Goal: Task Accomplishment & Management: Use online tool/utility

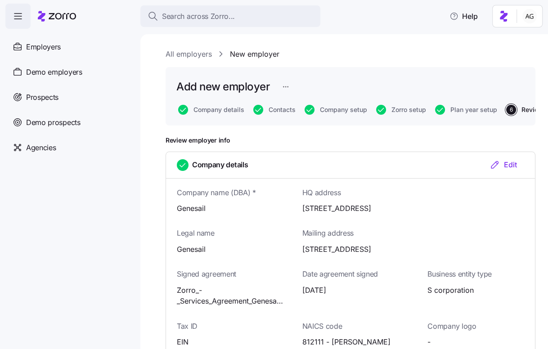
click at [181, 53] on link "All employers" at bounding box center [188, 54] width 46 height 11
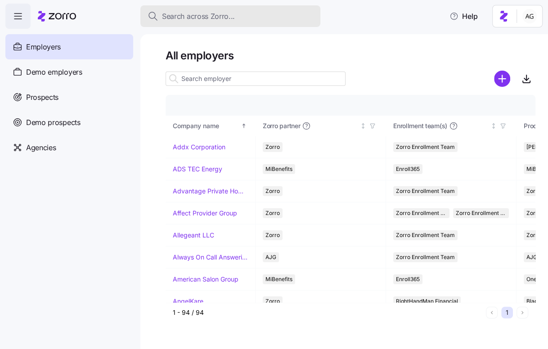
click at [175, 12] on span "Search across Zorro..." at bounding box center [198, 16] width 73 height 11
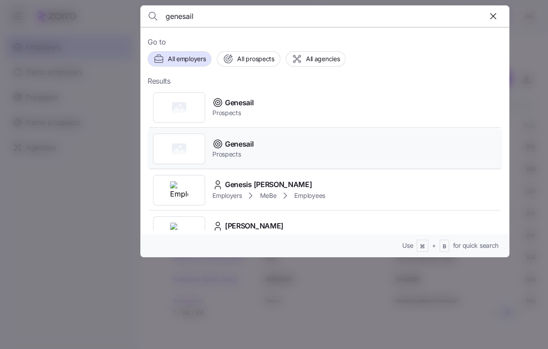
scroll to position [63, 0]
type input "gene"
click at [241, 145] on span "Genesail" at bounding box center [239, 143] width 28 height 11
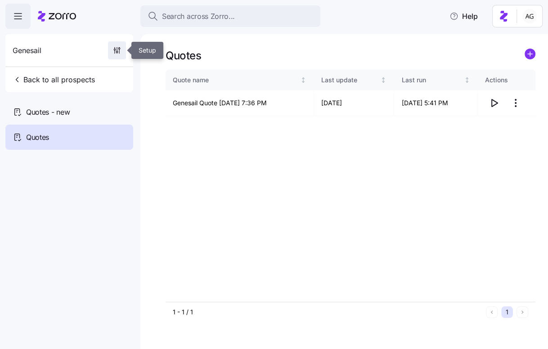
click at [109, 51] on span "button" at bounding box center [116, 50] width 17 height 17
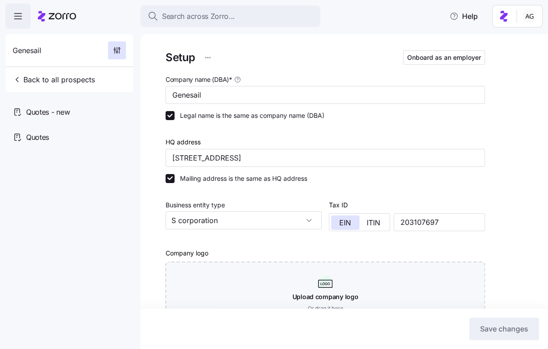
click at [58, 18] on icon at bounding box center [57, 16] width 38 height 11
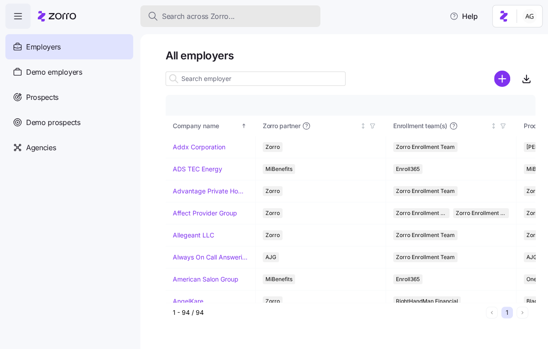
click at [174, 12] on span "Search across Zorro..." at bounding box center [198, 16] width 73 height 11
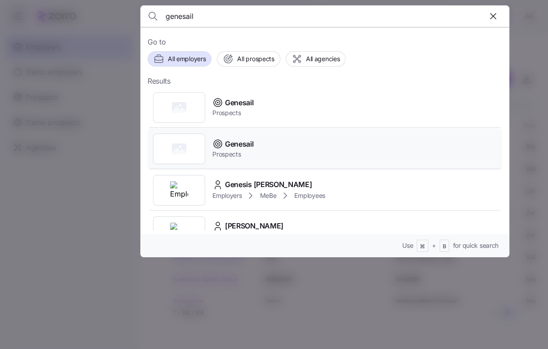
type input "genesail"
click at [231, 146] on span "Genesail" at bounding box center [239, 143] width 28 height 11
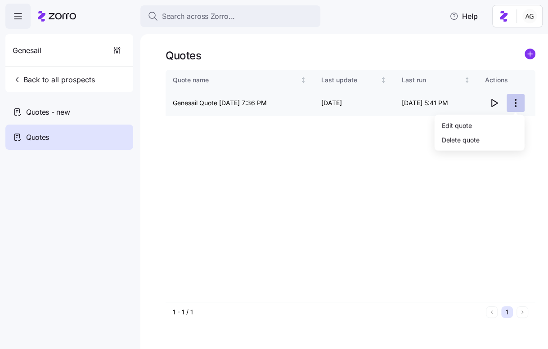
click at [512, 104] on html "Search across Zorro... Help Genesail Back to all prospects Quotes - new Quotes …" at bounding box center [274, 171] width 548 height 343
click at [469, 50] on html "Search across Zorro... Help Genesail Back to all prospects Quotes - new Quotes …" at bounding box center [274, 171] width 548 height 343
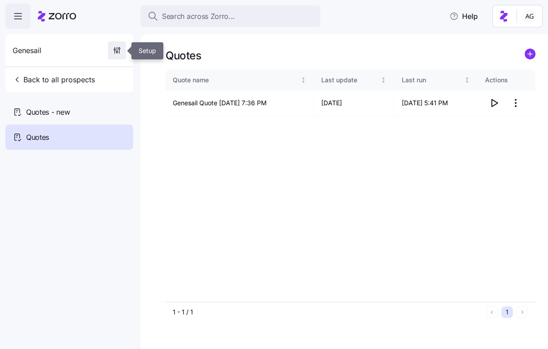
click at [115, 49] on icon "button" at bounding box center [116, 50] width 9 height 9
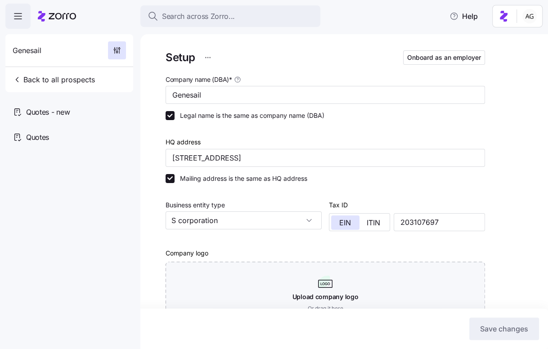
scroll to position [252, 0]
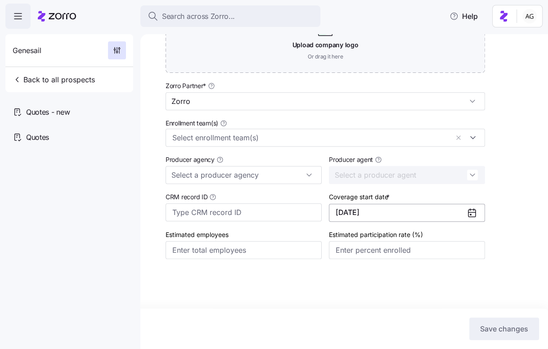
click at [424, 212] on button "01/01/2026" at bounding box center [407, 213] width 156 height 18
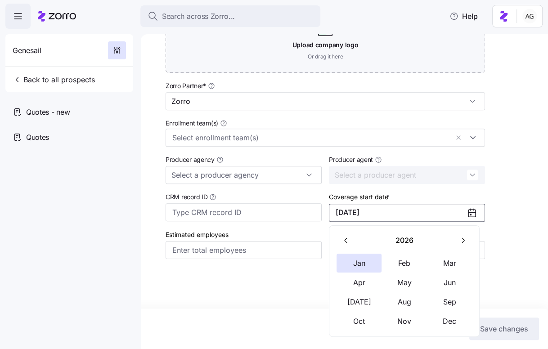
click at [346, 239] on icon "button" at bounding box center [346, 240] width 9 height 9
click at [361, 316] on button "Oct" at bounding box center [358, 321] width 45 height 19
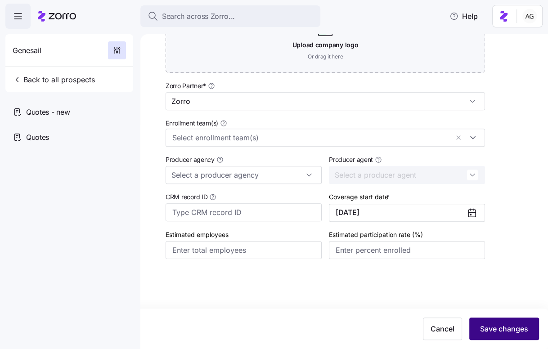
click at [486, 325] on span "Save changes" at bounding box center [504, 328] width 48 height 11
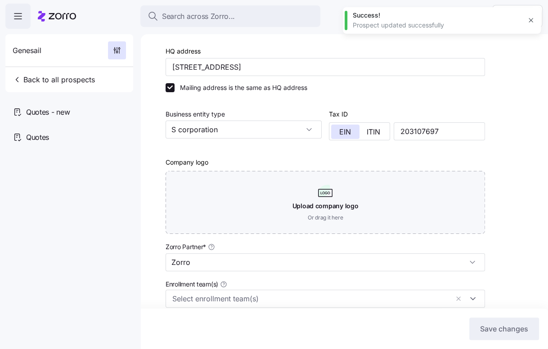
scroll to position [0, 0]
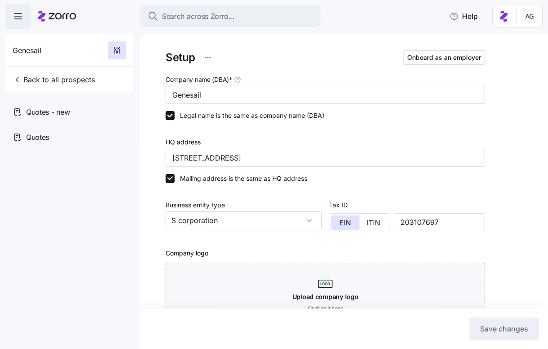
click at [35, 48] on span "Genesail" at bounding box center [27, 50] width 29 height 11
click at [74, 14] on icon at bounding box center [62, 16] width 27 height 6
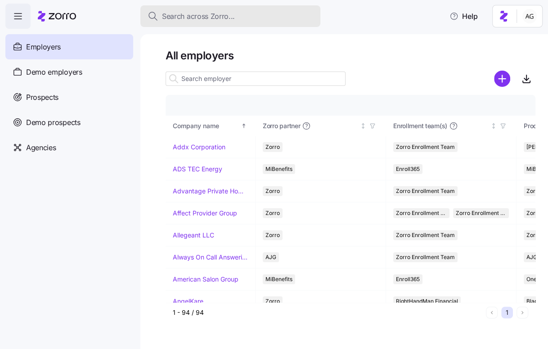
click at [199, 20] on span "Search across Zorro..." at bounding box center [198, 16] width 73 height 11
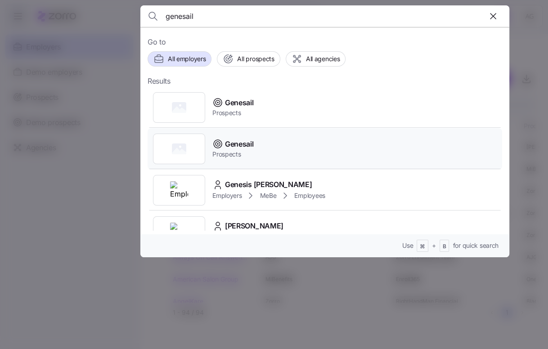
type input "genesail"
click at [224, 151] on span "Prospects" at bounding box center [232, 154] width 41 height 9
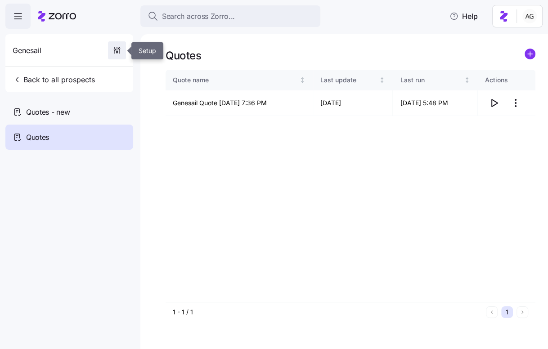
click at [115, 49] on icon "button" at bounding box center [116, 50] width 9 height 9
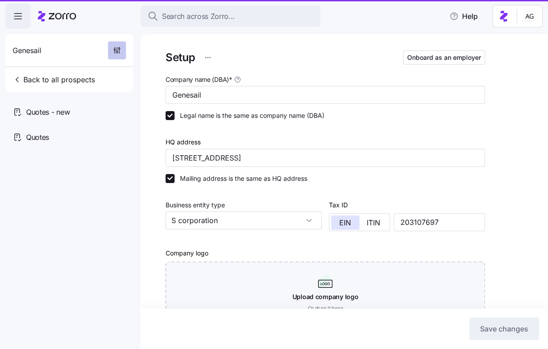
type input "Zorro"
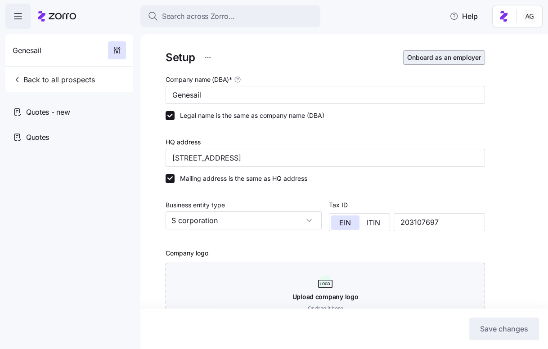
click at [431, 53] on button "Onboard as an employer" at bounding box center [444, 57] width 82 height 14
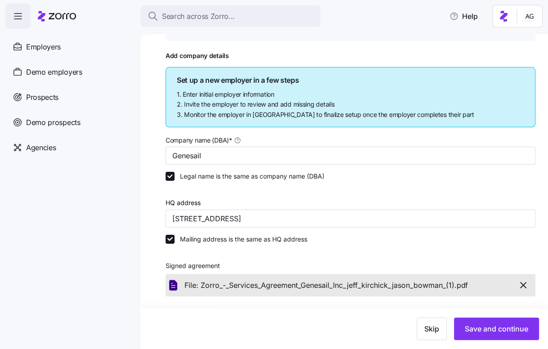
scroll to position [91, 0]
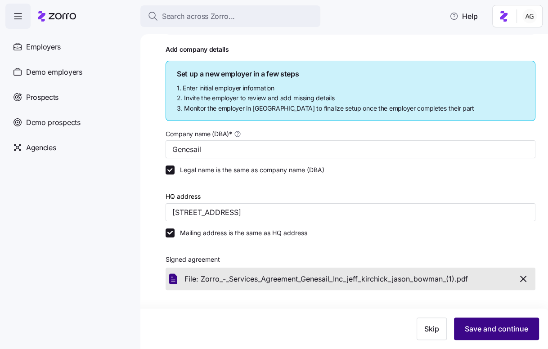
click at [485, 325] on span "Save and continue" at bounding box center [495, 328] width 63 height 11
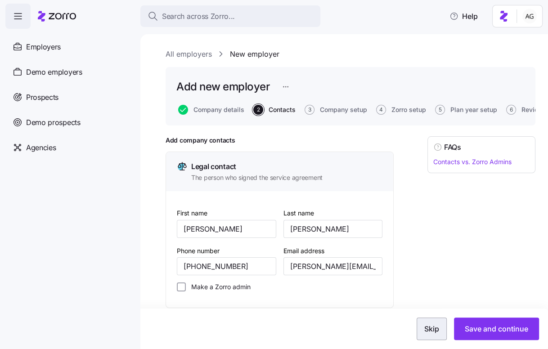
click at [426, 331] on span "Skip" at bounding box center [431, 328] width 15 height 11
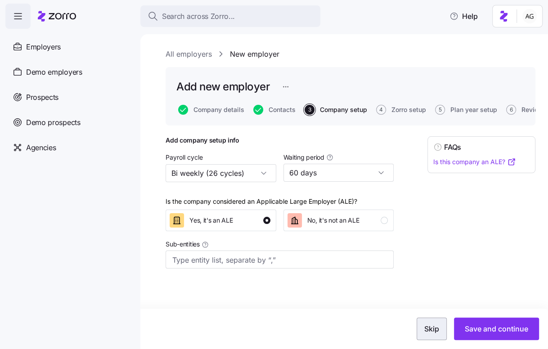
click at [428, 334] on span "Skip" at bounding box center [431, 328] width 15 height 11
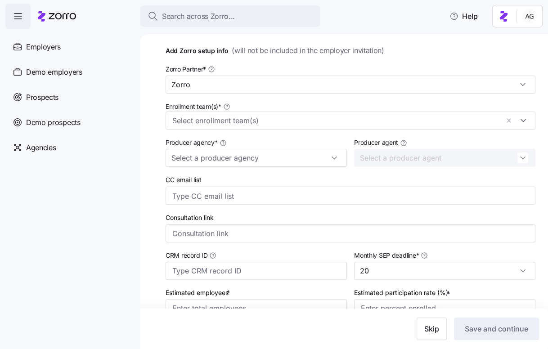
scroll to position [117, 0]
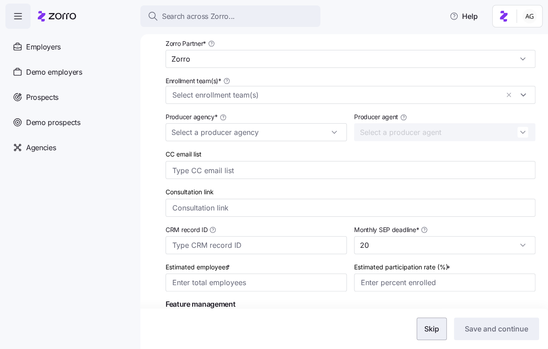
click at [428, 323] on button "Skip" at bounding box center [431, 328] width 30 height 22
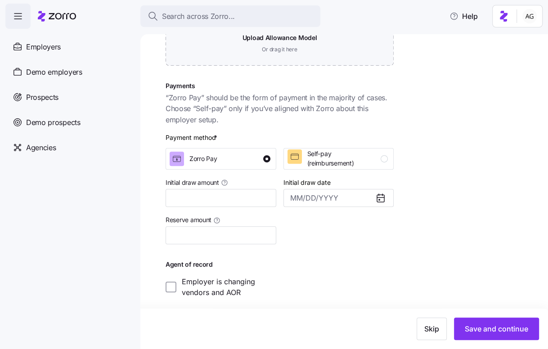
scroll to position [215, 0]
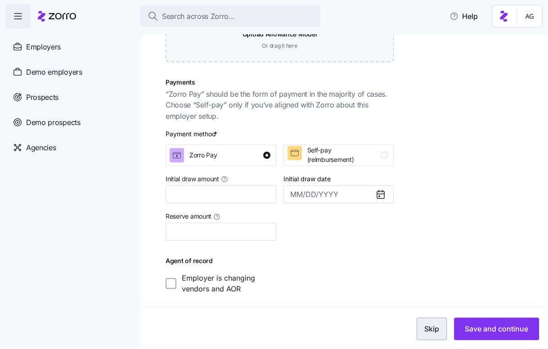
click at [431, 325] on span "Skip" at bounding box center [431, 328] width 15 height 11
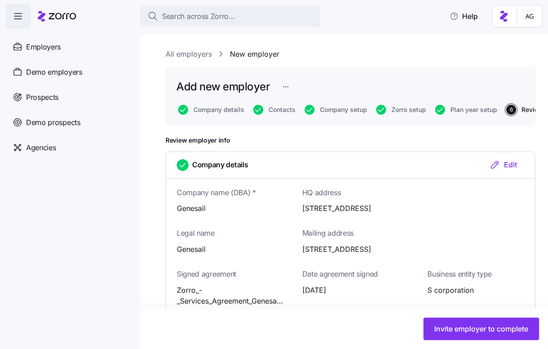
click at [187, 54] on link "All employers" at bounding box center [188, 54] width 46 height 11
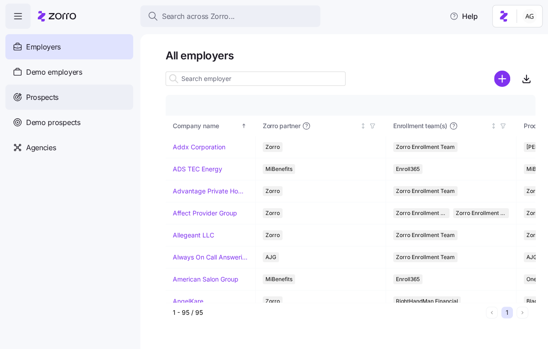
click at [76, 105] on div "Prospects" at bounding box center [69, 97] width 128 height 25
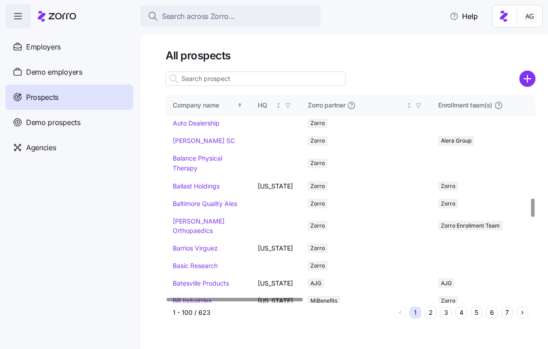
scroll to position [1141, 0]
click at [204, 79] on input at bounding box center [255, 78] width 180 height 14
click at [209, 84] on input "genes" at bounding box center [255, 78] width 180 height 14
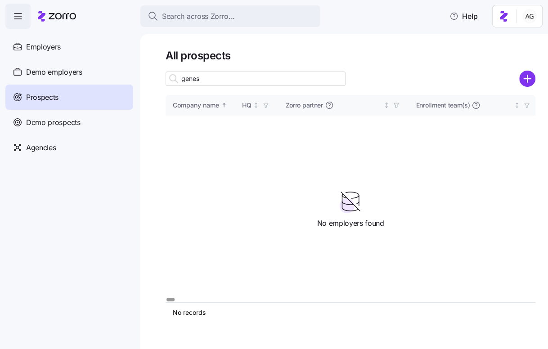
scroll to position [0, 0]
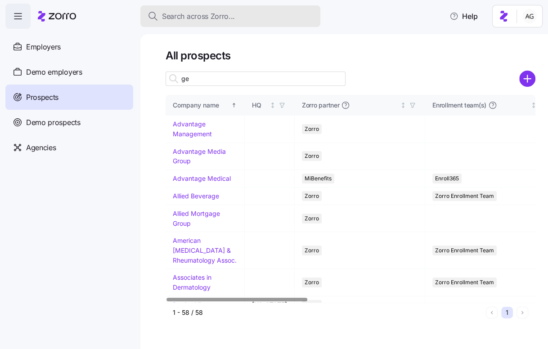
type input "ge"
click at [204, 20] on span "Search across Zorro..." at bounding box center [198, 16] width 73 height 11
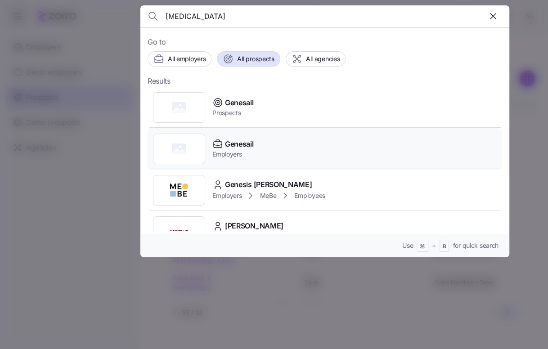
type input "[MEDICAL_DATA]"
click at [219, 139] on icon at bounding box center [217, 143] width 11 height 11
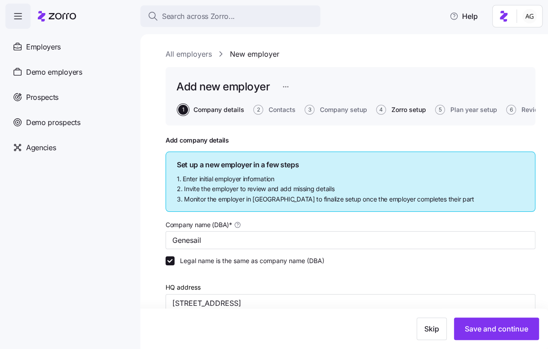
click at [409, 107] on span "Zorro setup" at bounding box center [408, 110] width 35 height 6
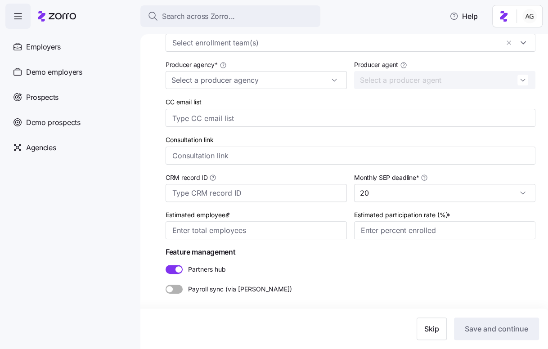
scroll to position [168, 0]
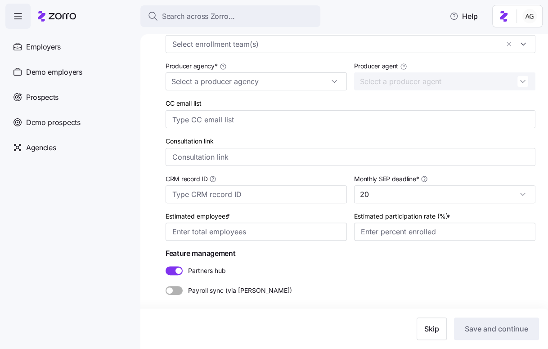
click at [169, 271] on span at bounding box center [170, 270] width 11 height 9
click at [165, 266] on input "Partners hub" at bounding box center [165, 266] width 0 height 0
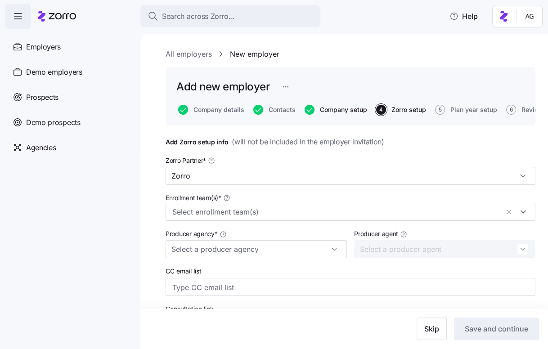
click at [357, 109] on span "Company setup" at bounding box center [343, 110] width 47 height 6
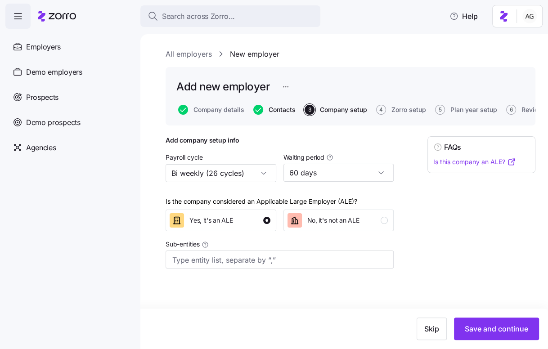
click at [276, 108] on span "Contacts" at bounding box center [281, 110] width 27 height 6
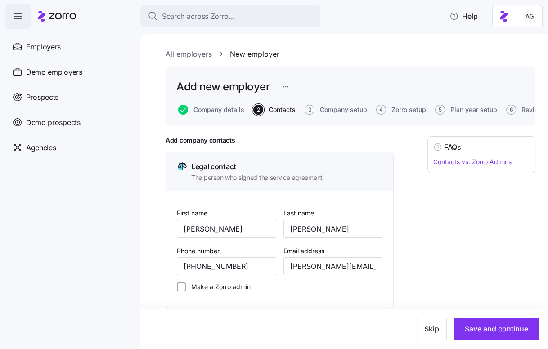
click at [228, 115] on div "Add new employer Company details 2 Contacts 3 Company setup 4 Zorro setup 5 Pla…" at bounding box center [350, 96] width 370 height 58
click at [228, 111] on span "Company details" at bounding box center [218, 110] width 51 height 6
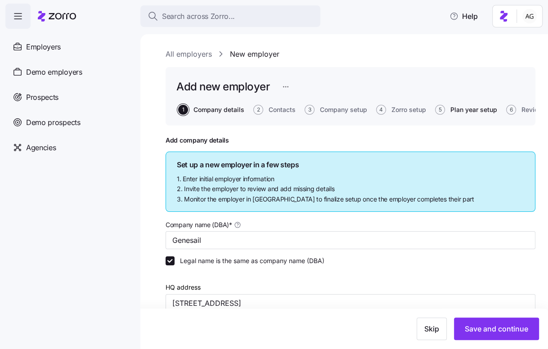
click at [463, 111] on span "Plan year setup" at bounding box center [473, 110] width 47 height 6
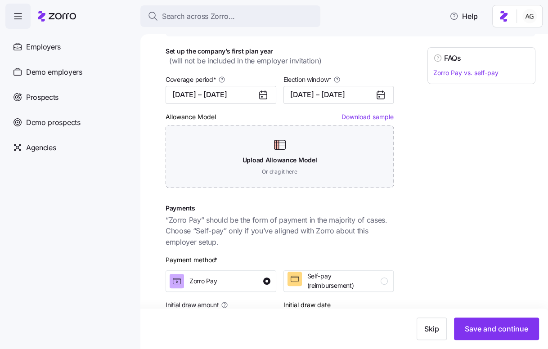
scroll to position [91, 0]
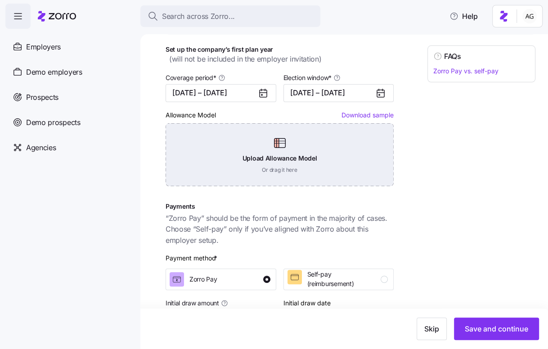
click at [281, 146] on div "Upload Allowance Model Or drag it here" at bounding box center [279, 154] width 228 height 63
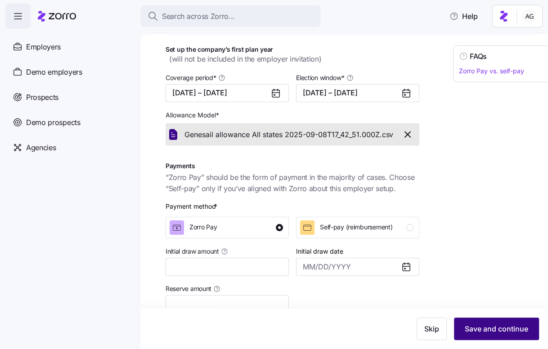
click at [490, 329] on span "Save and continue" at bounding box center [495, 328] width 63 height 11
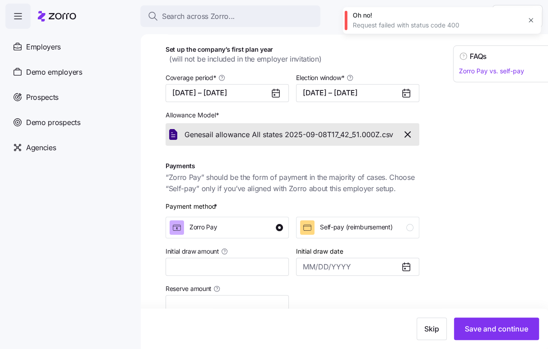
click at [528, 18] on icon "button" at bounding box center [530, 20] width 7 height 7
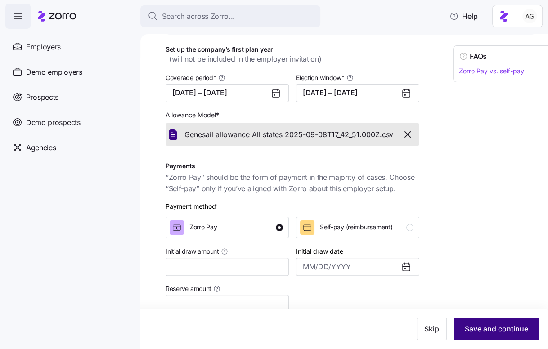
click at [483, 323] on button "Save and continue" at bounding box center [496, 328] width 85 height 22
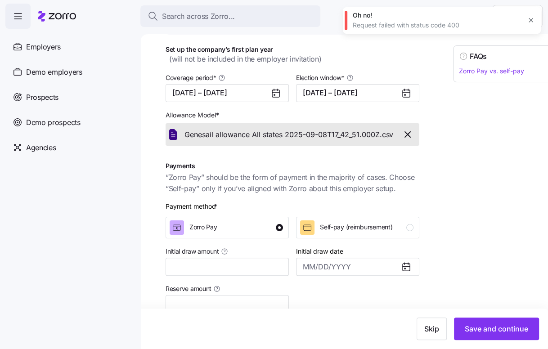
click at [529, 19] on icon "button" at bounding box center [530, 20] width 4 height 4
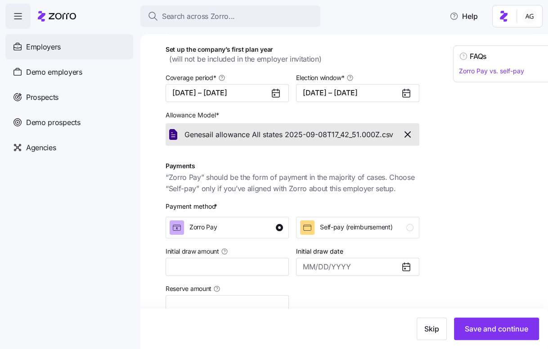
click at [48, 45] on span "Employers" at bounding box center [43, 46] width 35 height 11
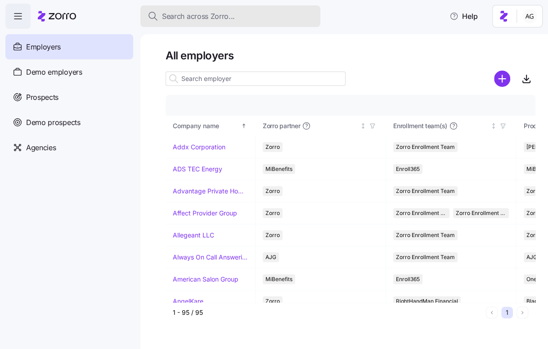
click at [194, 21] on span "Search across Zorro..." at bounding box center [198, 16] width 73 height 11
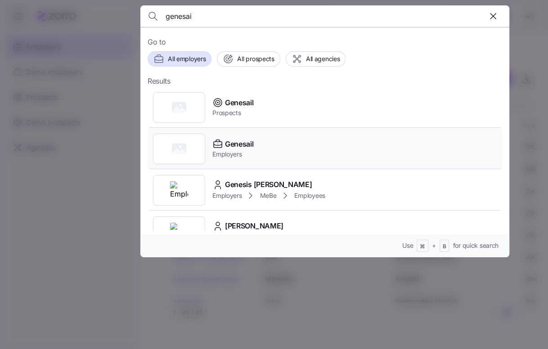
type input "genesai"
click at [225, 140] on span "Genesail" at bounding box center [239, 143] width 28 height 11
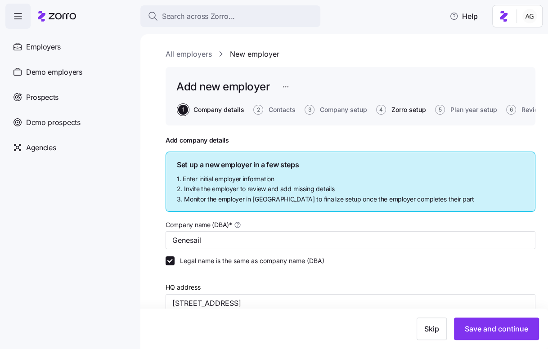
click at [408, 107] on span "Zorro setup" at bounding box center [408, 110] width 35 height 6
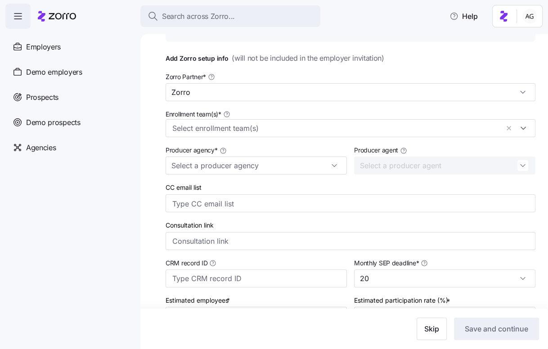
scroll to position [169, 0]
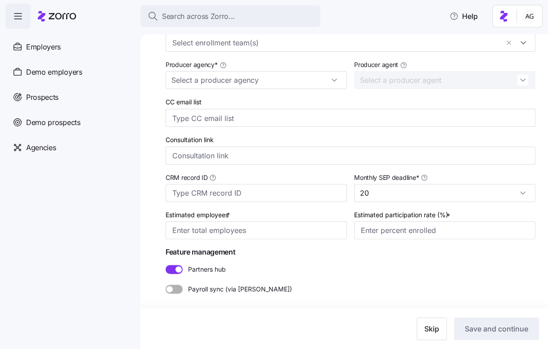
click at [171, 270] on span at bounding box center [170, 269] width 11 height 9
click at [165, 265] on input "Partners hub" at bounding box center [165, 265] width 0 height 0
click at [302, 231] on input "Estimated employees *" at bounding box center [255, 230] width 181 height 18
type input "20"
click at [403, 231] on input "Estimated participation rate (%) *" at bounding box center [444, 230] width 181 height 18
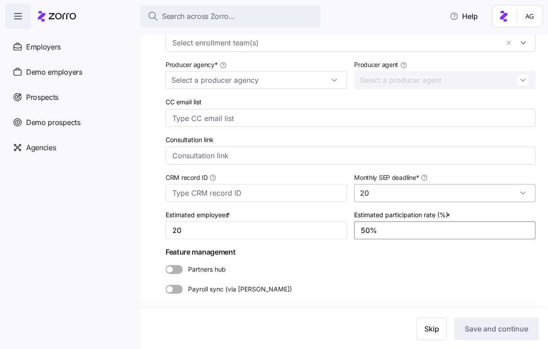
type input "50%"
click at [419, 187] on input "20" at bounding box center [444, 193] width 181 height 18
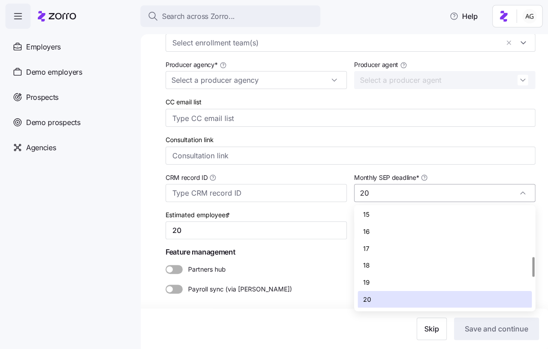
click at [416, 190] on input "20" at bounding box center [444, 193] width 181 height 18
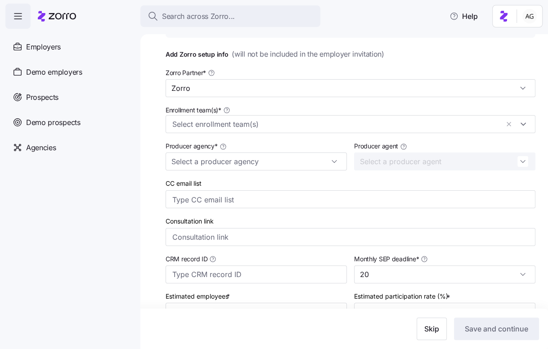
scroll to position [87, 0]
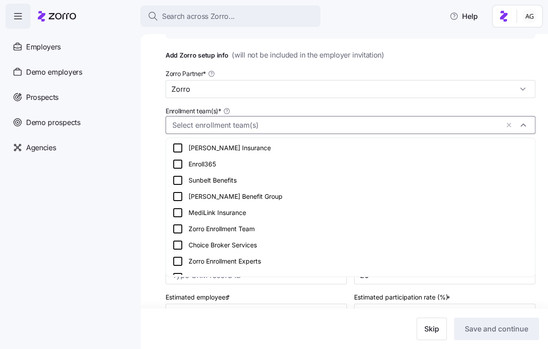
click at [305, 122] on input "Enrollment team(s) *" at bounding box center [335, 126] width 326 height 12
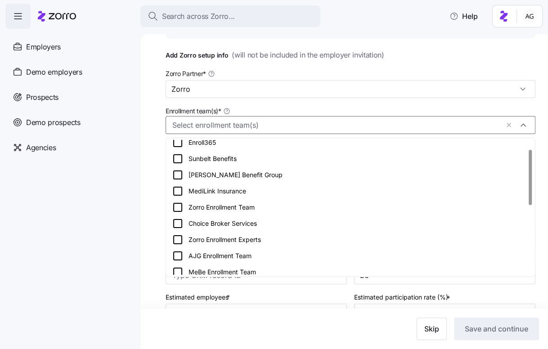
scroll to position [27, 0]
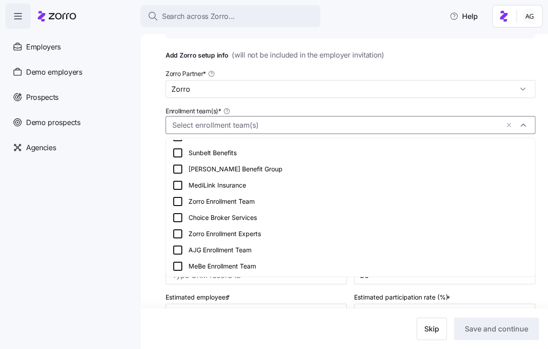
click at [258, 202] on div "Zorro Enrollment Team" at bounding box center [350, 201] width 356 height 11
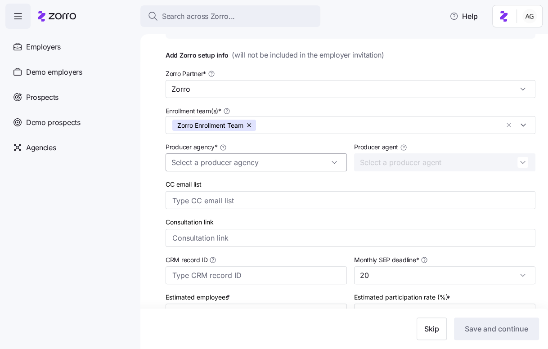
click at [320, 167] on input "Producer agency *" at bounding box center [255, 162] width 181 height 18
click at [319, 149] on div "Producer agency *" at bounding box center [255, 156] width 181 height 30
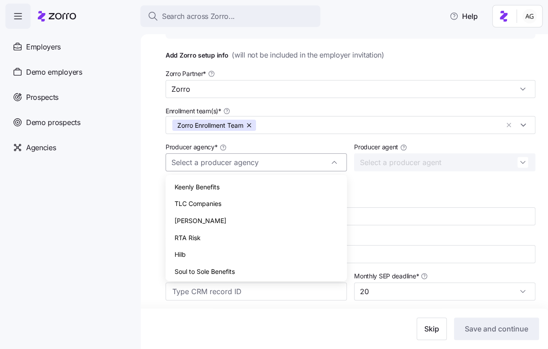
click at [316, 161] on input "Producer agency *" at bounding box center [255, 162] width 181 height 18
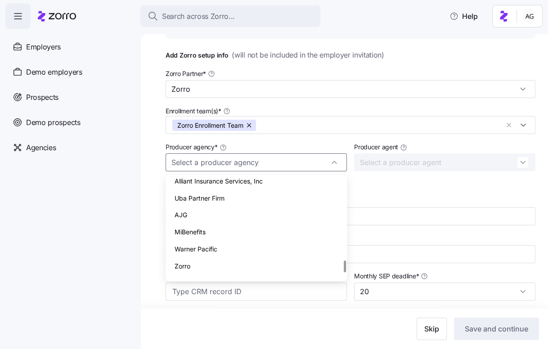
scroll to position [748, 0]
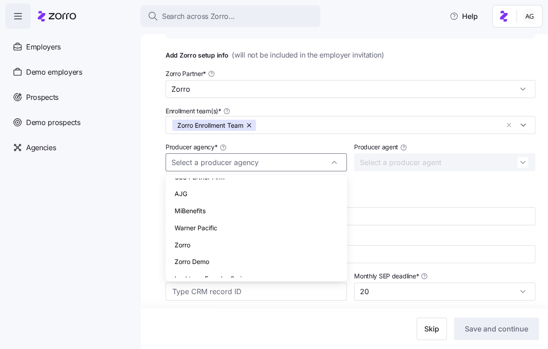
click at [279, 236] on div "Zorro" at bounding box center [256, 244] width 174 height 17
type input "Zorro"
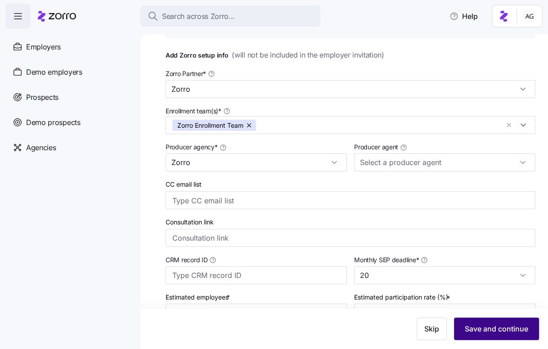
click at [479, 329] on span "Save and continue" at bounding box center [495, 328] width 63 height 11
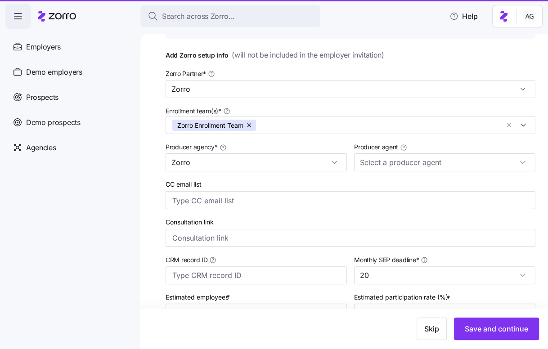
type input "2"
type input "5%"
type input "20"
type input "50%"
type input "Zorro"
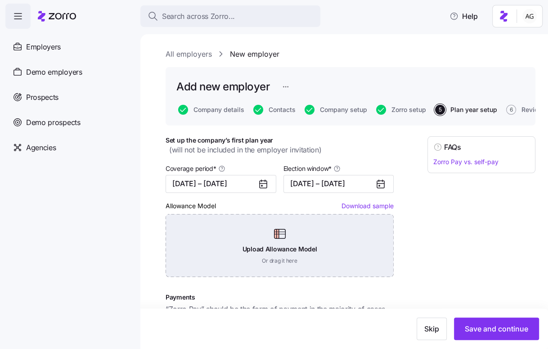
click at [292, 246] on div "Upload Allowance Model Or drag it here" at bounding box center [279, 245] width 228 height 63
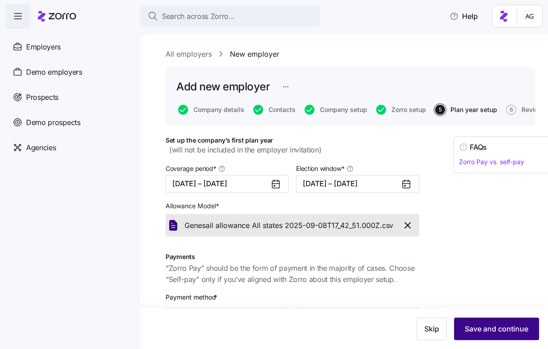
click at [497, 330] on span "Save and continue" at bounding box center [495, 328] width 63 height 11
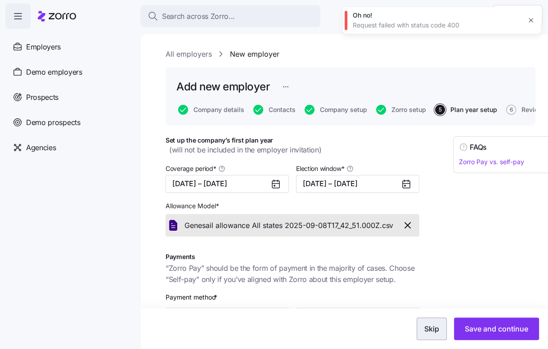
click at [432, 318] on button "Skip" at bounding box center [431, 328] width 30 height 22
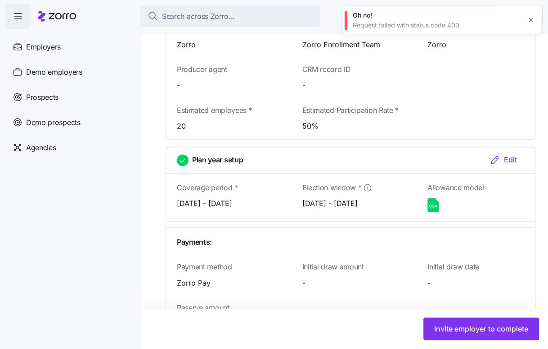
scroll to position [982, 0]
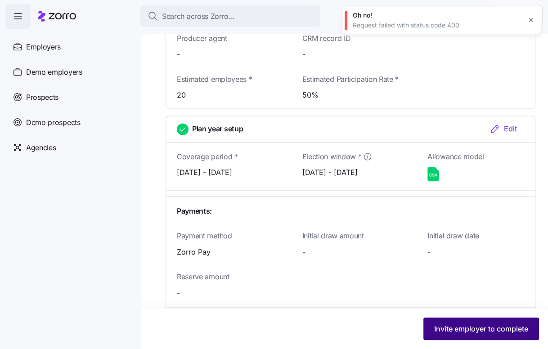
click at [466, 332] on span "Invite employer to complete" at bounding box center [481, 328] width 94 height 11
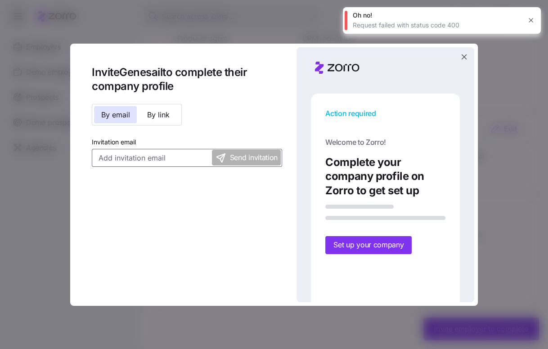
click at [181, 164] on input "Invitation email" at bounding box center [187, 158] width 190 height 18
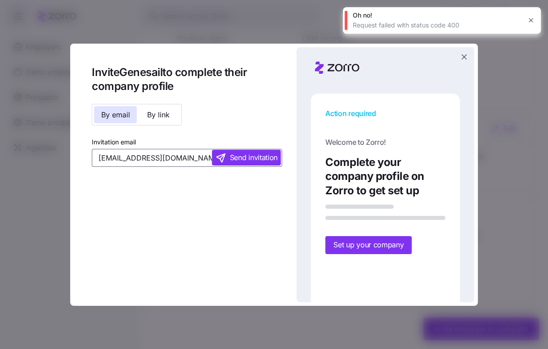
type input "alyssa@genesail.com"
click at [242, 157] on span "Send invitation" at bounding box center [254, 157] width 48 height 11
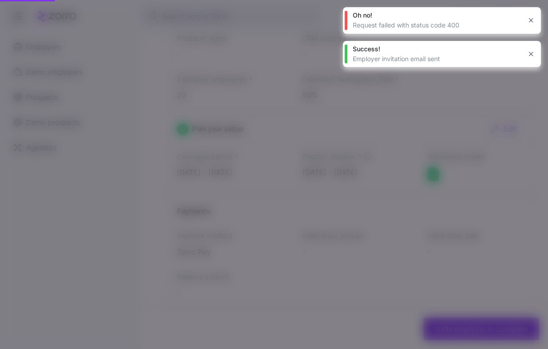
scroll to position [1055, 0]
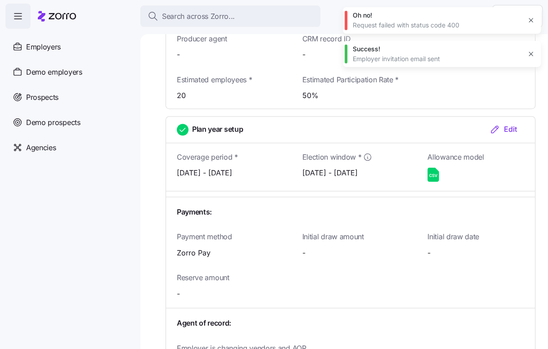
click at [530, 21] on icon "button" at bounding box center [530, 20] width 4 height 4
click at [531, 116] on div "Plan year setup Edit" at bounding box center [350, 129] width 369 height 27
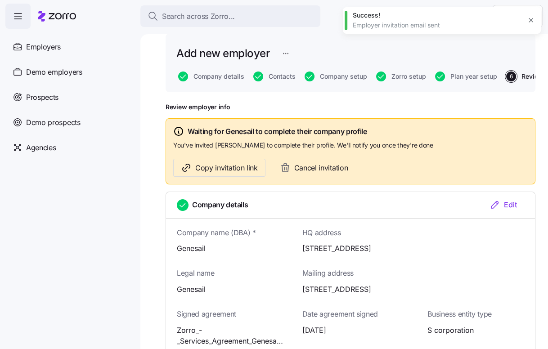
scroll to position [0, 0]
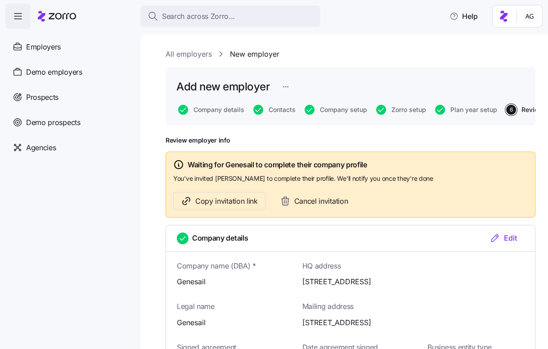
click at [178, 52] on link "All employers" at bounding box center [188, 54] width 46 height 11
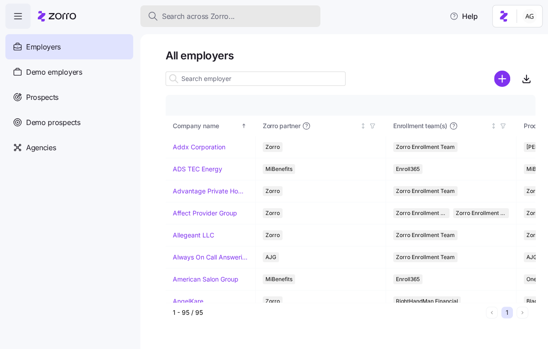
click at [180, 17] on span "Search across Zorro..." at bounding box center [198, 16] width 73 height 11
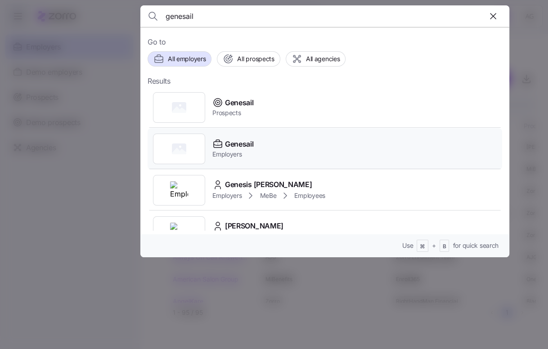
type input "genesail"
click at [217, 146] on icon at bounding box center [218, 145] width 8 height 6
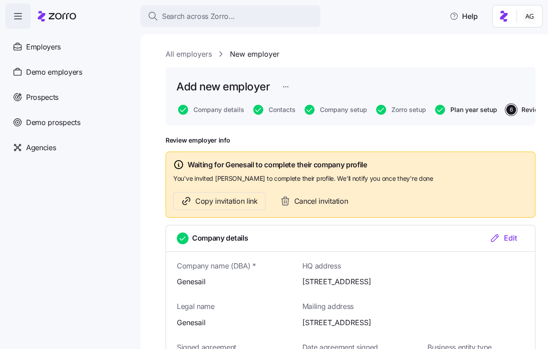
click at [473, 112] on span "Plan year setup" at bounding box center [473, 110] width 47 height 6
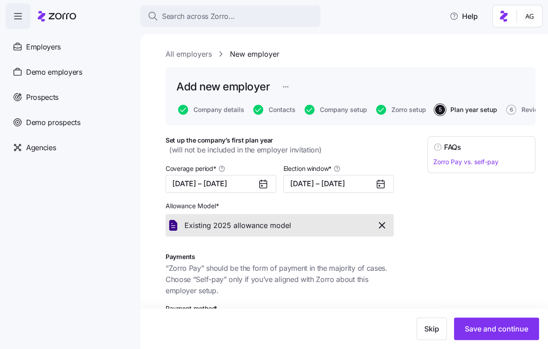
click at [192, 55] on link "All employers" at bounding box center [188, 54] width 46 height 11
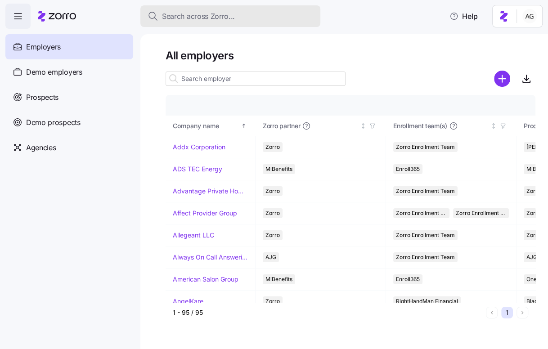
click at [218, 12] on span "Search across Zorro..." at bounding box center [198, 16] width 73 height 11
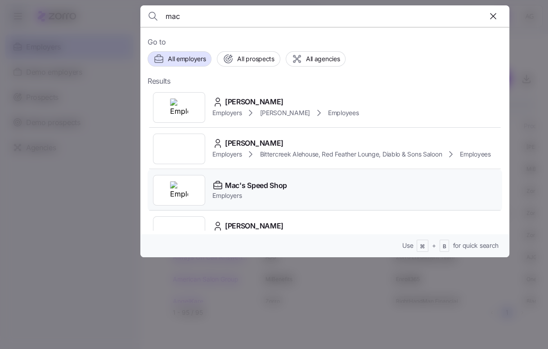
type input "mac"
click at [256, 183] on span "Mac's Speed Shop" at bounding box center [256, 185] width 62 height 11
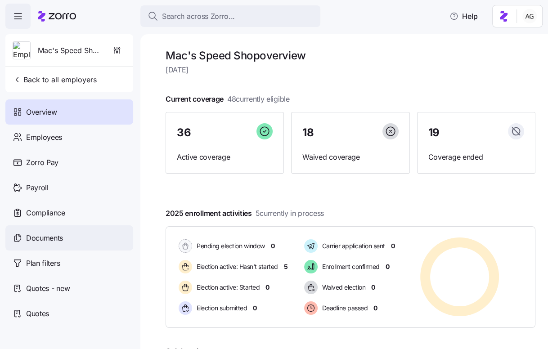
click at [39, 242] on span "Documents" at bounding box center [44, 237] width 37 height 11
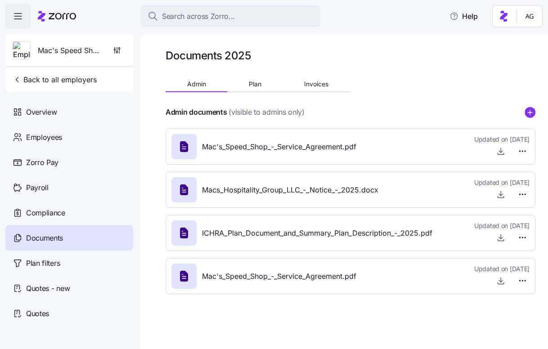
click at [374, 188] on span "Macs_Hospitality_Group_LLC_-_Notice_-_2025.docx" at bounding box center [290, 189] width 176 height 11
click at [373, 236] on span "ICHRA_Plan_Document_and_Summary_Plan_Description_-_2025.pdf" at bounding box center [317, 232] width 230 height 11
click at [255, 85] on span "Plan" at bounding box center [255, 84] width 13 height 6
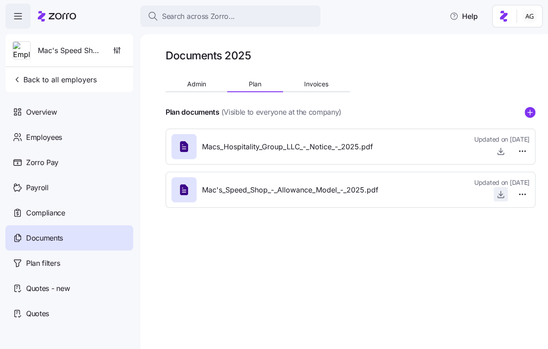
click at [499, 196] on icon "button" at bounding box center [500, 194] width 9 height 9
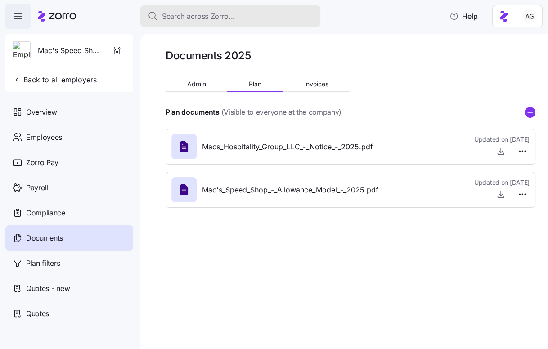
click at [178, 15] on span "Search across Zorro..." at bounding box center [198, 16] width 73 height 11
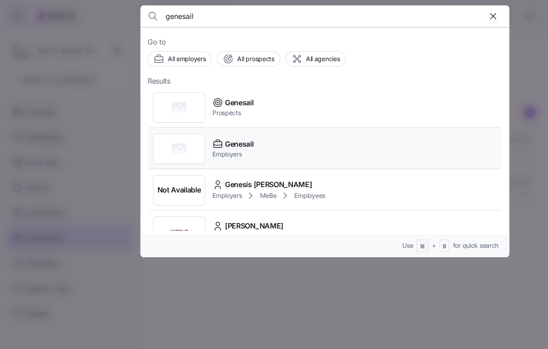
type input "genesail"
click at [243, 144] on span "Genesail" at bounding box center [239, 143] width 28 height 11
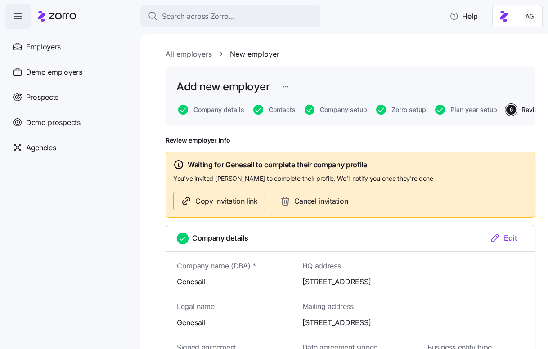
click at [220, 197] on span "Copy invitation link" at bounding box center [226, 201] width 62 height 11
click at [55, 142] on span "Agencies" at bounding box center [41, 147] width 30 height 11
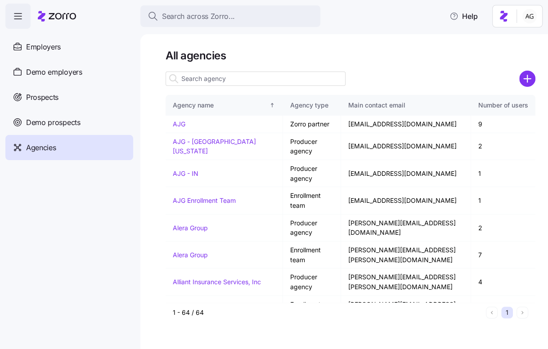
click at [272, 76] on input at bounding box center [255, 78] width 180 height 14
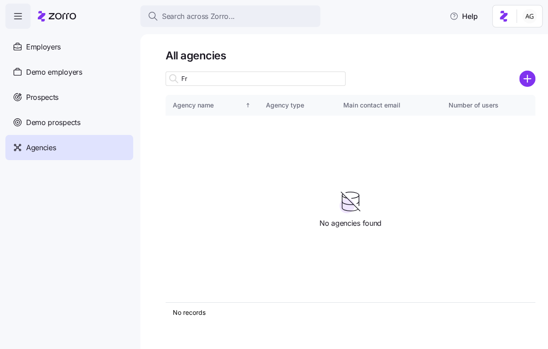
type input "F"
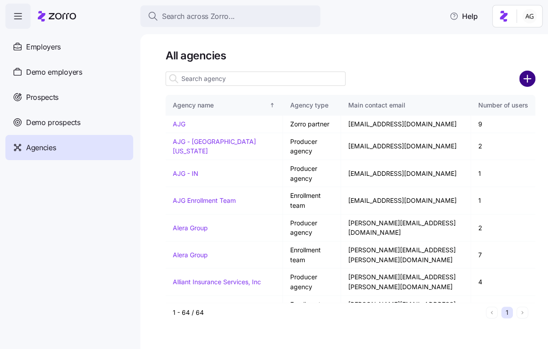
click at [532, 78] on circle "add icon" at bounding box center [527, 78] width 15 height 15
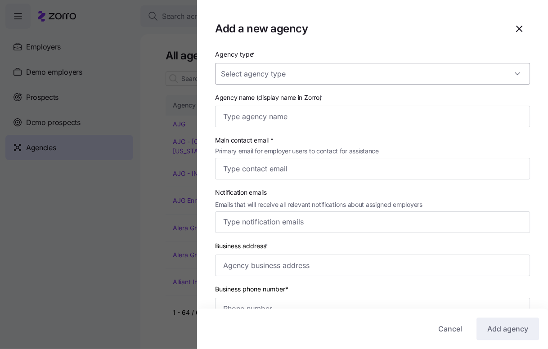
click at [310, 77] on input "Agency type *" at bounding box center [372, 74] width 315 height 22
click at [296, 107] on div "Enrollment team" at bounding box center [372, 101] width 308 height 19
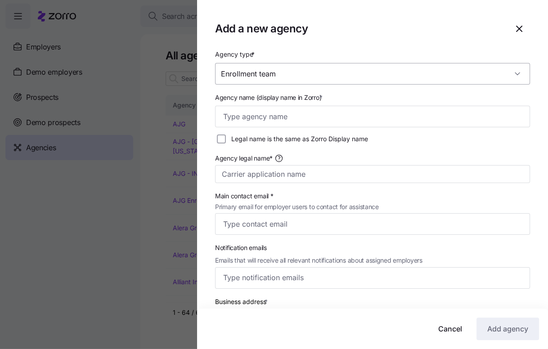
click at [287, 78] on input "Enrollment team" at bounding box center [372, 74] width 315 height 22
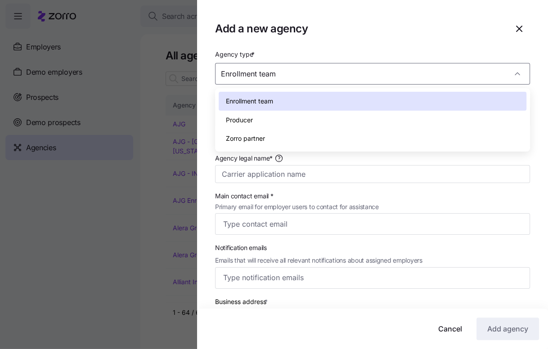
click at [279, 125] on div "Producer" at bounding box center [372, 120] width 308 height 19
type input "Producer"
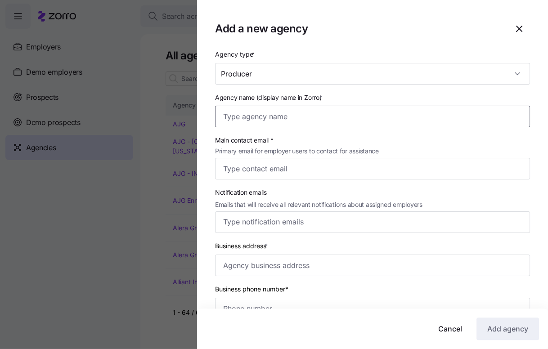
click at [274, 123] on input "Agency name (display name in Zorro) *" at bounding box center [372, 117] width 315 height 22
click at [299, 162] on input "Main contact email * Primary email for employer users to contact for assistance" at bounding box center [372, 169] width 315 height 22
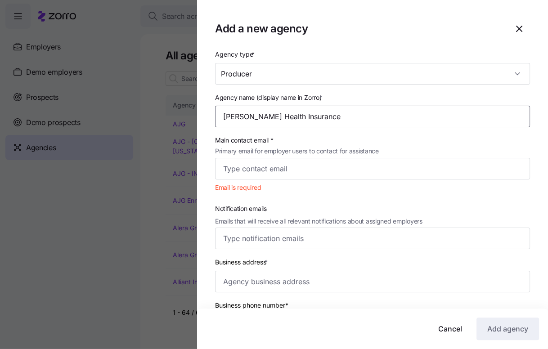
click at [239, 115] on input "Fred Health Insurance" at bounding box center [372, 117] width 315 height 22
type input "Fredriksen Health Insurance"
click at [280, 163] on input "Main contact email * Primary email for employer users to contact for assistance" at bounding box center [372, 169] width 315 height 22
type input "e"
paste input "eric@fredhealthins.com"
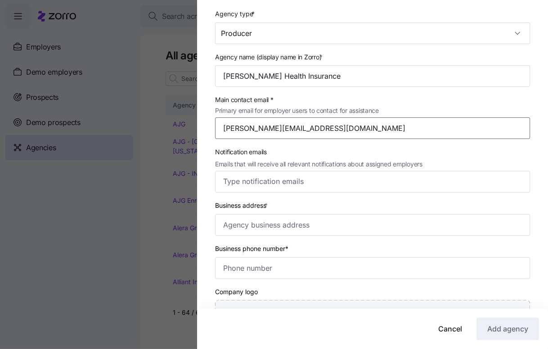
scroll to position [75, 0]
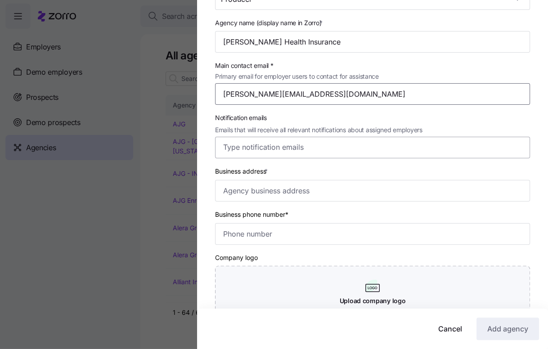
type input "eric@fredhealthins.com"
click at [299, 149] on input "Notification emails Emails that will receive all relevant notifications about a…" at bounding box center [364, 148] width 282 height 12
click at [281, 204] on div "Business address *" at bounding box center [372, 183] width 322 height 43
click at [281, 192] on input "Business address *" at bounding box center [372, 191] width 315 height 22
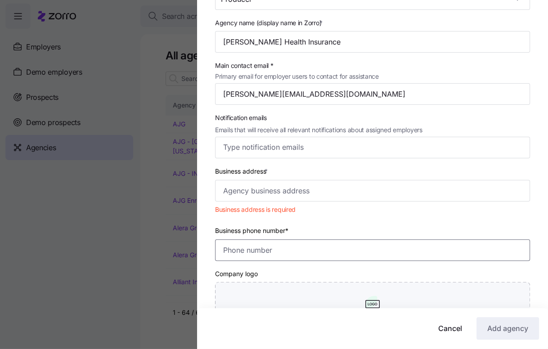
click at [261, 249] on input "Business phone number*" at bounding box center [372, 250] width 315 height 22
paste input "(208) 375-0009"
type input "(208) 375-0009"
click at [265, 194] on input "Business address *" at bounding box center [372, 191] width 315 height 22
paste input "5240 Fairview Ave. Boise, ID 83706"
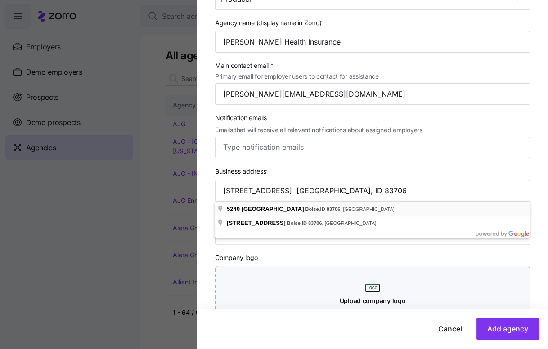
type input "5240 Fairview Ave, Boise, ID 83706, USA"
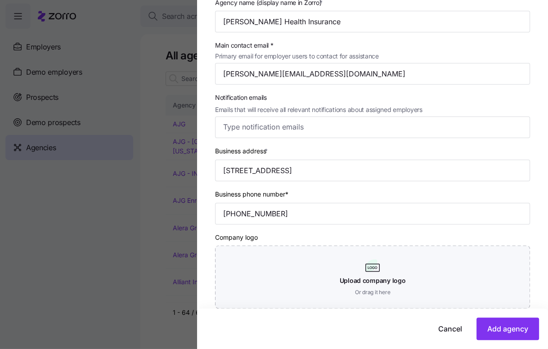
scroll to position [103, 0]
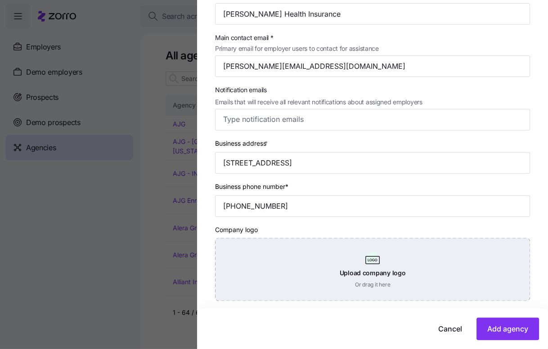
click at [371, 286] on div "Upload company logo Or drag it here" at bounding box center [372, 269] width 315 height 63
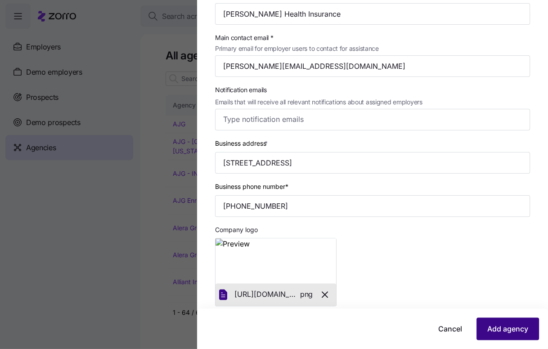
click at [492, 329] on span "Add agency" at bounding box center [507, 328] width 41 height 11
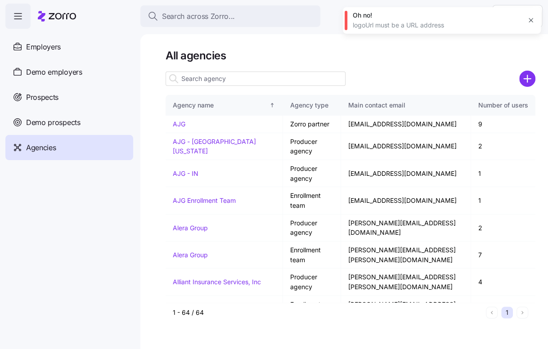
click at [529, 20] on icon "button" at bounding box center [530, 20] width 7 height 7
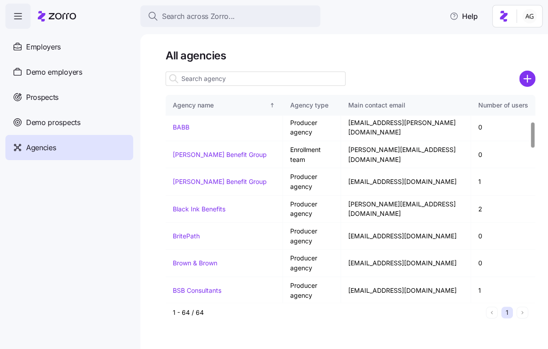
scroll to position [214, 0]
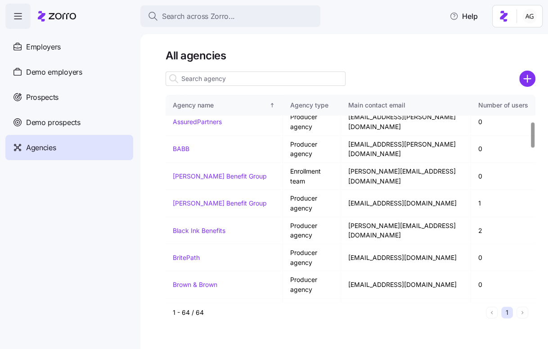
click at [219, 82] on input at bounding box center [255, 78] width 180 height 14
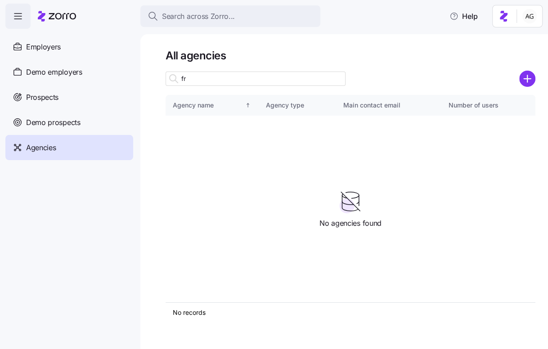
type input "f"
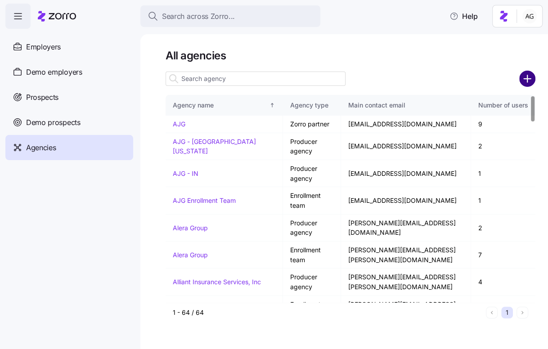
click at [527, 79] on icon "add icon" at bounding box center [527, 79] width 16 height 16
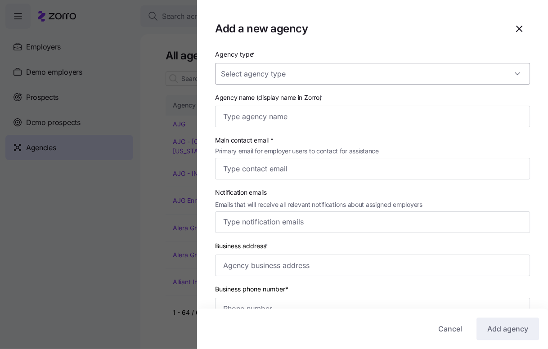
click at [335, 83] on input "Agency type *" at bounding box center [372, 74] width 315 height 22
click at [324, 126] on div "Producer" at bounding box center [372, 120] width 308 height 19
type input "Producer"
click at [301, 119] on input "Agency name (display name in Zorro) *" at bounding box center [372, 117] width 315 height 22
type input "Fredriksen Insurance"
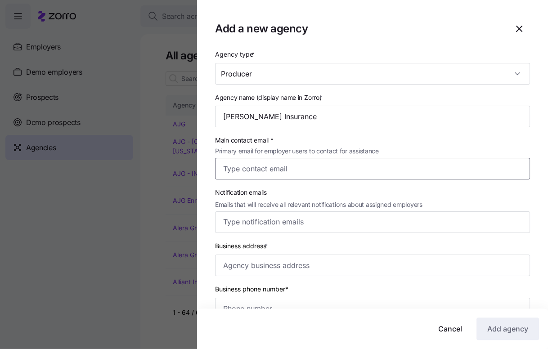
click at [284, 167] on input "Main contact email * Primary email for employer users to contact for assistance" at bounding box center [372, 169] width 315 height 22
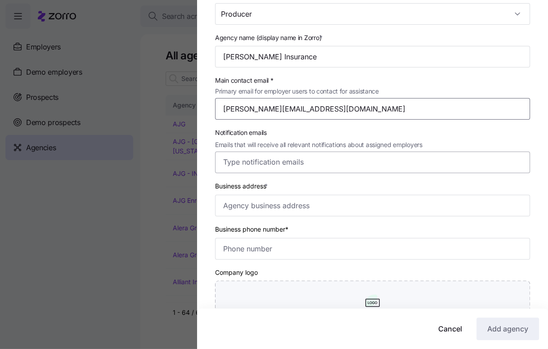
scroll to position [82, 0]
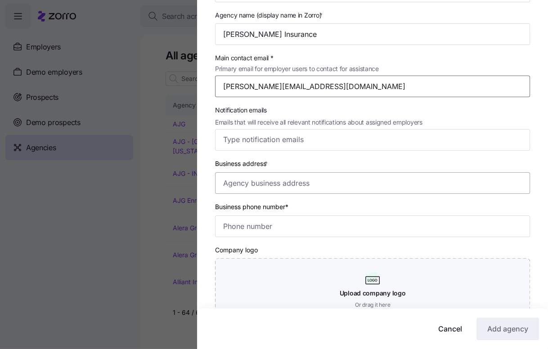
type input "eric@fredhealthins.com"
click at [254, 191] on input "Business address *" at bounding box center [372, 183] width 315 height 22
click at [244, 222] on input "Business phone number*" at bounding box center [372, 226] width 315 height 22
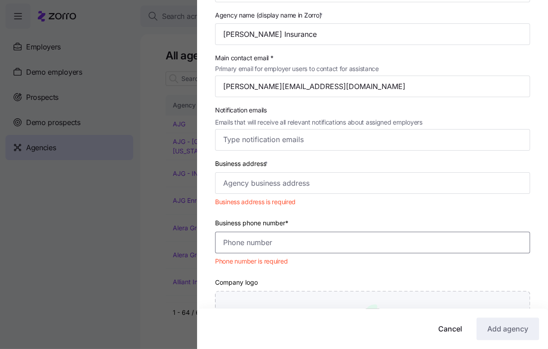
paste input "(524) 083-706"
type input "(524) 083-706"
click at [269, 186] on input "Business address *" at bounding box center [372, 183] width 315 height 22
drag, startPoint x: 284, startPoint y: 240, endPoint x: 206, endPoint y: 236, distance: 77.9
click at [206, 236] on div "Agency type * Producer Agency name (display name in Zorro) * Fredriksen Insuran…" at bounding box center [372, 169] width 351 height 406
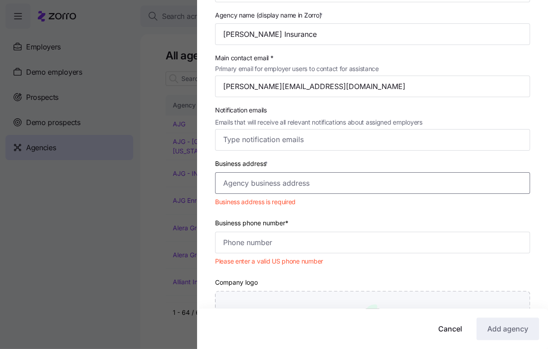
click at [227, 188] on input "Business address *" at bounding box center [372, 183] width 315 height 22
paste input "5240 Fairview Ave. Boise, ID 83706"
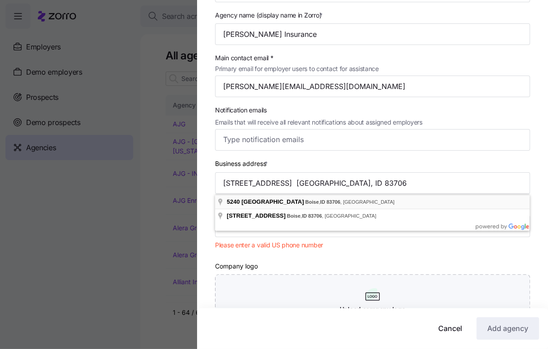
type input "5240 Fairview Ave, Boise, ID 83706, USA"
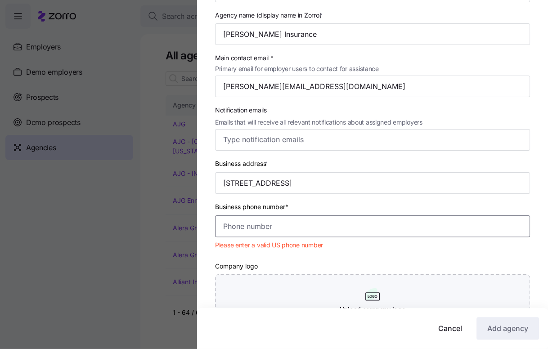
click at [255, 228] on input "Business phone number*" at bounding box center [372, 226] width 315 height 22
paste input "(208) 375-0009"
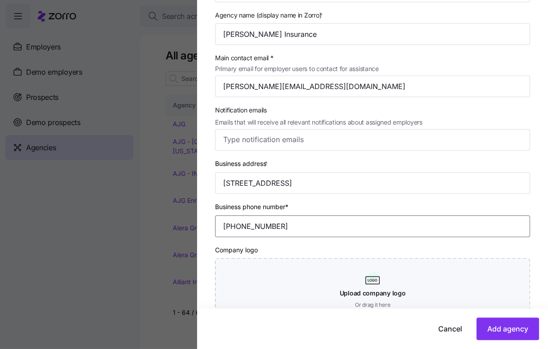
scroll to position [142, 0]
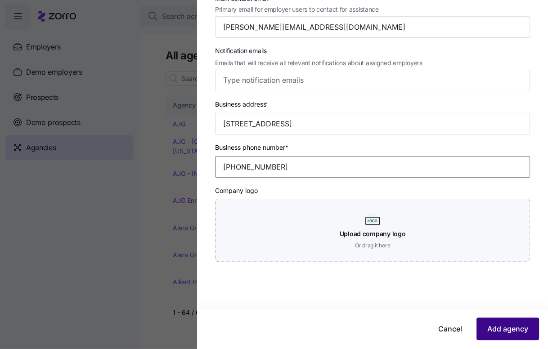
type input "(208) 375-0009"
click at [497, 325] on span "Add agency" at bounding box center [507, 328] width 41 height 11
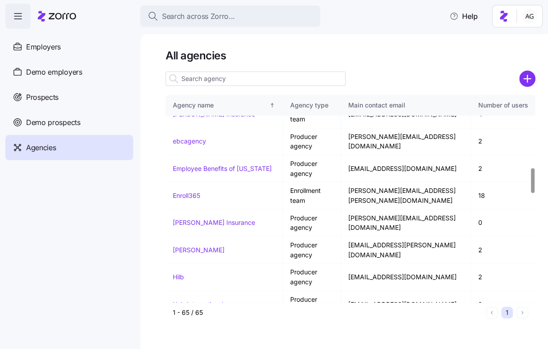
scroll to position [600, 0]
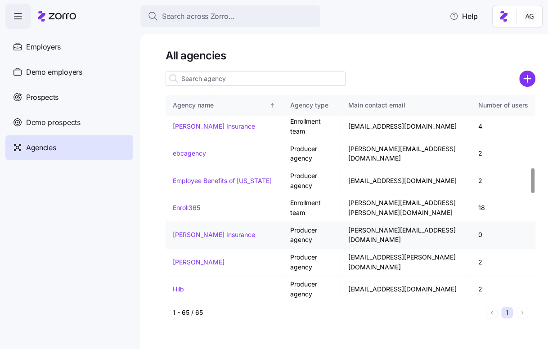
click at [210, 231] on link "Fredriksen Insurance" at bounding box center [214, 235] width 82 height 8
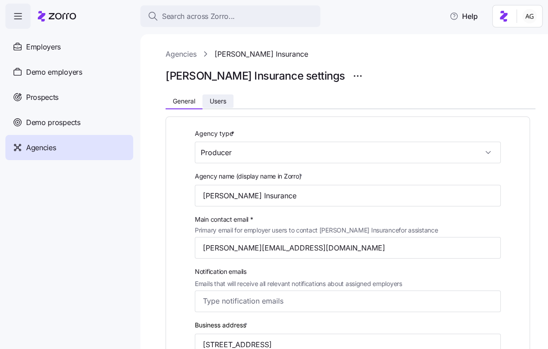
click at [221, 99] on span "Users" at bounding box center [217, 101] width 17 height 6
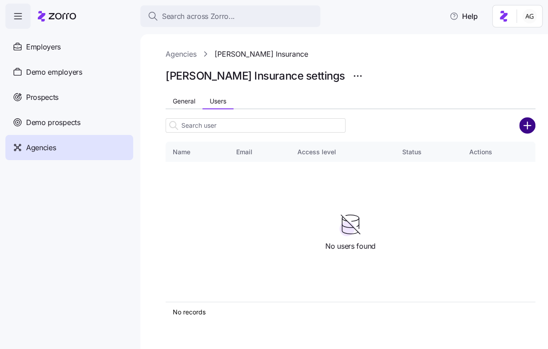
click at [528, 127] on circle "add icon" at bounding box center [527, 125] width 15 height 15
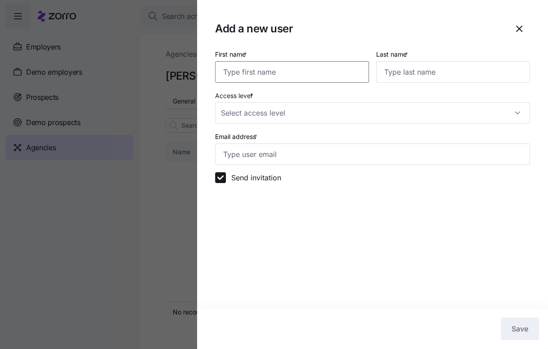
click at [303, 71] on input "First name *" at bounding box center [292, 72] width 154 height 22
type input "Eric"
type input "F"
paste input "Eric Fredriksen"
drag, startPoint x: 400, startPoint y: 70, endPoint x: 366, endPoint y: 70, distance: 33.7
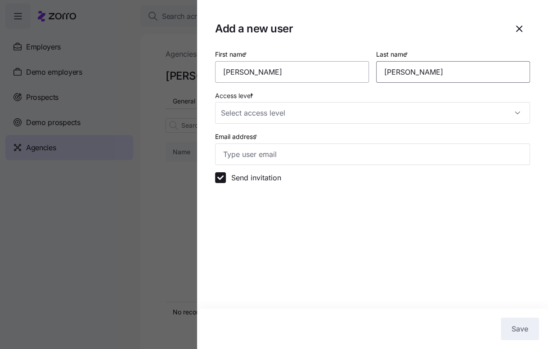
click at [366, 70] on div "First name * Eric Last name * Eric Fredriksen Access level * Email address * Se…" at bounding box center [372, 116] width 322 height 142
type input "Fredriksen"
click at [326, 115] on input "Access level *" at bounding box center [372, 113] width 315 height 22
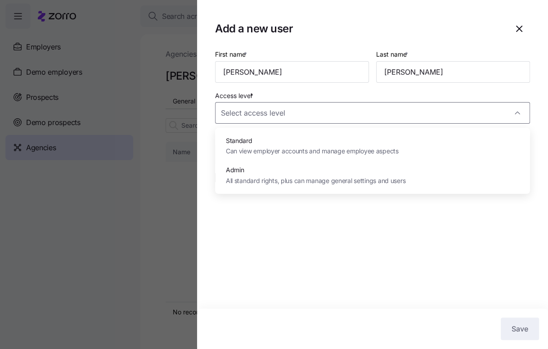
click at [282, 178] on span "All standard rights, plus can manage general settings and users" at bounding box center [315, 181] width 179 height 10
type input "Admin"
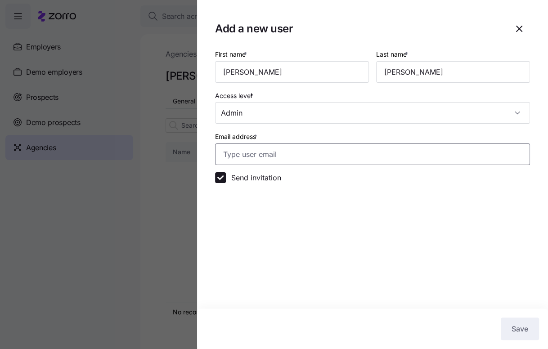
click at [290, 158] on input "Email address *" at bounding box center [372, 154] width 315 height 22
paste input "Eric Fredriksen"
type input "E"
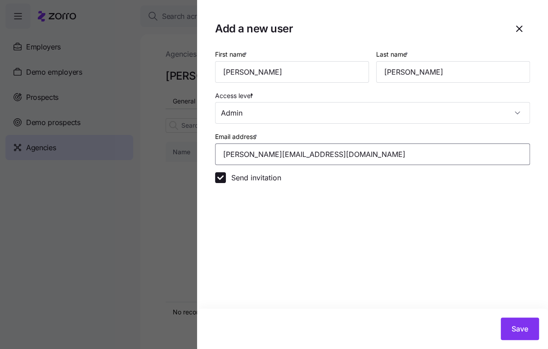
type input "eric@fredhealthins.com"
click at [361, 223] on section "Add a new user First name * Eric Last name * Fredriksen Access level * Admin Em…" at bounding box center [372, 174] width 351 height 349
click at [504, 326] on button "Save" at bounding box center [519, 328] width 38 height 22
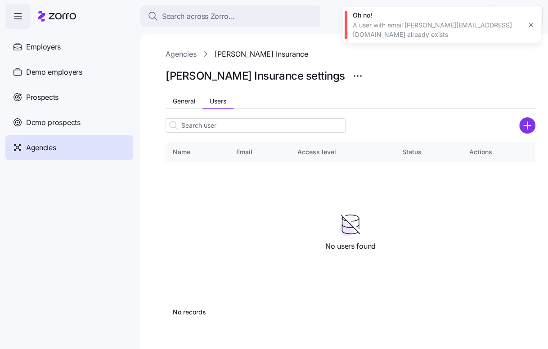
click at [530, 22] on icon "button" at bounding box center [530, 24] width 7 height 7
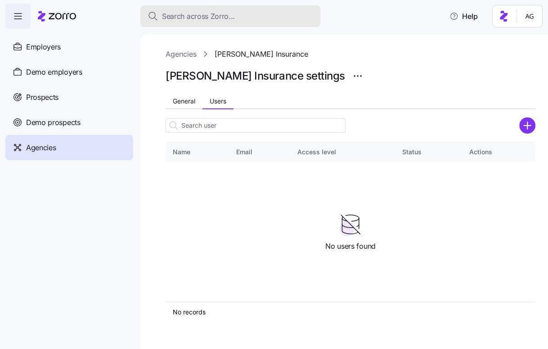
click at [248, 15] on div "Search across Zorro..." at bounding box center [229, 16] width 165 height 11
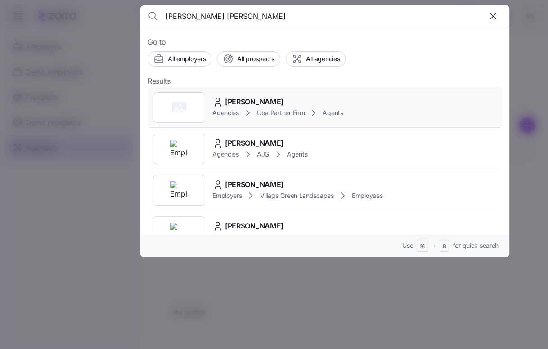
type input "fred erik"
click at [273, 116] on span "Uba Partner Firm" at bounding box center [281, 112] width 48 height 9
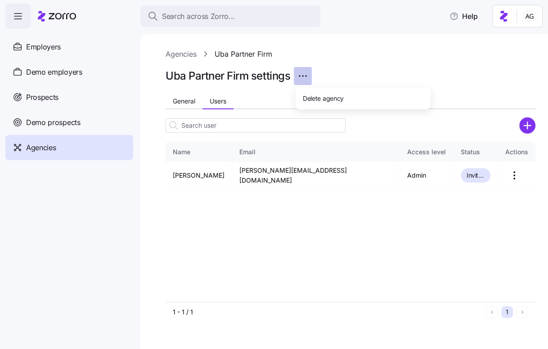
click at [310, 80] on html "Search across Zorro... Help Employers Demo employers Prospects Demo prospects A…" at bounding box center [274, 171] width 548 height 343
click at [316, 68] on html "Search across Zorro... Help Employers Demo employers Prospects Demo prospects A…" at bounding box center [274, 171] width 548 height 343
click at [307, 78] on html "Search across Zorro... Help Employers Demo employers Prospects Demo prospects A…" at bounding box center [274, 171] width 548 height 343
click at [313, 95] on span "Delete agency" at bounding box center [323, 98] width 41 height 9
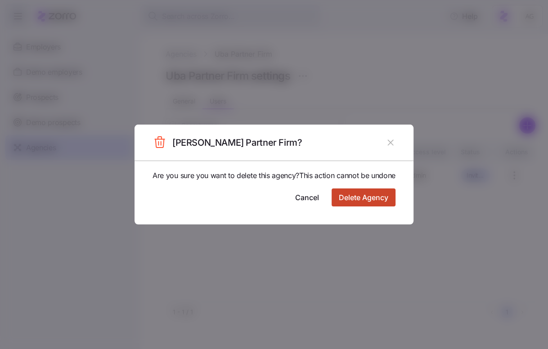
click at [353, 196] on button "Delete Agency" at bounding box center [363, 197] width 64 height 18
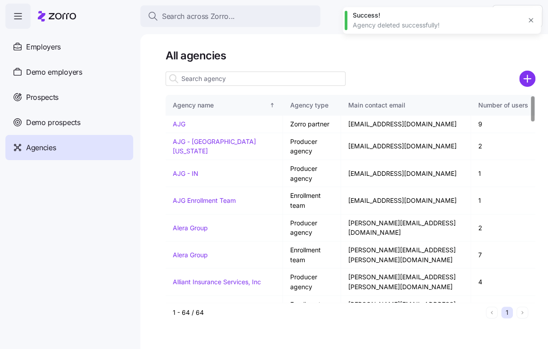
click at [205, 79] on input at bounding box center [255, 78] width 180 height 14
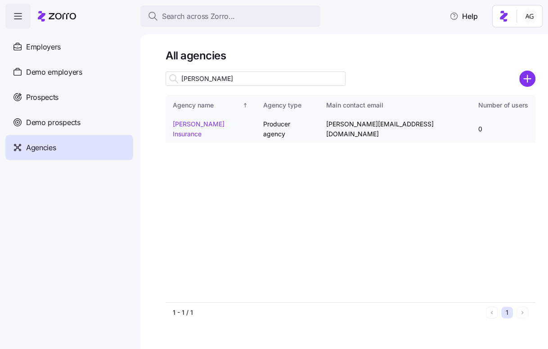
type input "fred"
click at [188, 126] on link "Fredriksen Insurance" at bounding box center [199, 129] width 52 height 18
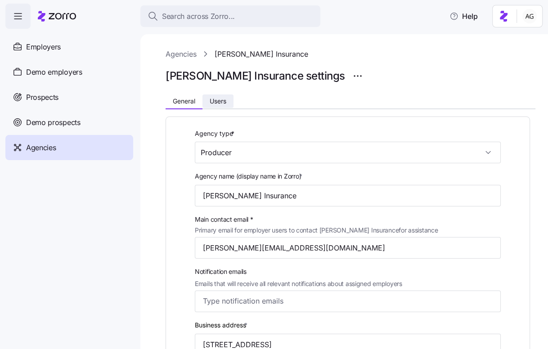
click at [218, 98] on span "Users" at bounding box center [217, 101] width 17 height 6
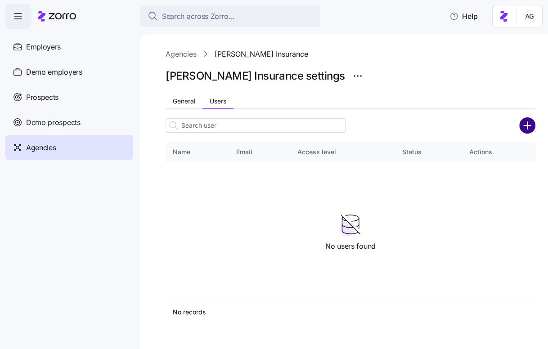
click at [526, 121] on circle "add icon" at bounding box center [527, 125] width 15 height 15
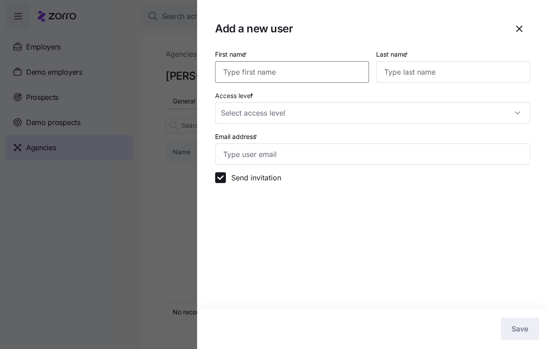
click at [338, 68] on input "First name *" at bounding box center [292, 72] width 154 height 22
type input "Eric"
type input "Fredriksen"
click at [307, 112] on input "Access level *" at bounding box center [372, 113] width 315 height 22
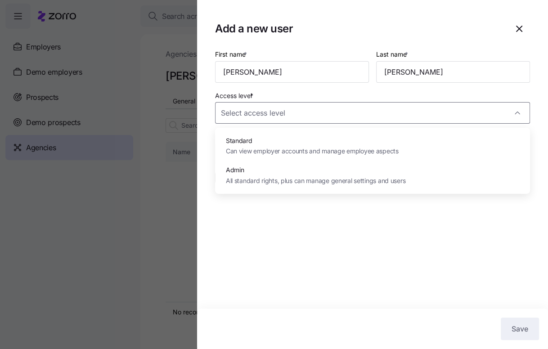
click at [294, 173] on span "Admin" at bounding box center [315, 170] width 179 height 10
type input "Admin"
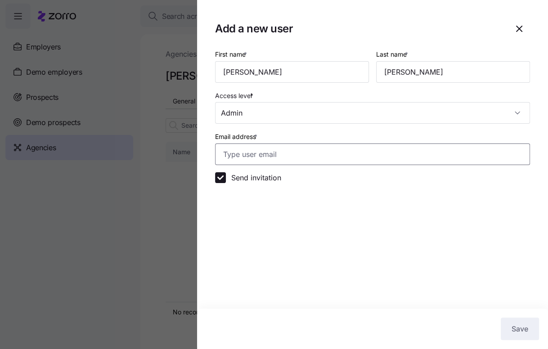
click at [275, 152] on input "Email address *" at bounding box center [372, 154] width 315 height 22
paste input "Eric Fredriksen"
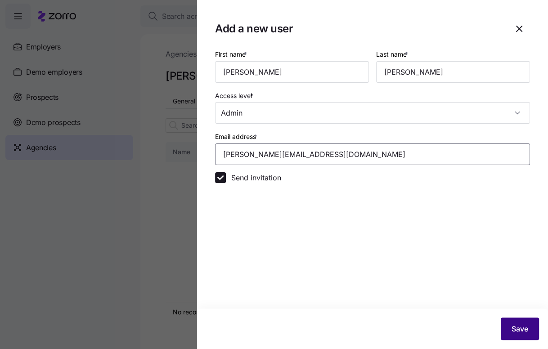
type input "Eric@fredhealthins.com"
click at [507, 331] on button "Save" at bounding box center [519, 328] width 38 height 22
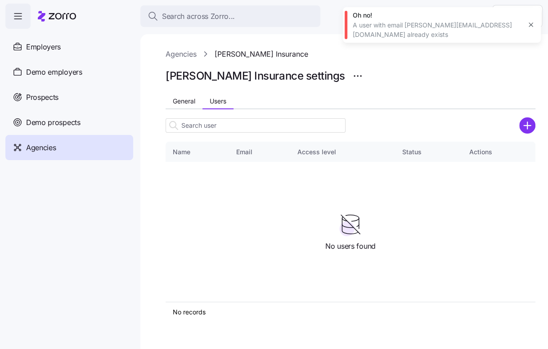
click at [531, 23] on icon "button" at bounding box center [530, 25] width 4 height 4
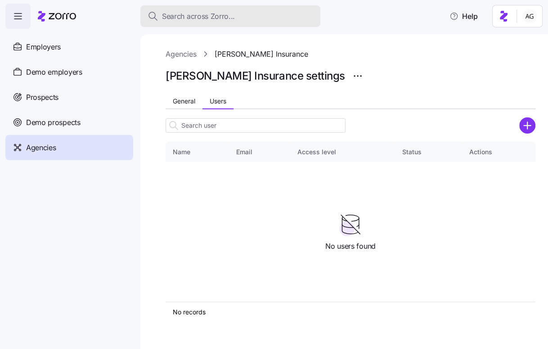
click at [223, 11] on span "Search across Zorro..." at bounding box center [198, 16] width 73 height 11
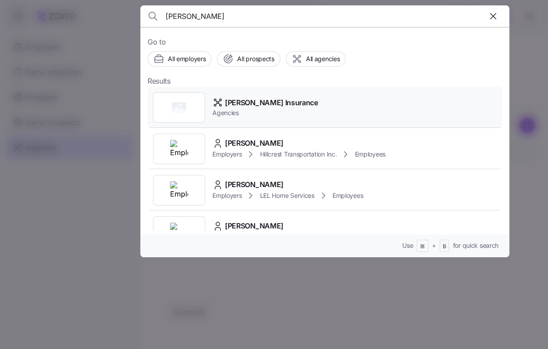
type input "fredrikson"
click at [288, 105] on span "Fredriksen Insurance" at bounding box center [271, 102] width 93 height 11
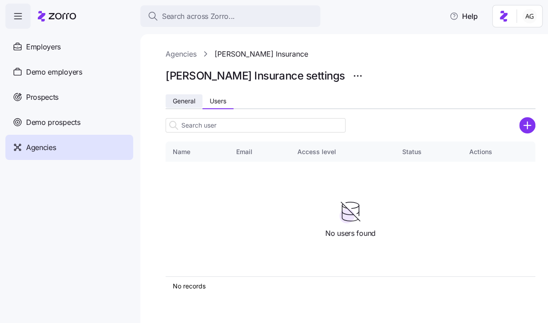
click at [182, 102] on span "General" at bounding box center [184, 101] width 22 height 6
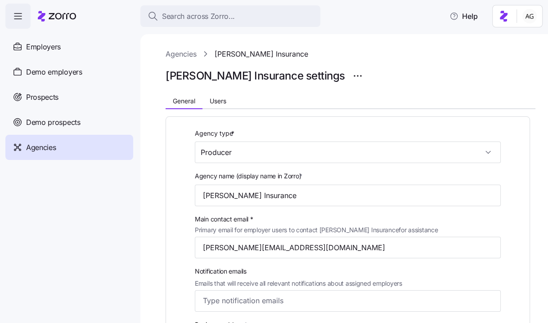
click at [185, 56] on link "Agencies" at bounding box center [180, 54] width 31 height 11
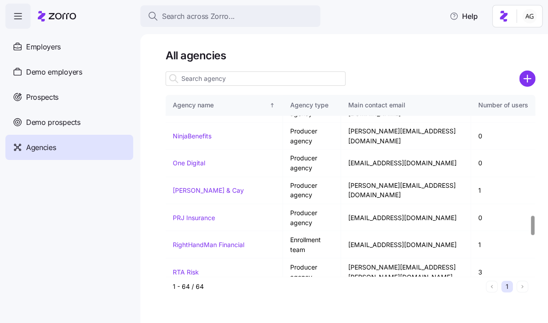
scroll to position [1123, 0]
click at [215, 80] on input at bounding box center [255, 78] width 180 height 14
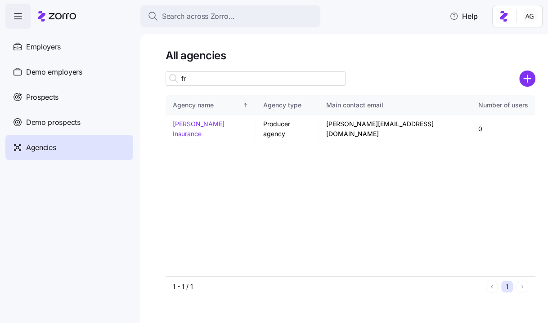
scroll to position [0, 0]
type input "fre"
click at [184, 129] on td "Fredriksen Insurance" at bounding box center [210, 129] width 90 height 27
click at [183, 126] on link "Fredriksen Insurance" at bounding box center [199, 129] width 52 height 18
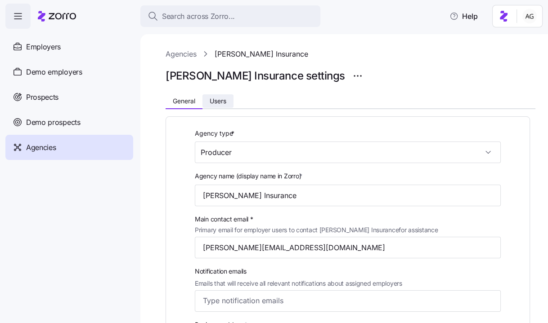
click at [224, 100] on span "Users" at bounding box center [217, 101] width 17 height 6
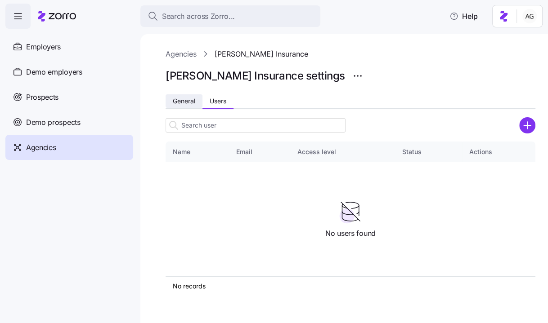
click at [187, 103] on span "General" at bounding box center [184, 101] width 22 height 6
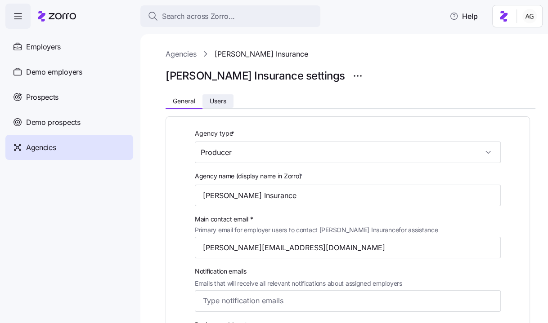
click at [225, 99] on span "Users" at bounding box center [217, 101] width 17 height 6
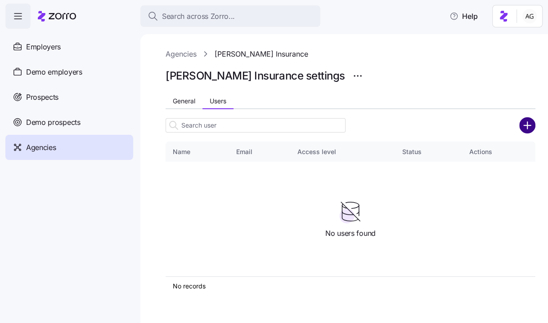
click at [527, 126] on circle "add icon" at bounding box center [527, 125] width 15 height 15
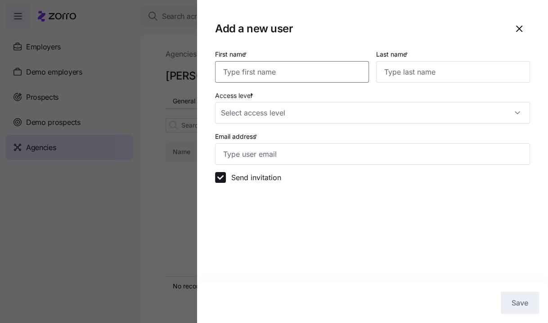
click at [314, 79] on input "First name *" at bounding box center [292, 72] width 154 height 22
type input "Eric"
type input "Frediksen"
click at [256, 117] on input "Access level *" at bounding box center [372, 113] width 315 height 22
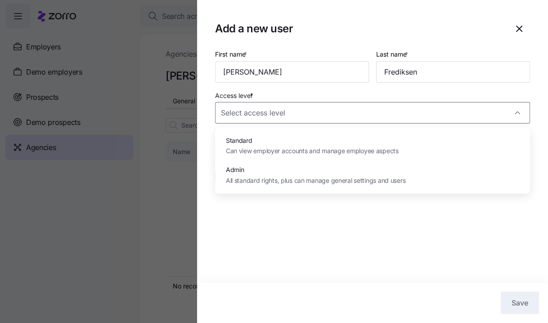
click at [257, 169] on span "Admin" at bounding box center [315, 170] width 179 height 10
type input "Admin"
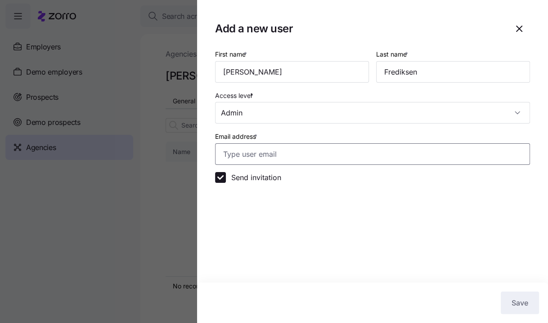
click at [251, 159] on input "Email address *" at bounding box center [372, 154] width 315 height 22
paste input "Eric Fredriksen"
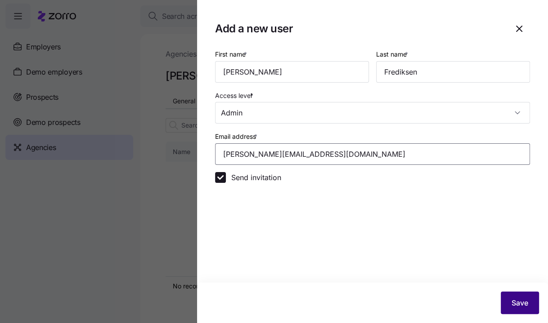
type input "Eric@fredhealthins.com"
click at [520, 302] on span "Save" at bounding box center [519, 303] width 17 height 11
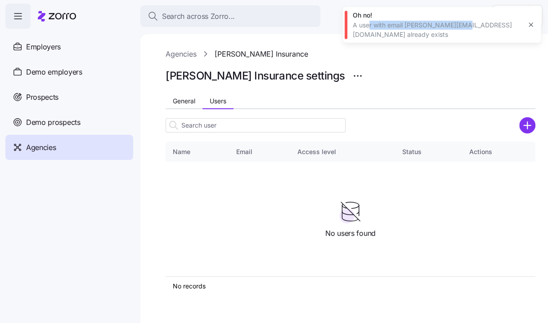
drag, startPoint x: 367, startPoint y: 27, endPoint x: 458, endPoint y: 27, distance: 90.4
click at [458, 27] on div "A user with email eric@fredhealthins.com already exists" at bounding box center [436, 30] width 168 height 18
click at [435, 73] on div "Fredriksen Insurance settings" at bounding box center [350, 76] width 370 height 18
click at [530, 23] on icon "button" at bounding box center [530, 24] width 7 height 7
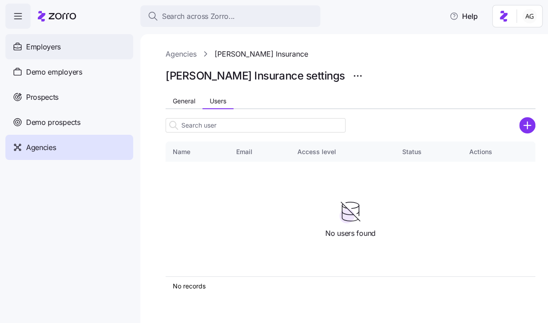
click at [73, 47] on div "Employers" at bounding box center [69, 46] width 128 height 25
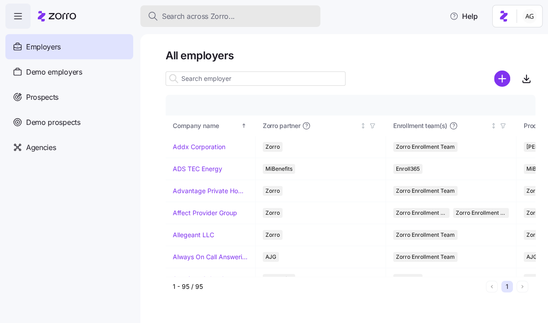
click at [209, 21] on span "Search across Zorro..." at bounding box center [198, 16] width 73 height 11
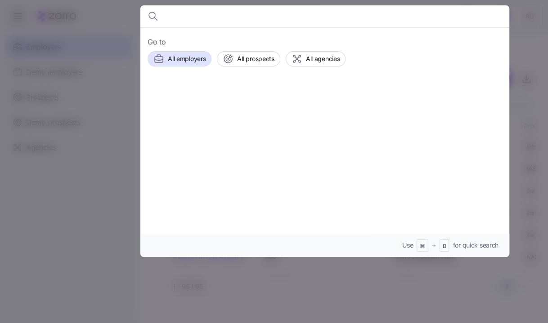
click at [112, 62] on div at bounding box center [274, 161] width 548 height 323
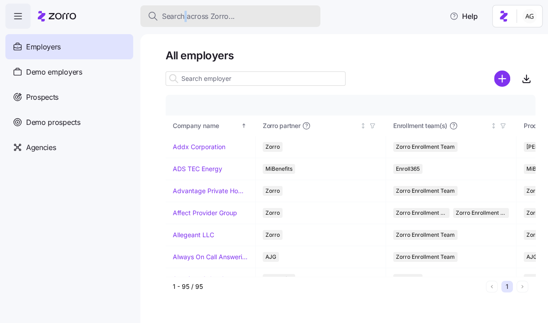
click at [169, 17] on span "Search across Zorro..." at bounding box center [198, 16] width 73 height 11
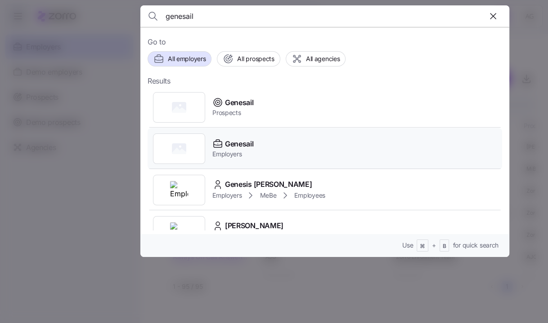
type input "genesail"
click at [228, 147] on span "Genesail" at bounding box center [239, 143] width 28 height 11
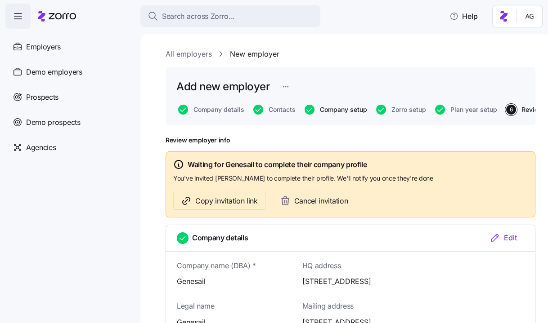
click at [339, 110] on span "Company setup" at bounding box center [343, 110] width 47 height 6
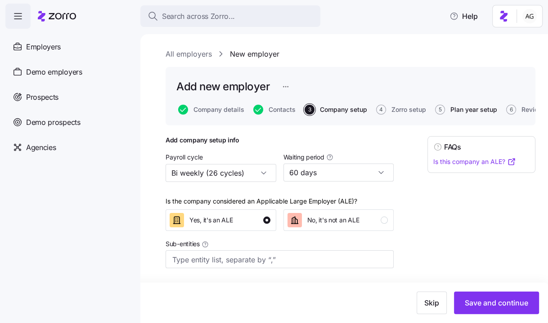
click at [450, 111] on span "Plan year setup" at bounding box center [473, 110] width 47 height 6
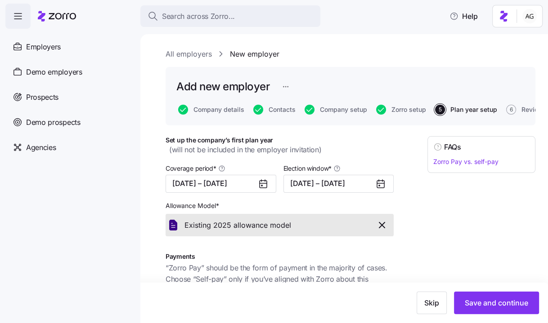
click at [379, 185] on icon at bounding box center [379, 185] width 1 height 1
click at [372, 183] on button "09/09/2025 – 09/21/2025" at bounding box center [338, 184] width 111 height 18
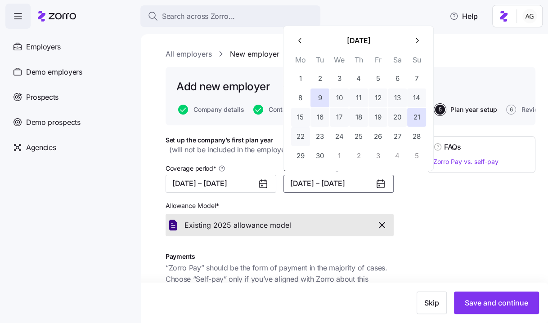
click at [299, 133] on button "22" at bounding box center [300, 136] width 19 height 19
click at [321, 96] on button "9" at bounding box center [319, 98] width 19 height 19
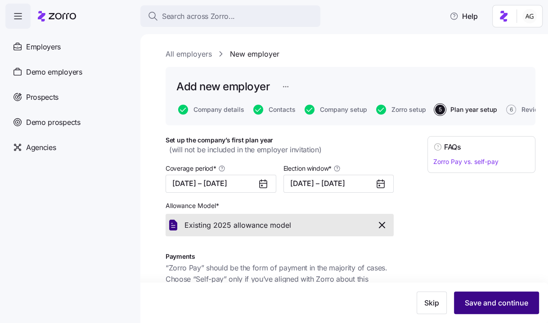
click at [470, 298] on span "Save and continue" at bounding box center [495, 303] width 63 height 11
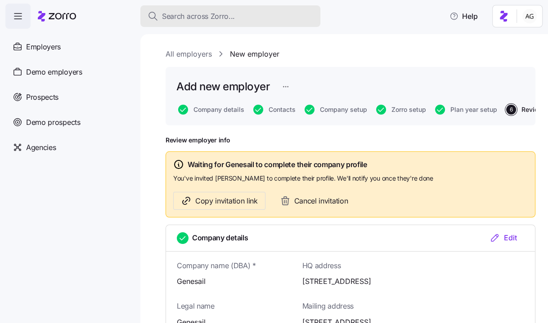
click at [178, 12] on span "Search across Zorro..." at bounding box center [198, 16] width 73 height 11
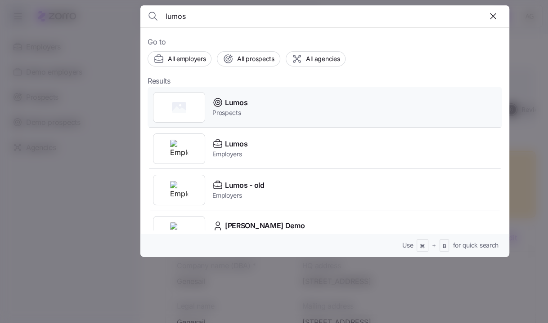
type input "lumos"
click at [236, 101] on span "Lumos" at bounding box center [236, 102] width 22 height 11
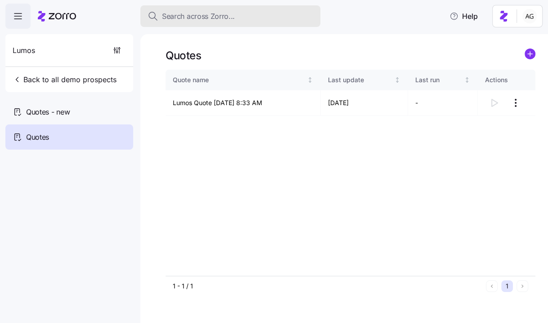
click at [178, 15] on span "Search across Zorro..." at bounding box center [198, 16] width 73 height 11
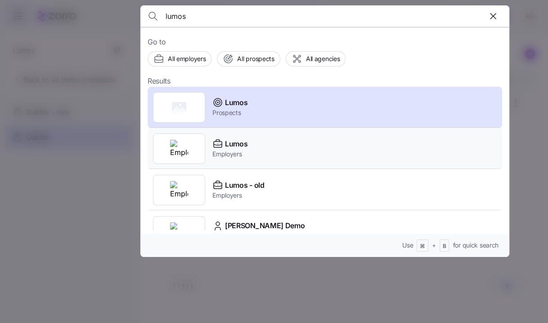
type input "lumos"
click at [232, 159] on div "Lumos Employers" at bounding box center [324, 148] width 354 height 41
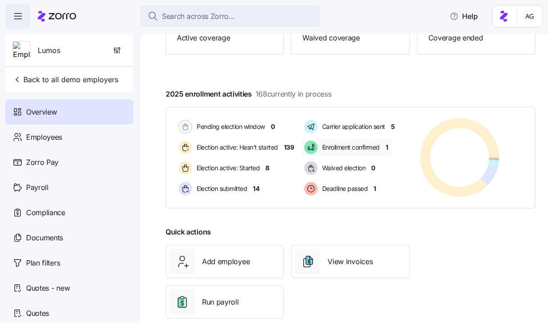
scroll to position [117, 0]
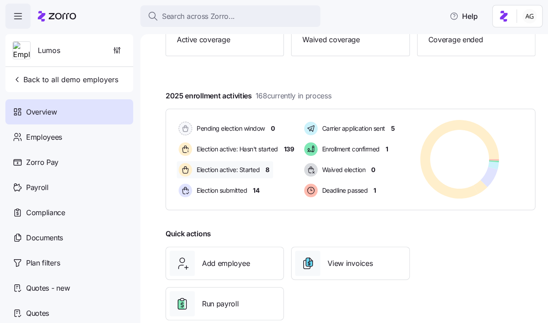
click at [267, 170] on span "8" at bounding box center [267, 169] width 4 height 9
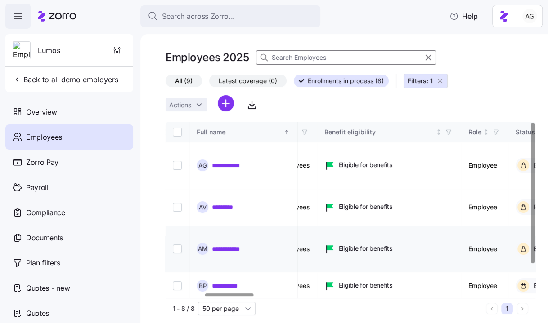
scroll to position [0, 302]
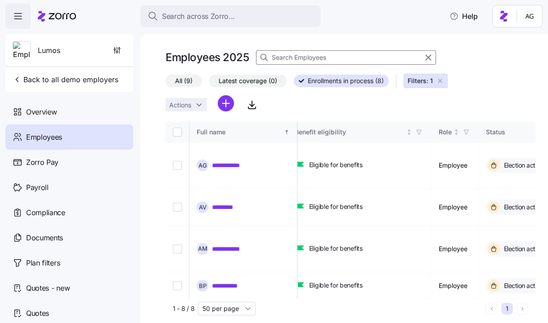
click at [438, 84] on icon "button" at bounding box center [439, 80] width 7 height 7
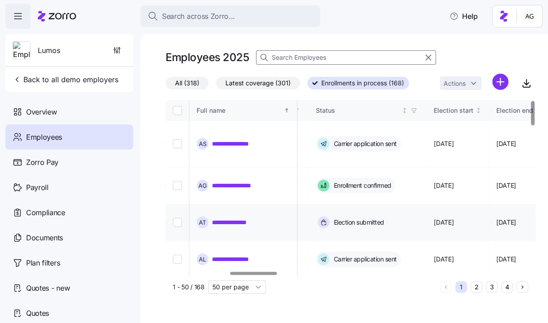
scroll to position [0, 492]
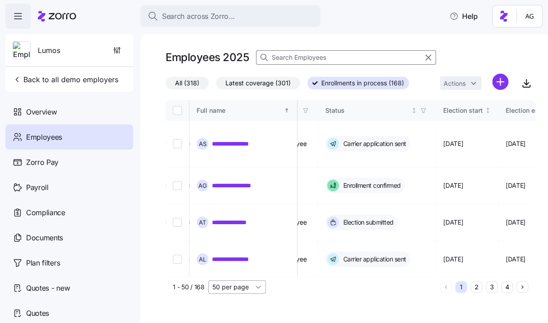
click at [219, 290] on input "50 per page" at bounding box center [237, 287] width 58 height 13
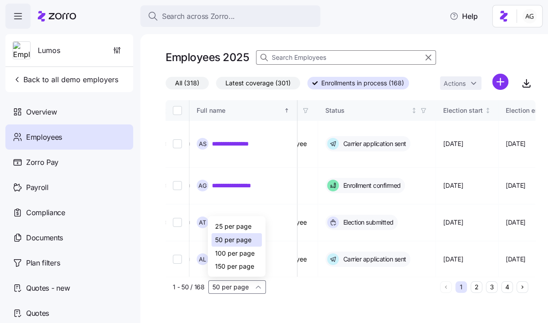
click at [222, 269] on span "150 per page" at bounding box center [234, 267] width 39 height 10
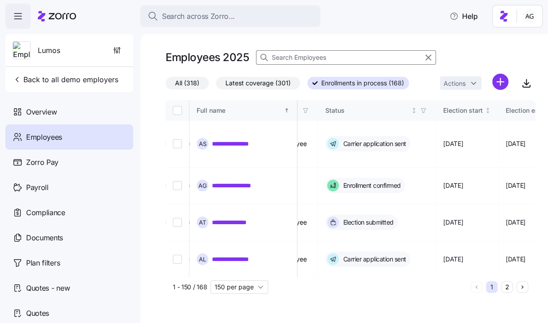
type input "150 per page"
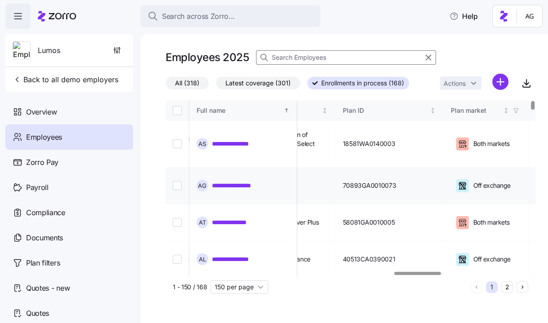
scroll to position [0, 1795]
click at [180, 112] on input "Select all records" at bounding box center [177, 110] width 9 height 9
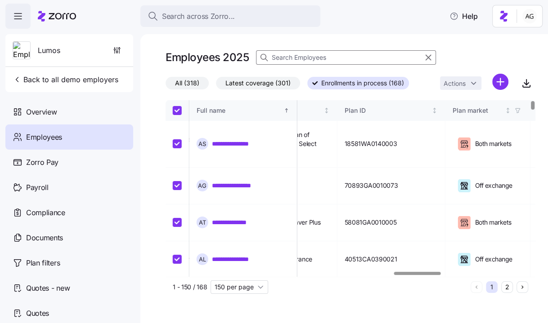
checkbox input "true"
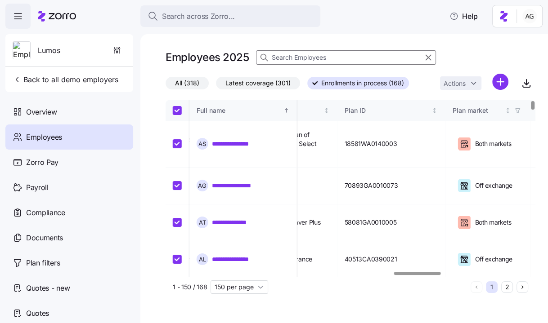
checkbox input "true"
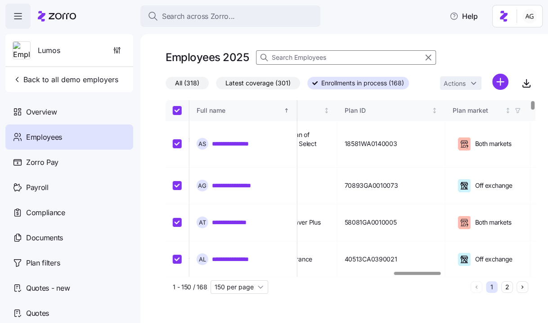
checkbox input "true"
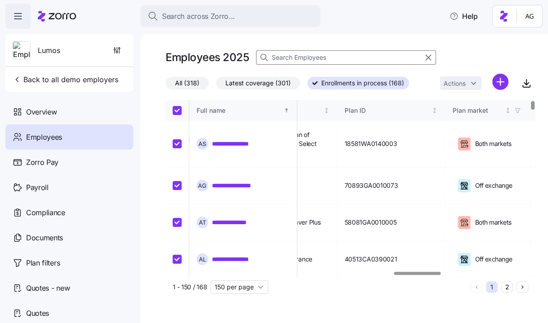
checkbox input "true"
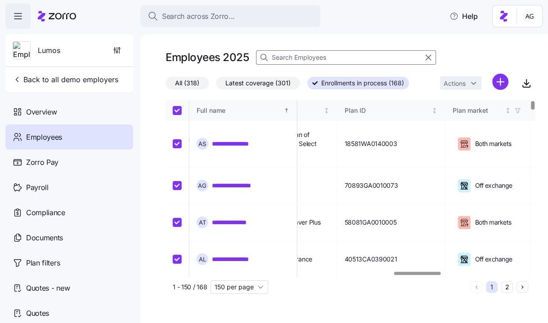
checkbox input "true"
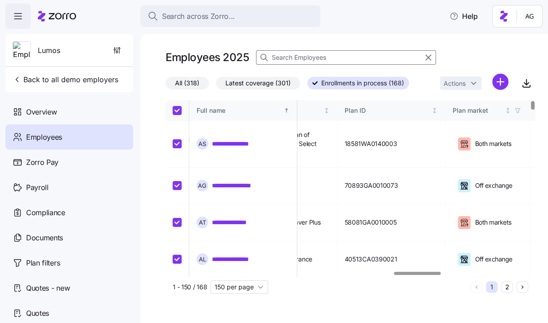
checkbox input "true"
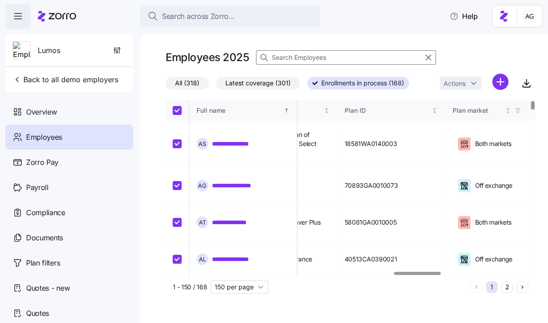
checkbox input "true"
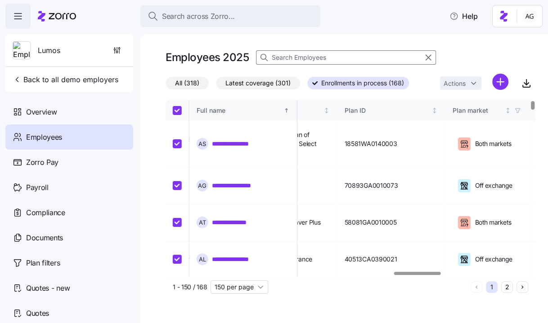
checkbox input "true"
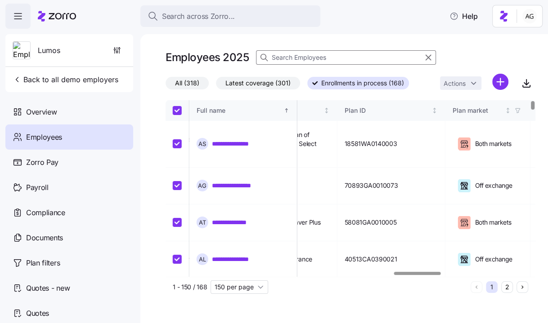
checkbox input "true"
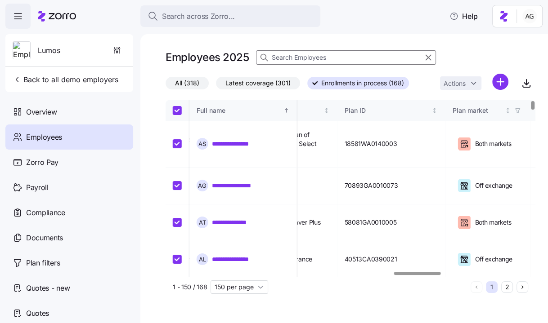
checkbox input "true"
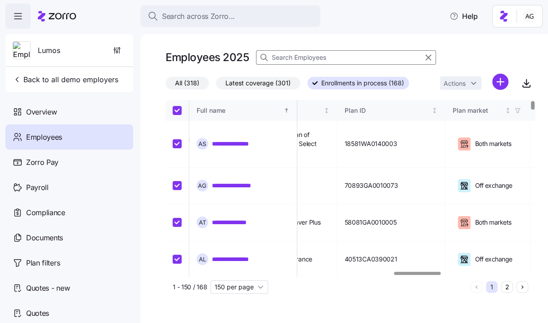
checkbox input "true"
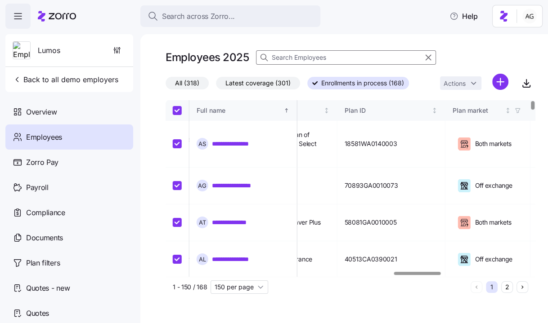
checkbox input "true"
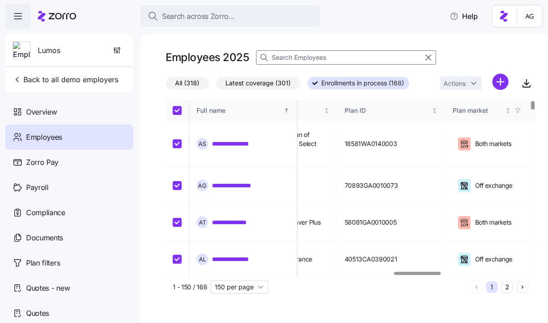
checkbox input "true"
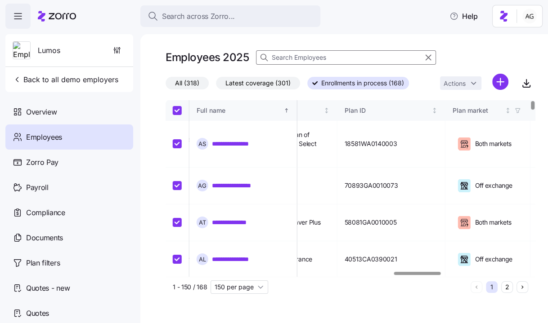
checkbox input "true"
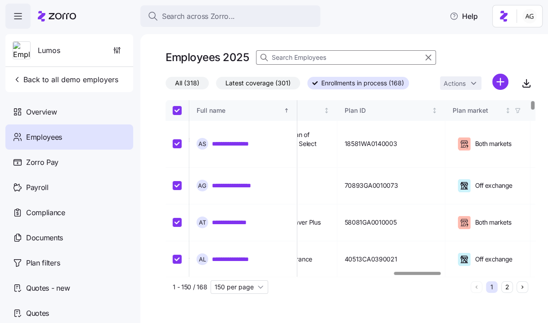
checkbox input "true"
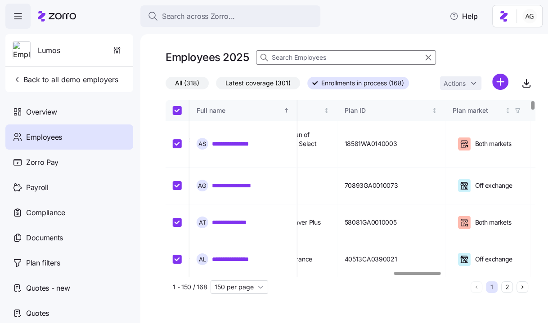
checkbox input "true"
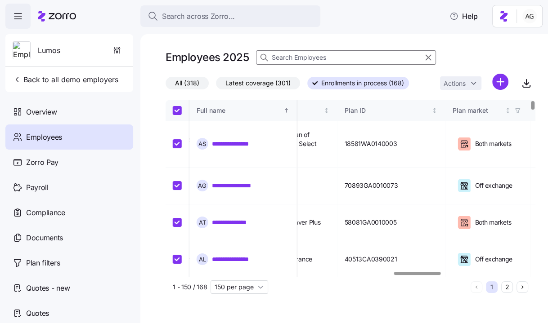
checkbox input "true"
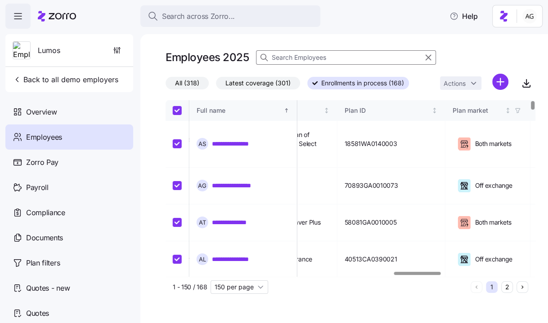
checkbox input "true"
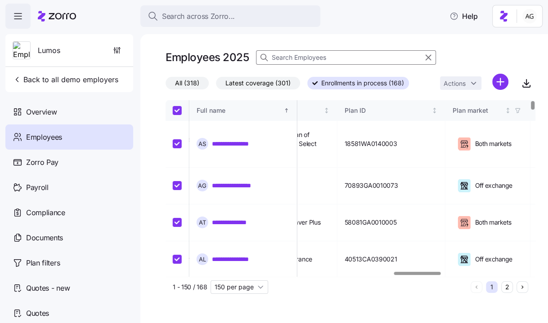
checkbox input "true"
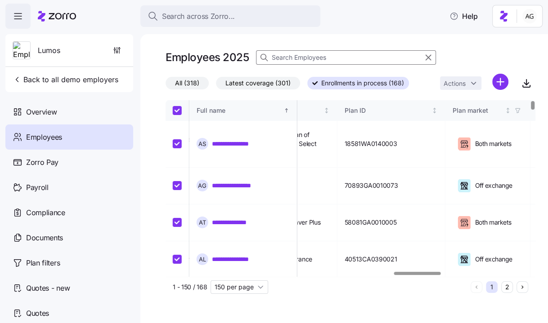
checkbox input "true"
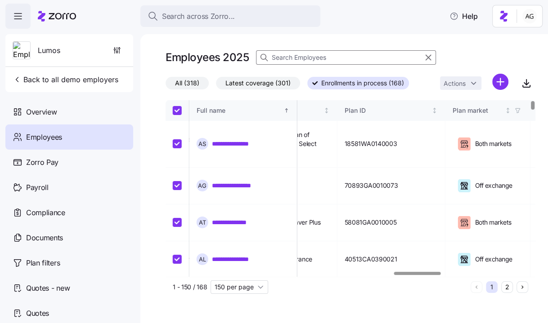
checkbox input "true"
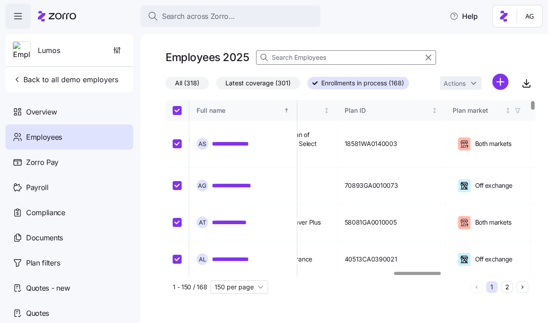
checkbox input "true"
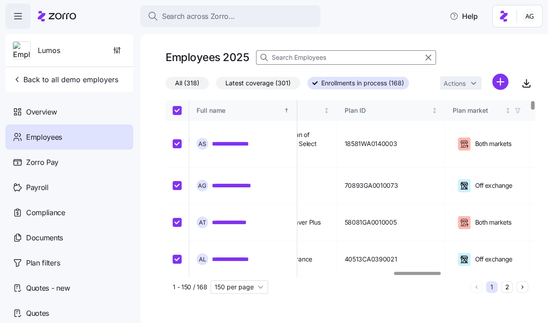
checkbox input "true"
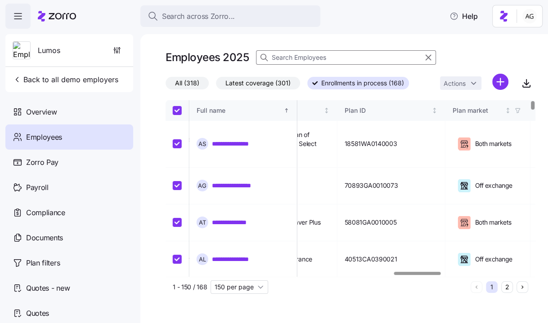
checkbox input "true"
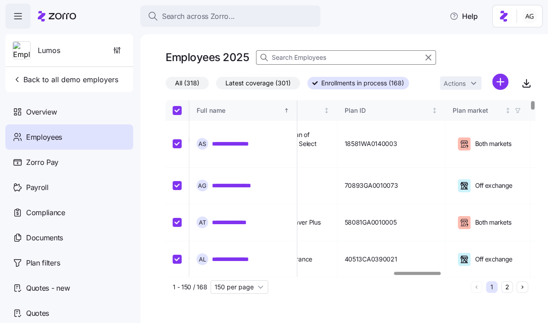
checkbox input "true"
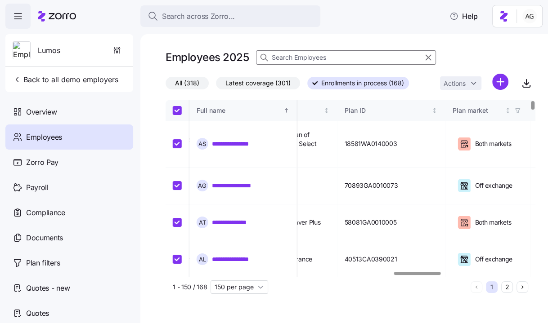
checkbox input "true"
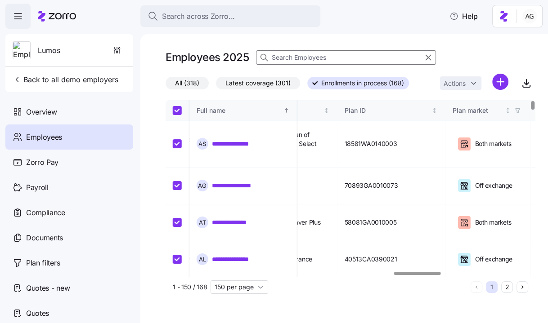
checkbox input "true"
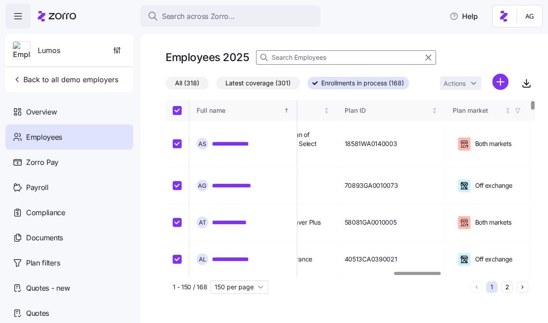
checkbox input "true"
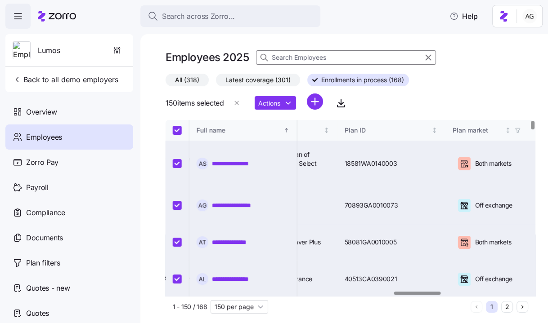
click at [177, 111] on div "150 items selected" at bounding box center [205, 103] width 80 height 18
click at [272, 101] on html "**********" at bounding box center [274, 159] width 548 height 318
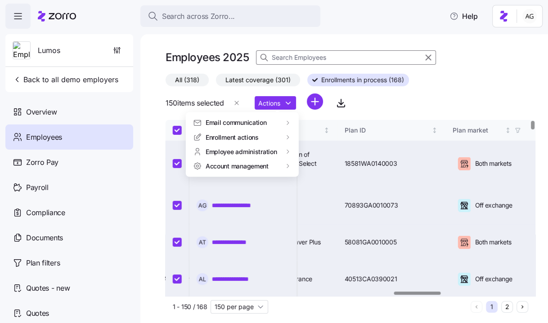
click at [174, 133] on html "**********" at bounding box center [274, 159] width 548 height 318
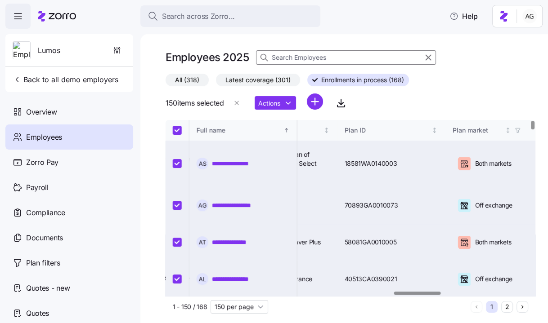
click at [178, 129] on input "Select all records" at bounding box center [177, 130] width 9 height 9
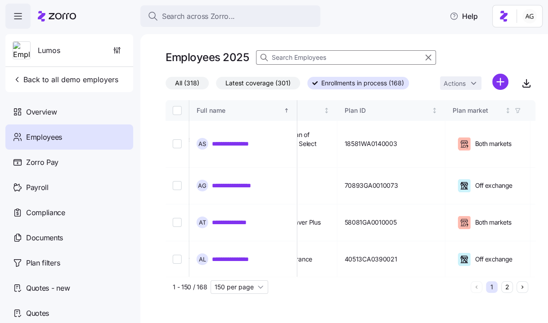
click at [500, 81] on html "**********" at bounding box center [274, 159] width 548 height 318
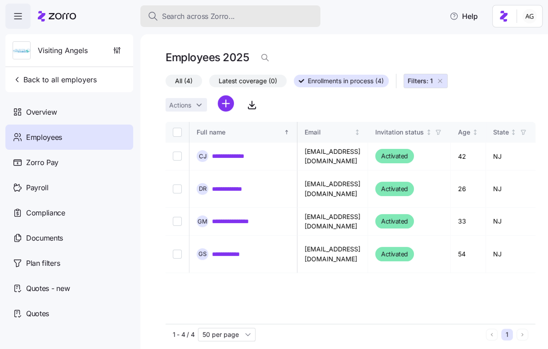
scroll to position [0, 1818]
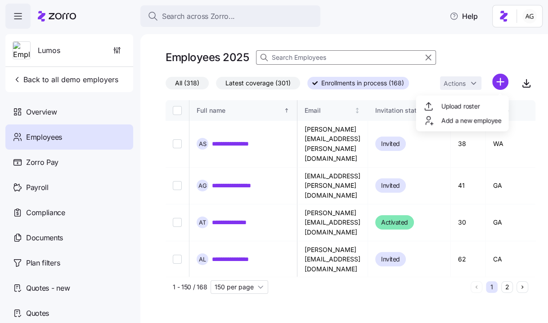
scroll to position [0, 1795]
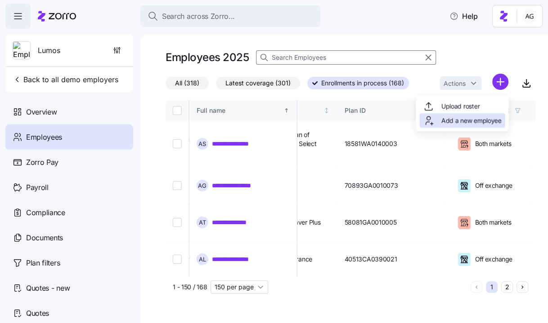
click at [476, 120] on span "Add a new employee" at bounding box center [471, 120] width 60 height 9
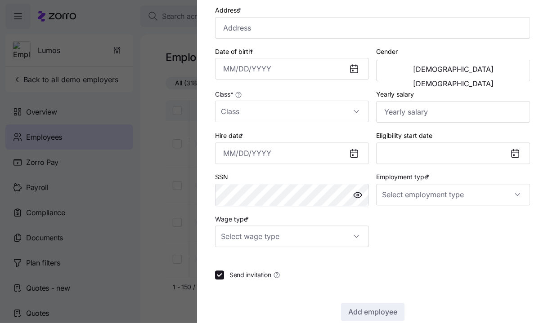
scroll to position [184, 0]
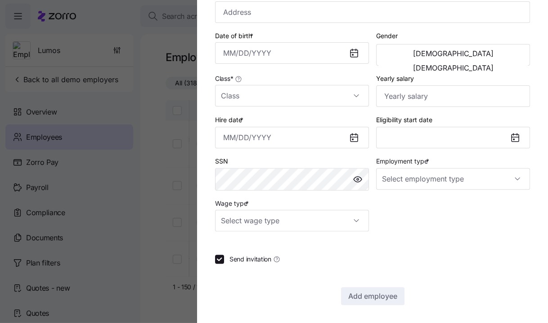
click at [184, 164] on div at bounding box center [274, 161] width 548 height 323
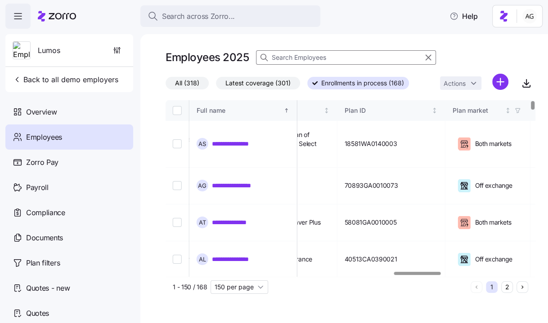
click at [278, 62] on input at bounding box center [346, 57] width 180 height 14
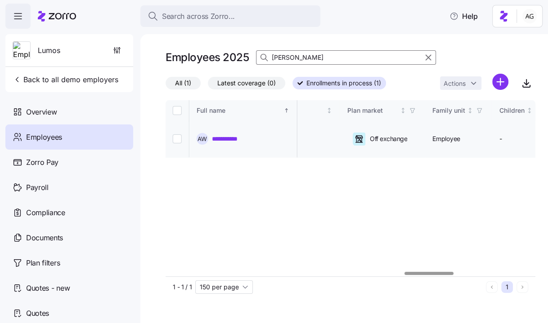
type input "anjani"
click at [232, 134] on link "**********" at bounding box center [230, 138] width 37 height 9
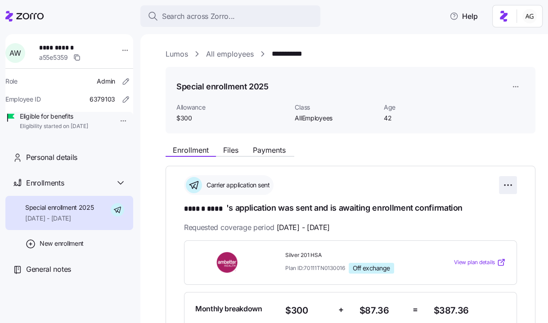
click at [504, 185] on html "**********" at bounding box center [274, 159] width 548 height 318
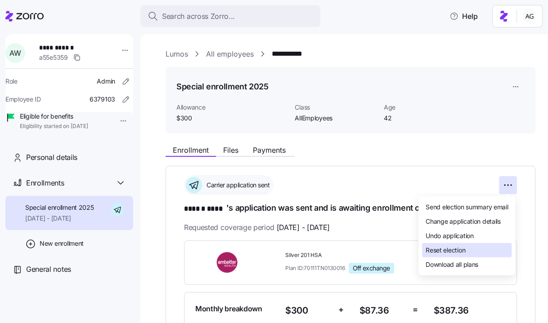
click at [462, 250] on span "Reset election" at bounding box center [445, 250] width 40 height 9
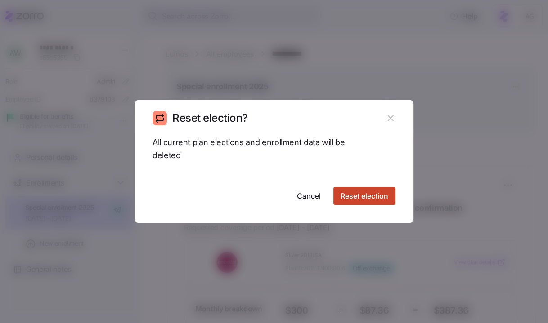
click at [356, 198] on span "Reset election" at bounding box center [364, 196] width 48 height 11
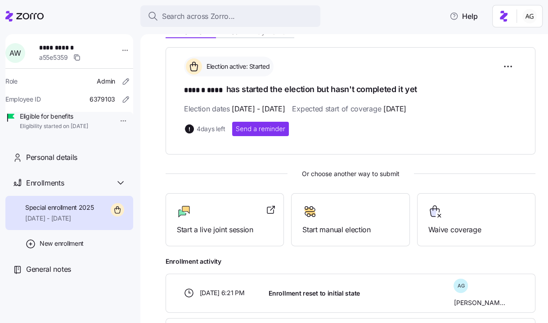
scroll to position [120, 0]
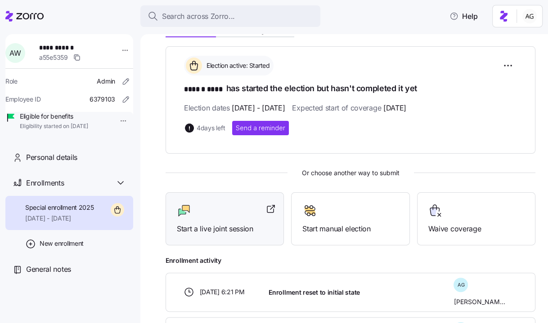
click at [196, 216] on div "Start a live joint session" at bounding box center [225, 219] width 96 height 31
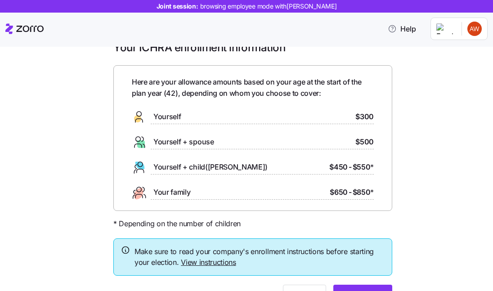
scroll to position [22, 0]
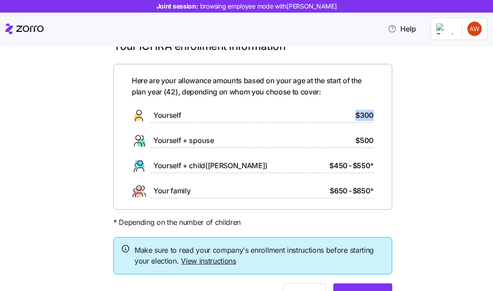
drag, startPoint x: 350, startPoint y: 114, endPoint x: 376, endPoint y: 114, distance: 25.6
click at [376, 114] on div "Here are your allowance amounts based on your age at the start of the plan year…" at bounding box center [252, 137] width 279 height 146
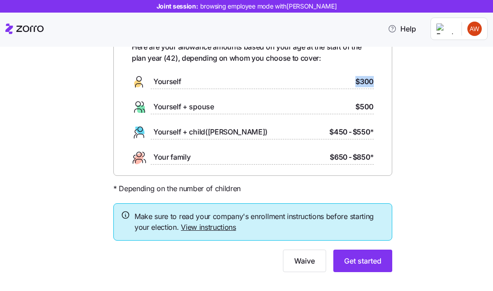
scroll to position [56, 0]
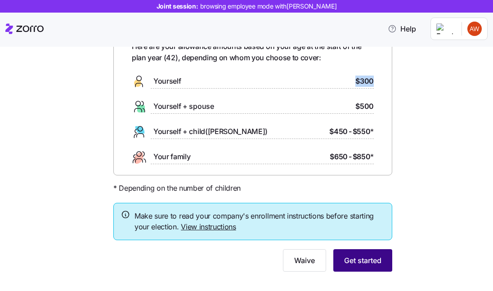
click at [361, 261] on span "Get started" at bounding box center [362, 260] width 37 height 11
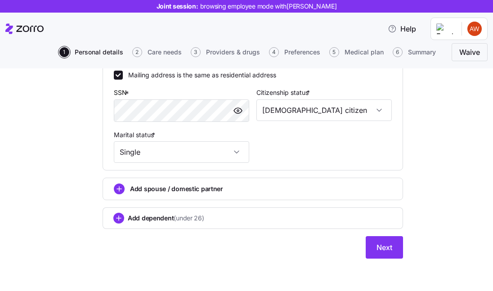
scroll to position [345, 0]
click at [388, 241] on button "Next" at bounding box center [384, 247] width 37 height 22
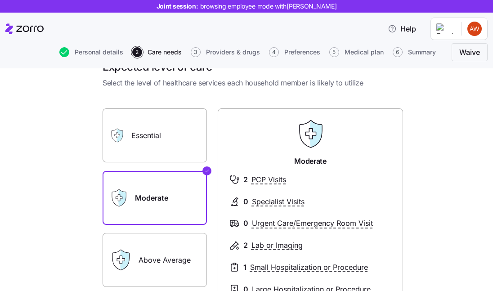
scroll to position [23, 0]
click at [165, 144] on label "Essential" at bounding box center [155, 135] width 104 height 54
click at [0, 0] on input "Essential" at bounding box center [0, 0] width 0 height 0
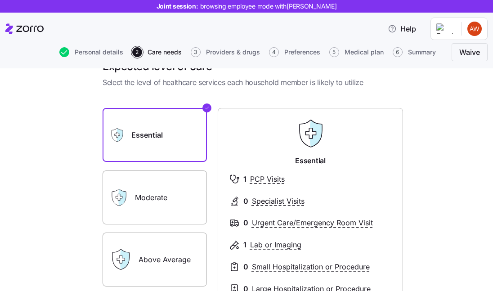
click at [165, 143] on label "Essential" at bounding box center [155, 135] width 104 height 54
click at [0, 0] on input "Essential" at bounding box center [0, 0] width 0 height 0
click at [163, 190] on label "Moderate" at bounding box center [155, 197] width 104 height 54
click at [0, 0] on input "Moderate" at bounding box center [0, 0] width 0 height 0
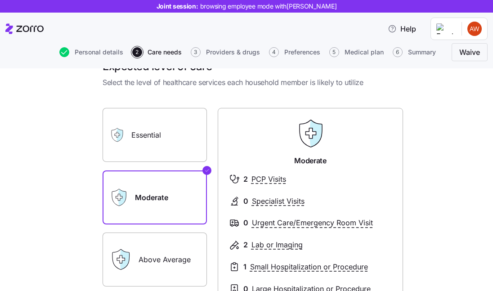
click at [164, 151] on label "Essential" at bounding box center [155, 135] width 104 height 54
click at [0, 0] on input "Essential" at bounding box center [0, 0] width 0 height 0
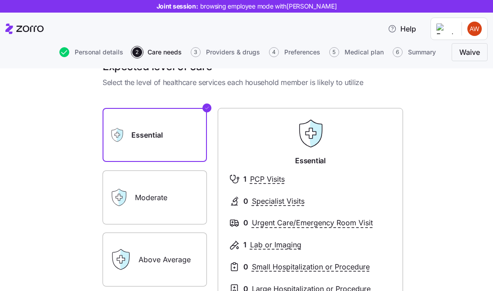
scroll to position [75, 0]
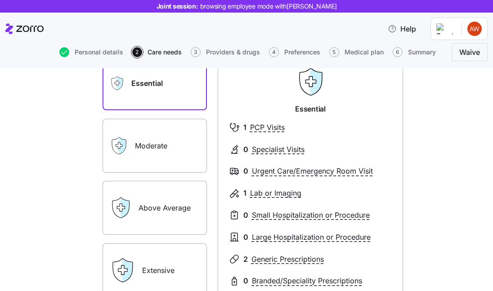
click at [164, 157] on label "Moderate" at bounding box center [155, 146] width 104 height 54
click at [0, 0] on input "Moderate" at bounding box center [0, 0] width 0 height 0
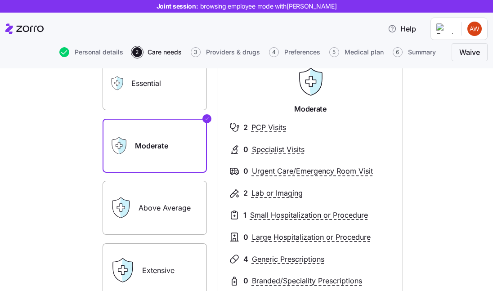
click at [164, 204] on label "Above Average" at bounding box center [155, 208] width 104 height 54
click at [0, 0] on input "Above Average" at bounding box center [0, 0] width 0 height 0
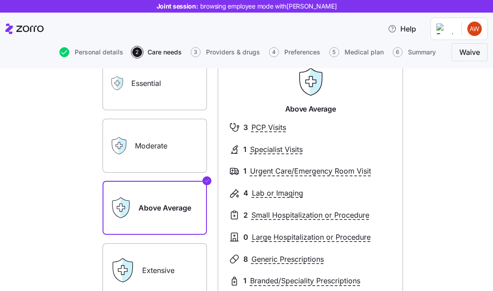
click at [165, 162] on label "Moderate" at bounding box center [155, 146] width 104 height 54
click at [0, 0] on input "Moderate" at bounding box center [0, 0] width 0 height 0
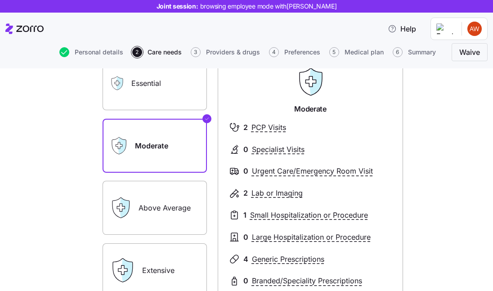
click at [165, 199] on label "Above Average" at bounding box center [155, 208] width 104 height 54
click at [0, 0] on input "Above Average" at bounding box center [0, 0] width 0 height 0
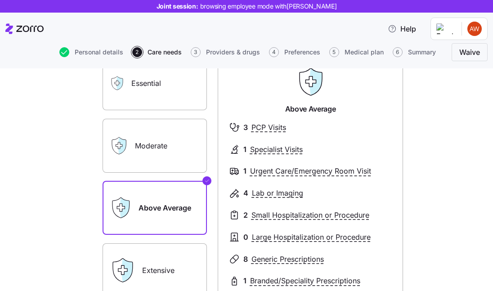
click at [164, 152] on label "Moderate" at bounding box center [155, 146] width 104 height 54
click at [0, 0] on input "Moderate" at bounding box center [0, 0] width 0 height 0
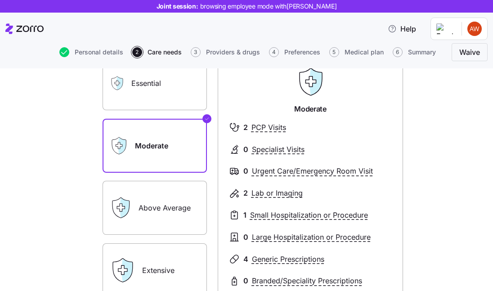
click at [164, 201] on label "Above Average" at bounding box center [155, 208] width 104 height 54
click at [0, 0] on input "Above Average" at bounding box center [0, 0] width 0 height 0
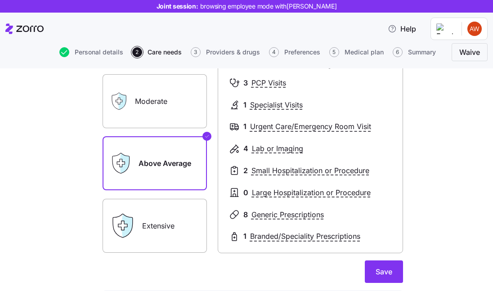
scroll to position [133, 0]
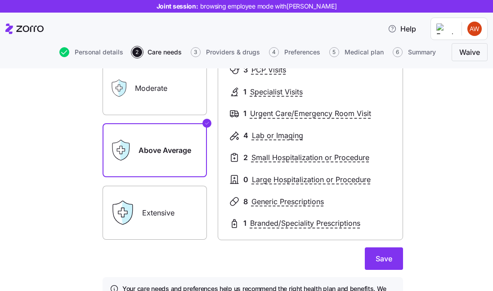
click at [164, 201] on label "Extensive" at bounding box center [155, 213] width 104 height 54
click at [0, 0] on input "Extensive" at bounding box center [0, 0] width 0 height 0
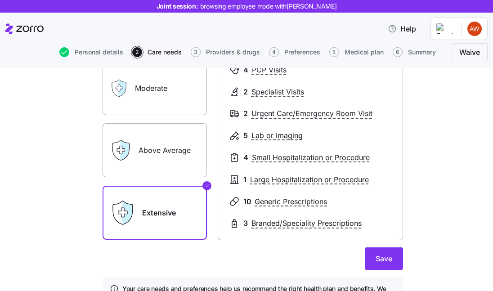
click at [164, 165] on label "Above Average" at bounding box center [155, 150] width 104 height 54
click at [0, 0] on input "Above Average" at bounding box center [0, 0] width 0 height 0
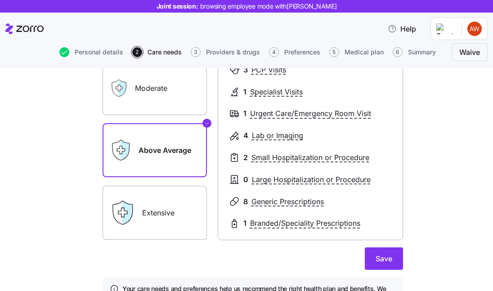
click at [165, 208] on label "Extensive" at bounding box center [155, 213] width 104 height 54
click at [0, 0] on input "Extensive" at bounding box center [0, 0] width 0 height 0
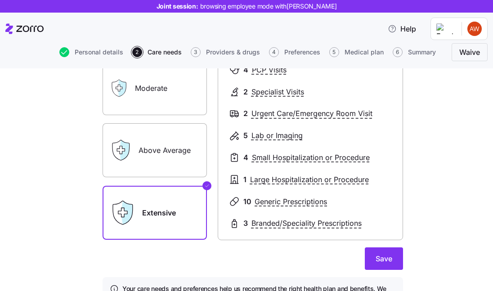
click at [165, 161] on label "Above Average" at bounding box center [155, 150] width 104 height 54
click at [0, 0] on input "Above Average" at bounding box center [0, 0] width 0 height 0
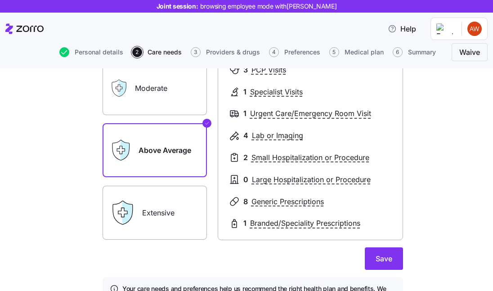
click at [165, 200] on label "Extensive" at bounding box center [155, 213] width 104 height 54
click at [0, 0] on input "Extensive" at bounding box center [0, 0] width 0 height 0
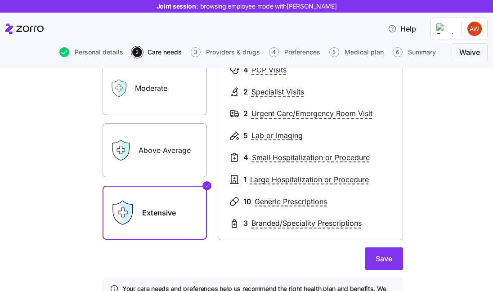
click at [161, 104] on label "Moderate" at bounding box center [155, 88] width 104 height 54
click at [0, 0] on input "Moderate" at bounding box center [0, 0] width 0 height 0
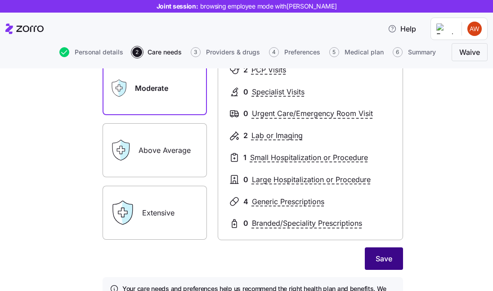
click at [391, 258] on span "Save" at bounding box center [383, 258] width 17 height 11
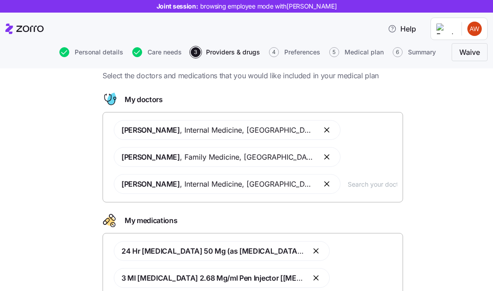
scroll to position [32, 0]
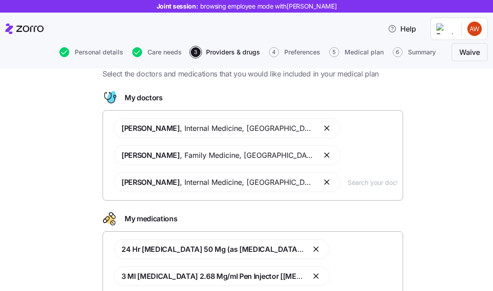
click at [320, 131] on div "Allen Smith , Internal Medicine , Knoxville, TN Matthew Thomas , Family Medicin…" at bounding box center [252, 155] width 289 height 85
click at [348, 183] on input "text" at bounding box center [372, 182] width 49 height 10
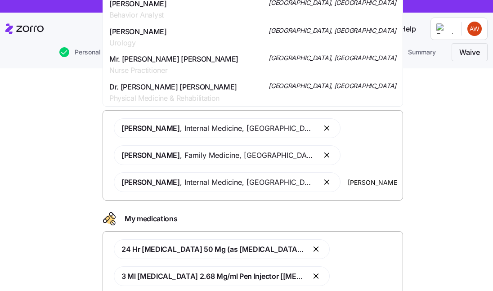
scroll to position [188, 0]
click at [348, 182] on input "eric" at bounding box center [372, 182] width 49 height 10
type input "e"
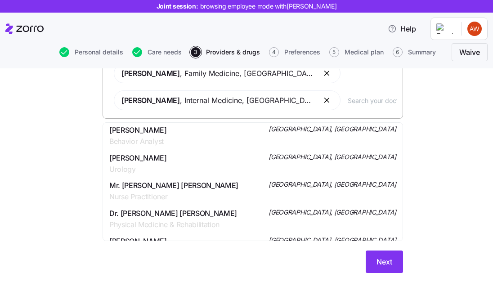
scroll to position [198, 0]
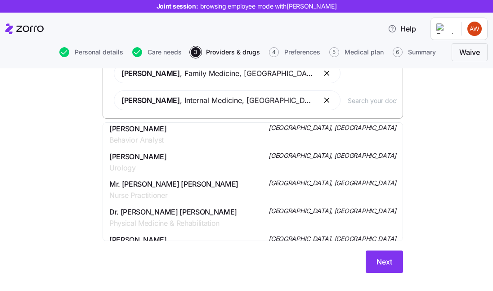
click at [56, 147] on div "Doctors and medications Select the doctors and medications that you would like …" at bounding box center [252, 126] width 455 height 315
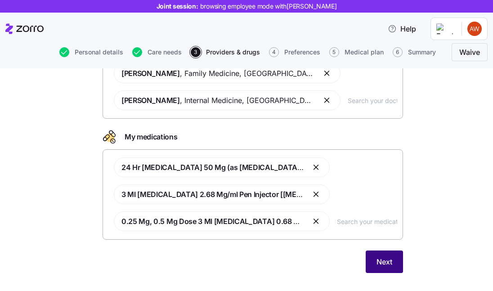
click at [384, 260] on span "Next" at bounding box center [384, 261] width 16 height 11
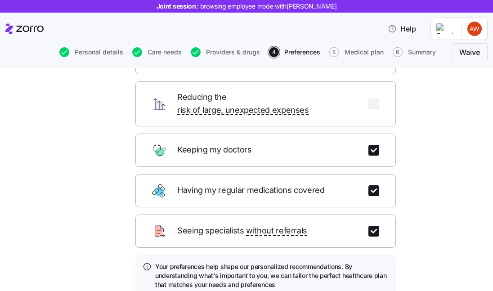
scroll to position [97, 0]
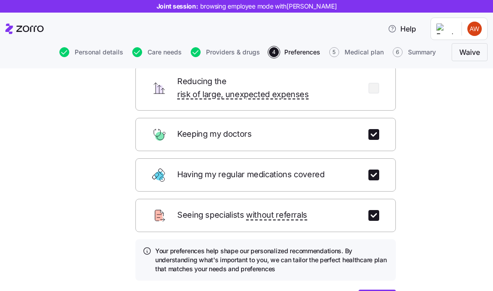
click at [366, 276] on form "Minimizing my “All-In Costs” Reducing the risk of large, unexpected expenses Ke…" at bounding box center [265, 168] width 260 height 287
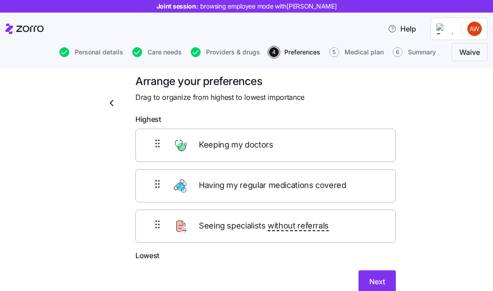
scroll to position [0, 0]
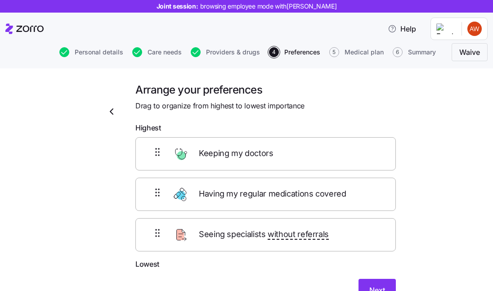
drag, startPoint x: 314, startPoint y: 154, endPoint x: 314, endPoint y: 189, distance: 34.6
click at [314, 189] on div "Keeping my doctors Having my regular medications covered Seeing specialists wit…" at bounding box center [265, 194] width 260 height 114
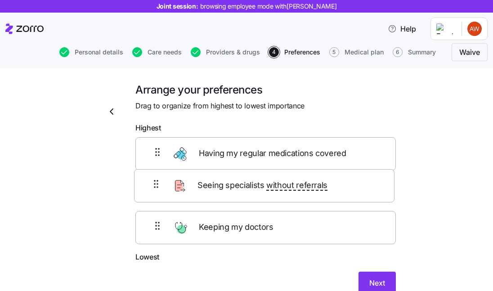
drag, startPoint x: 298, startPoint y: 232, endPoint x: 297, endPoint y: 180, distance: 52.6
click at [297, 180] on div "Having my regular medications covered Keeping my doctors Seeing specialists wit…" at bounding box center [265, 194] width 260 height 114
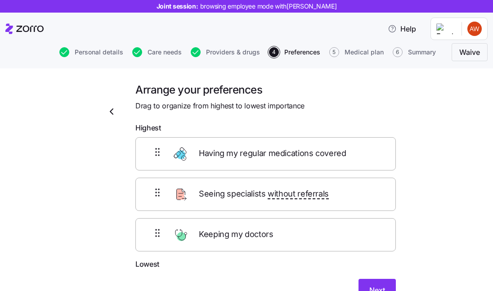
scroll to position [0, 0]
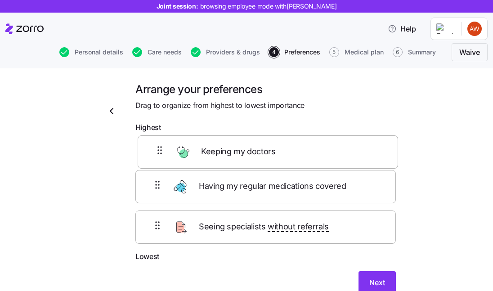
drag, startPoint x: 278, startPoint y: 239, endPoint x: 281, endPoint y: 149, distance: 90.0
click at [281, 149] on div "Having my regular medications covered Seeing specialists without referrals Keep…" at bounding box center [265, 194] width 260 height 114
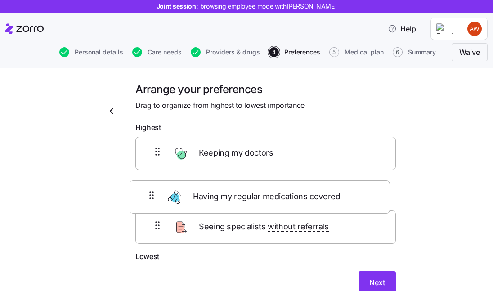
drag, startPoint x: 251, startPoint y: 234, endPoint x: 243, endPoint y: 183, distance: 51.8
click at [243, 183] on div "Keeping my doctors Seeing specialists without referrals Having my regular medic…" at bounding box center [265, 194] width 260 height 114
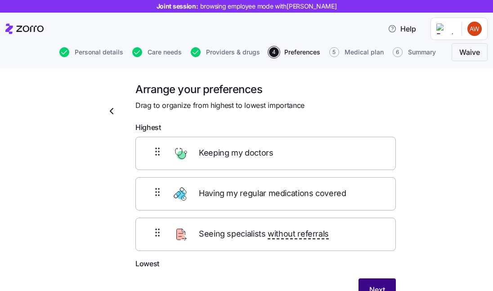
click at [377, 281] on button "Next" at bounding box center [376, 289] width 37 height 22
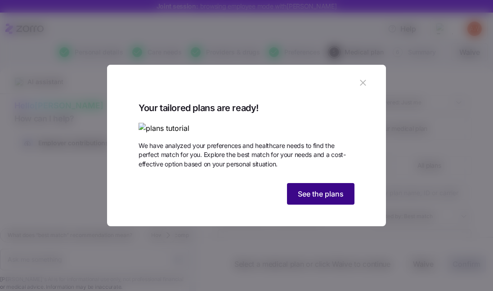
click at [327, 199] on span "See the plans" at bounding box center [321, 193] width 46 height 11
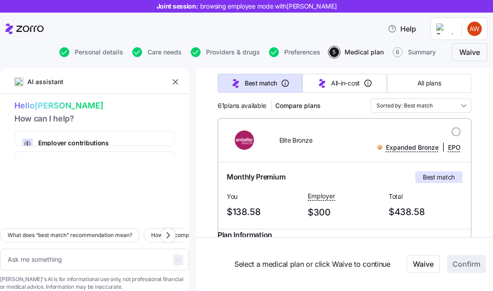
scroll to position [116, 0]
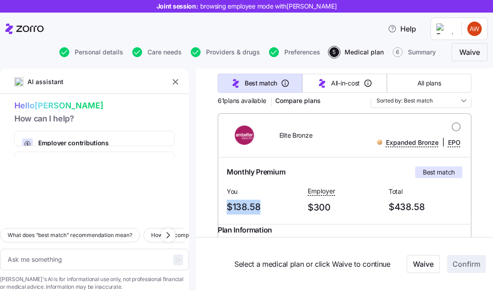
drag, startPoint x: 262, startPoint y: 206, endPoint x: 226, endPoint y: 205, distance: 36.0
click at [226, 205] on div "You $138.58" at bounding box center [263, 200] width 81 height 37
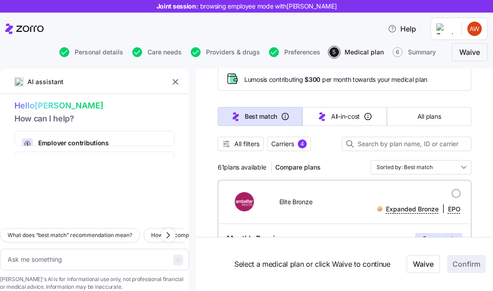
scroll to position [50, 0]
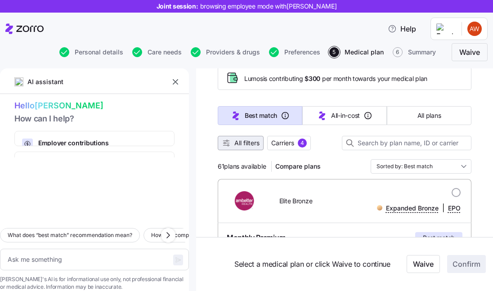
click at [245, 144] on span "All filters" at bounding box center [246, 142] width 25 height 9
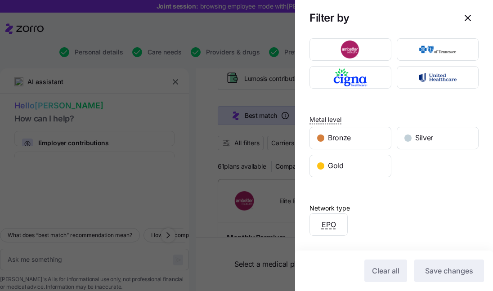
scroll to position [0, 0]
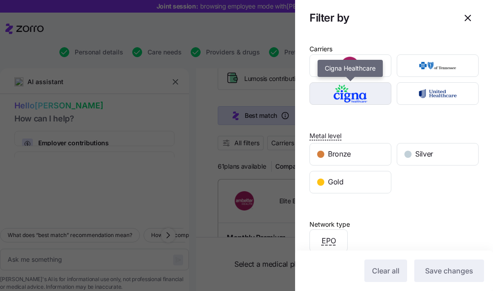
click at [358, 96] on img "button" at bounding box center [350, 94] width 66 height 18
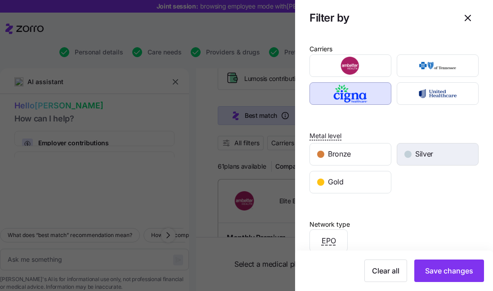
click at [423, 143] on div "Silver" at bounding box center [437, 154] width 81 height 22
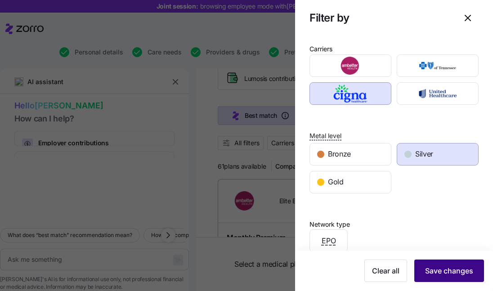
click at [434, 263] on button "Save changes" at bounding box center [449, 270] width 70 height 22
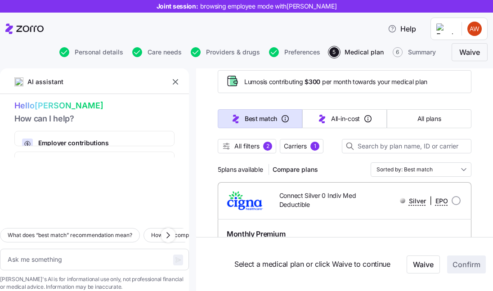
scroll to position [35, 0]
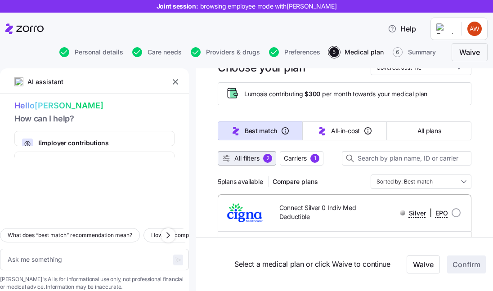
click at [258, 158] on span "All filters" at bounding box center [246, 158] width 25 height 9
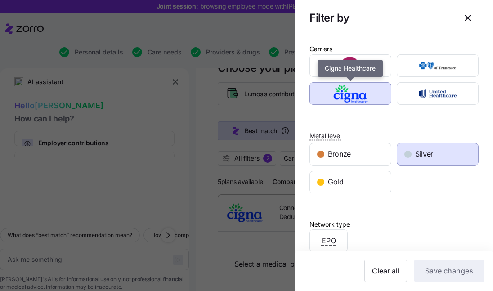
click at [361, 95] on img "button" at bounding box center [350, 94] width 66 height 18
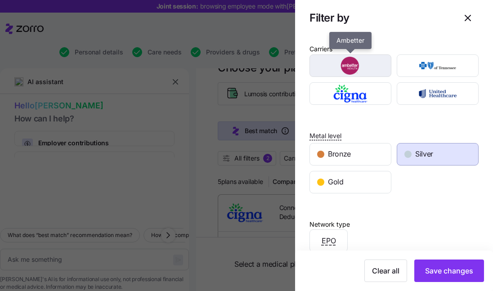
click at [364, 66] on img "button" at bounding box center [350, 66] width 66 height 18
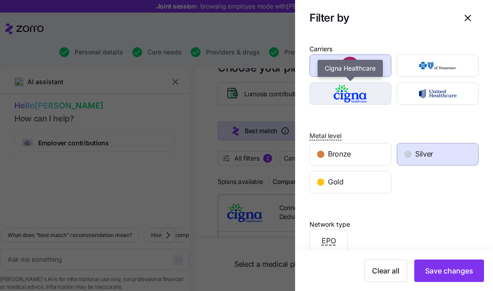
click at [362, 94] on img "button" at bounding box center [350, 94] width 66 height 18
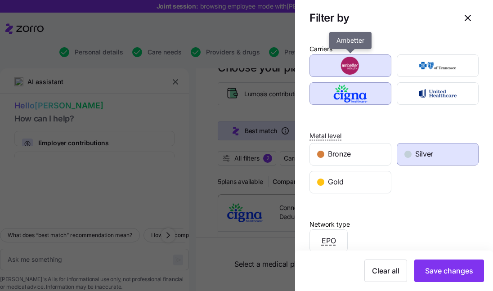
click at [366, 67] on img "button" at bounding box center [350, 66] width 66 height 18
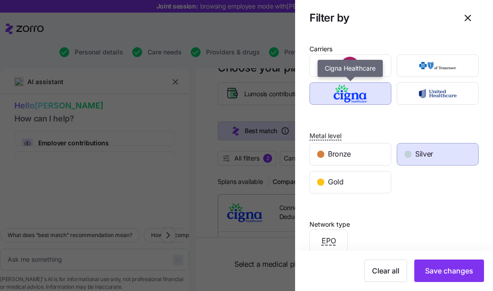
click at [367, 99] on img "button" at bounding box center [350, 94] width 66 height 18
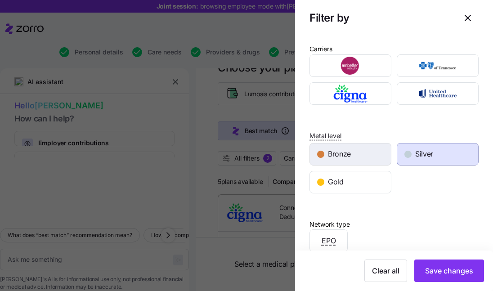
click at [365, 159] on div "Bronze" at bounding box center [350, 154] width 81 height 22
click at [423, 157] on span "Silver" at bounding box center [424, 153] width 18 height 11
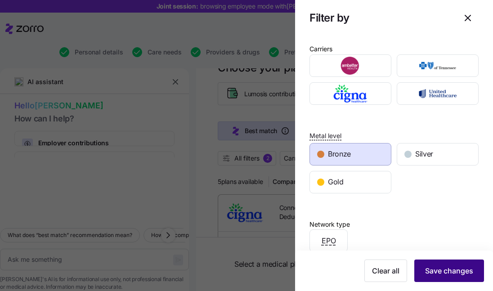
click at [438, 269] on span "Save changes" at bounding box center [449, 270] width 48 height 11
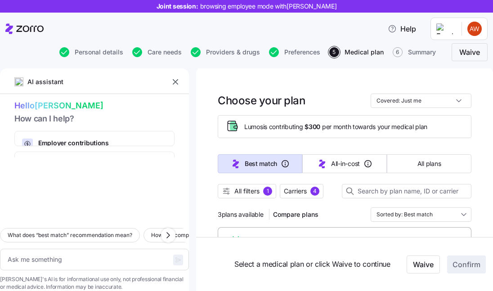
scroll to position [0, 0]
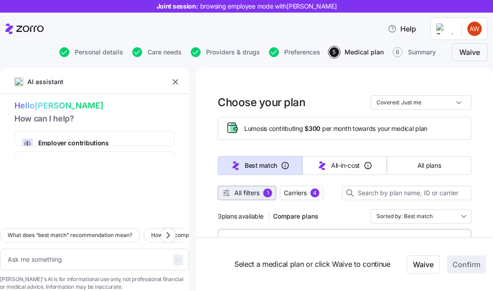
click at [256, 192] on span "All filters" at bounding box center [246, 192] width 25 height 9
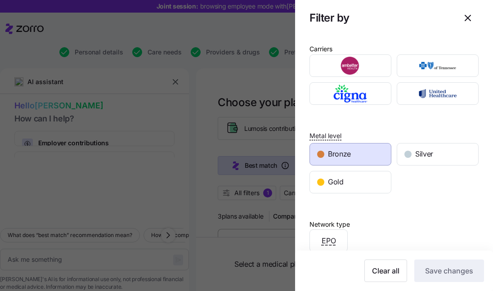
click at [348, 153] on span "Bronze" at bounding box center [339, 153] width 23 height 11
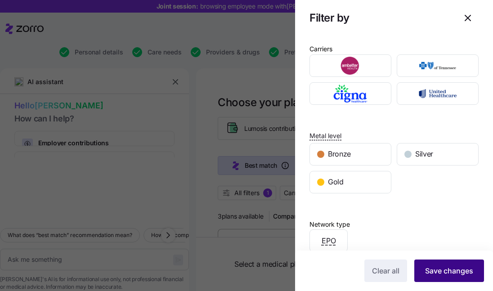
click at [450, 279] on button "Save changes" at bounding box center [449, 270] width 70 height 22
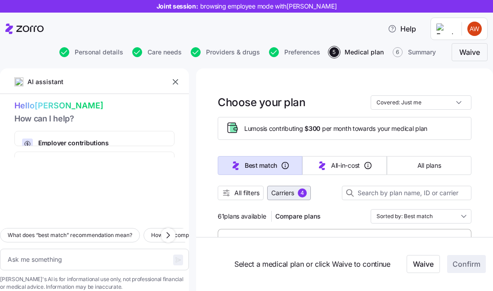
click at [288, 193] on span "Carriers" at bounding box center [282, 192] width 23 height 9
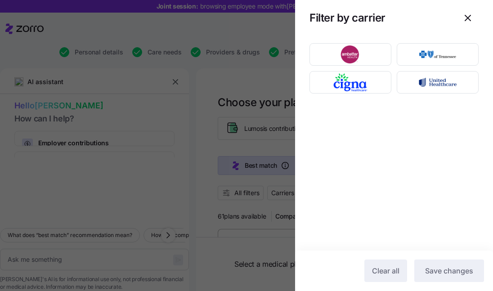
drag, startPoint x: 263, startPoint y: 145, endPoint x: 339, endPoint y: 96, distance: 91.4
click at [263, 145] on div at bounding box center [246, 145] width 493 height 291
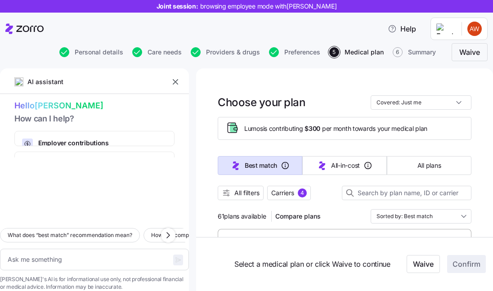
scroll to position [45, 0]
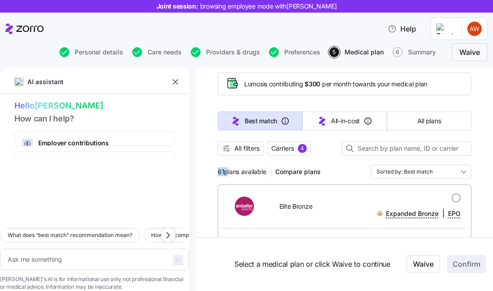
drag, startPoint x: 225, startPoint y: 171, endPoint x: 208, endPoint y: 171, distance: 17.1
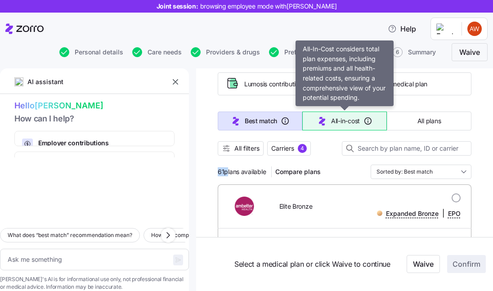
click at [348, 121] on span "All-in-cost" at bounding box center [345, 120] width 29 height 9
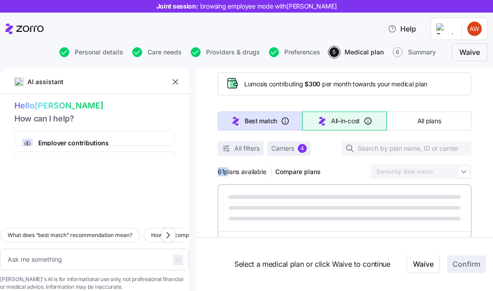
type textarea "x"
type input "Sorted by: All-in-cost"
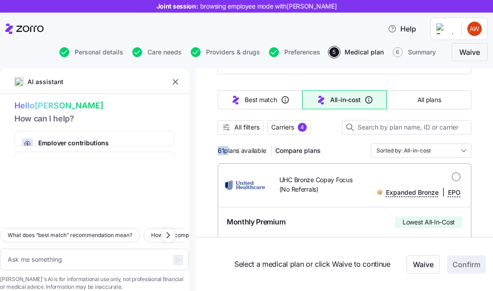
scroll to position [44, 0]
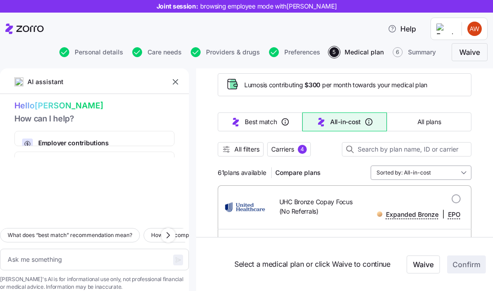
click at [392, 171] on input "Sorted by: All-in-cost" at bounding box center [420, 172] width 101 height 14
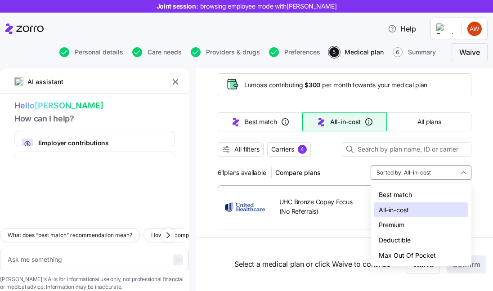
click at [390, 193] on div "Best match" at bounding box center [421, 194] width 94 height 15
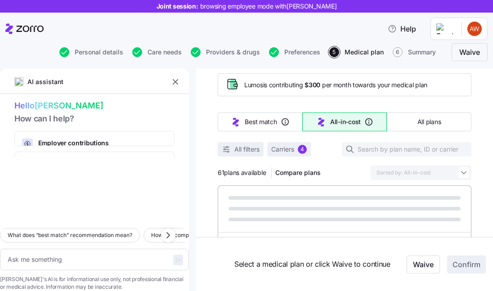
type textarea "x"
type input "Sorted by: Best match"
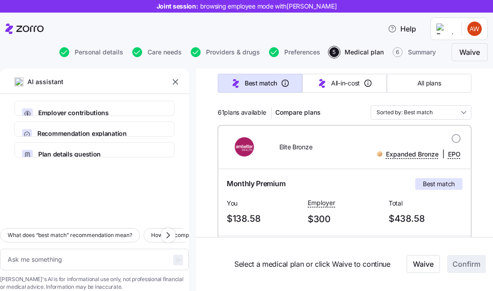
scroll to position [132, 0]
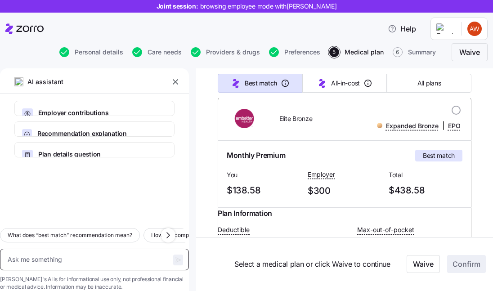
click at [70, 249] on textarea at bounding box center [94, 260] width 189 height 22
type textarea "x"
type textarea "i"
type textarea "x"
type textarea "i"
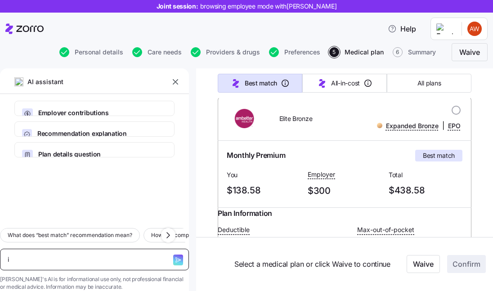
type textarea "x"
type textarea "i w"
type textarea "x"
type textarea "i wa"
type textarea "x"
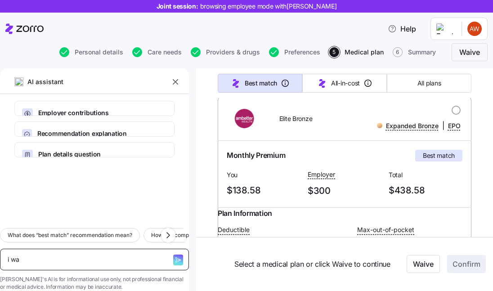
type textarea "i wan"
type textarea "x"
type textarea "i want"
type textarea "x"
type textarea "i want"
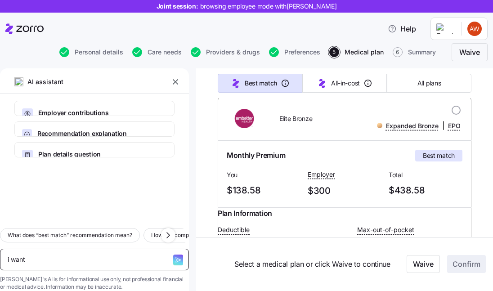
type textarea "x"
type textarea "i want t"
type textarea "x"
type textarea "i want to"
type textarea "x"
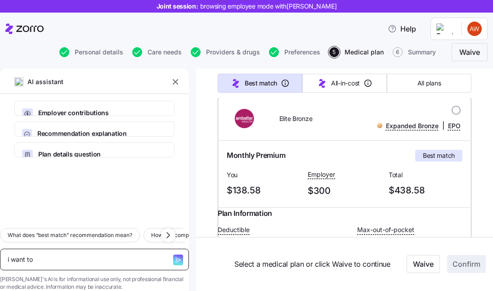
type textarea "i want to"
type textarea "x"
type textarea "i want to s"
type textarea "x"
type textarea "i want to sp"
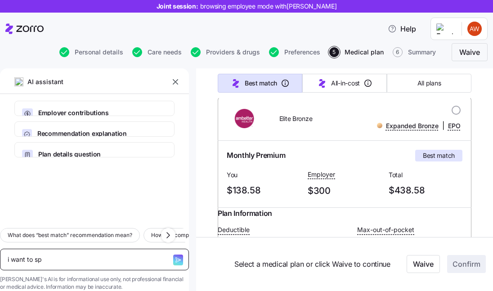
type textarea "x"
type textarea "i want to spe"
type textarea "x"
type textarea "i want to spea"
type textarea "x"
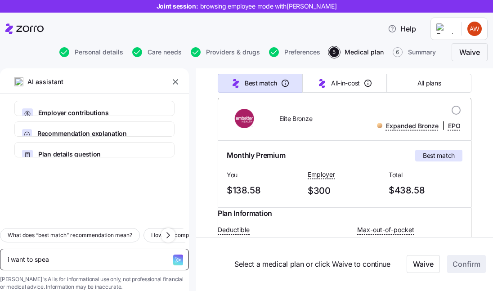
type textarea "i want to speak"
type textarea "x"
type textarea "i want to speak"
type textarea "x"
type textarea "i want to speak w"
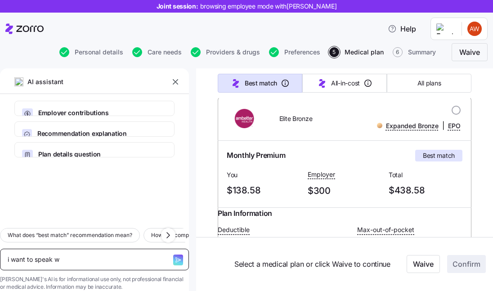
type textarea "x"
type textarea "i want to speak wi"
type textarea "x"
type textarea "i want to speak wit"
type textarea "x"
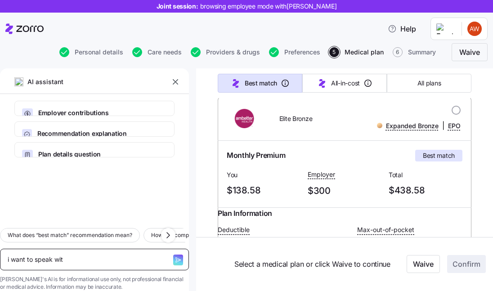
type textarea "i want to speak with"
type textarea "x"
type textarea "i want to speak with"
type textarea "x"
type textarea "i want to speak with s"
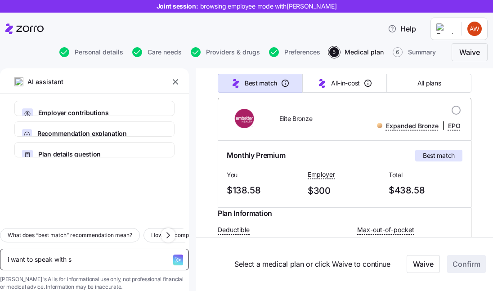
type textarea "x"
type textarea "i want to speak with so"
type textarea "x"
type textarea "i want to speak with som"
type textarea "x"
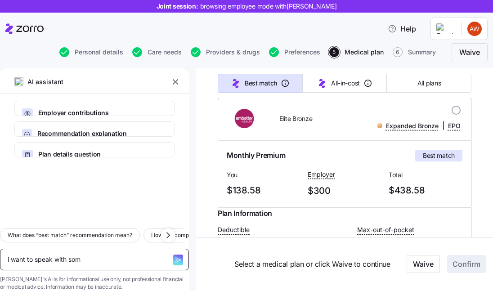
type textarea "i want to speak with some"
type textarea "x"
type textarea "i want to speak with someo"
type textarea "x"
type textarea "i want to speak with someon"
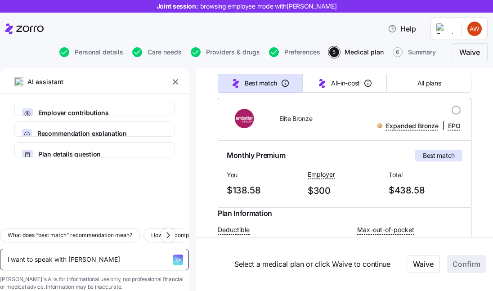
type textarea "x"
type textarea "i want to speak with someone"
type textarea "x"
type textarea "i want to speak with someone"
type textarea "x"
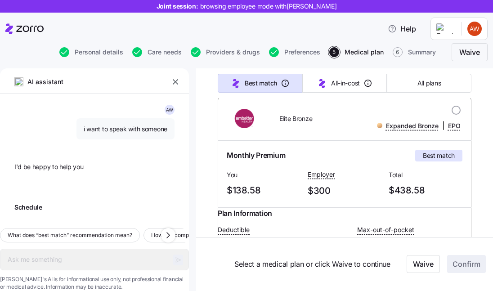
type textarea "x"
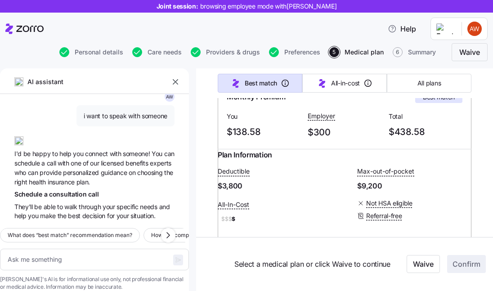
scroll to position [192, 0]
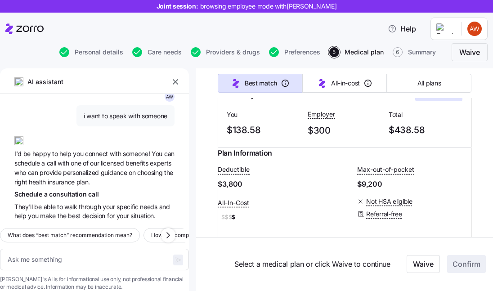
click at [55, 190] on span "consultation" at bounding box center [68, 194] width 39 height 8
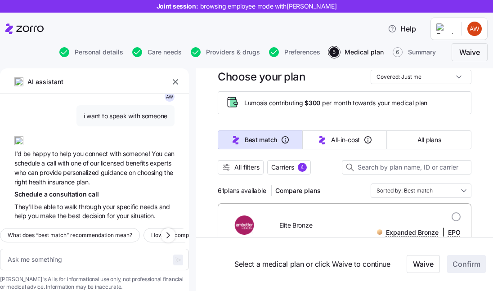
scroll to position [31, 0]
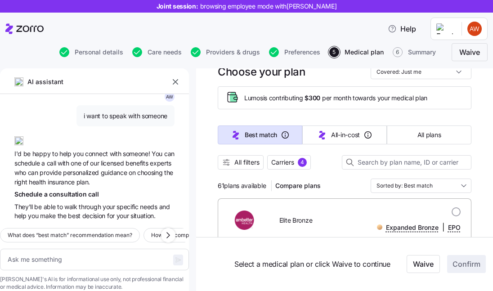
click at [174, 84] on icon "button" at bounding box center [175, 81] width 9 height 9
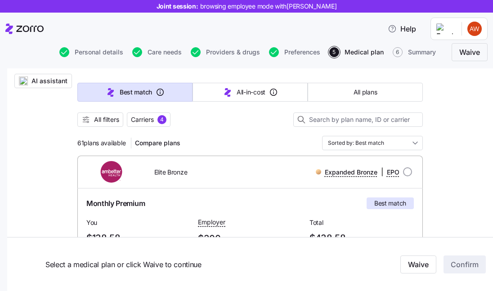
scroll to position [81, 0]
click at [407, 173] on input "radio" at bounding box center [407, 171] width 9 height 9
radio input "true"
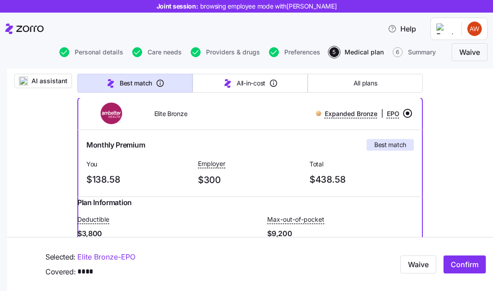
scroll to position [146, 0]
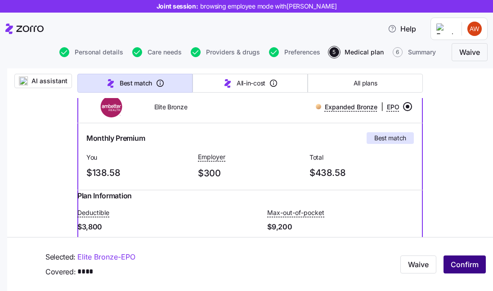
click at [463, 267] on span "Confirm" at bounding box center [464, 264] width 28 height 11
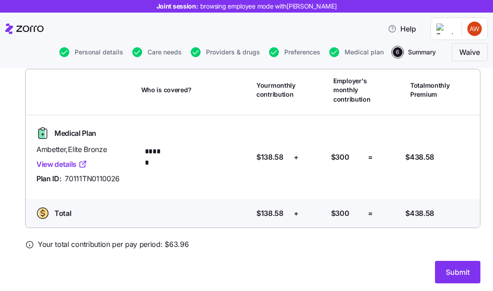
scroll to position [67, 0]
drag, startPoint x: 190, startPoint y: 246, endPoint x: 166, endPoint y: 244, distance: 23.9
click at [166, 244] on div "Your total contribution per pay period: $ 63.96" at bounding box center [252, 243] width 455 height 11
click at [245, 158] on div "Who is covered? ******" at bounding box center [197, 157] width 105 height 22
drag, startPoint x: 285, startPoint y: 153, endPoint x: 230, endPoint y: 156, distance: 55.3
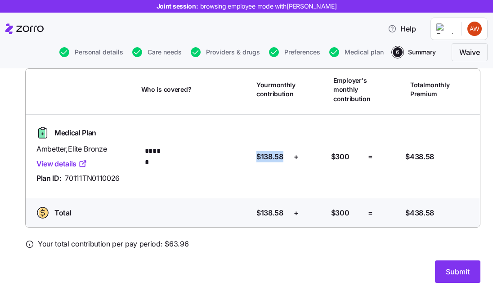
click at [230, 156] on div "Medical Plan Ambetter , Elite Bronze View details Plan ID: 70111TN0110026 Who i…" at bounding box center [252, 156] width 447 height 69
click at [191, 239] on div "Your total contribution per pay period: $ 63.96" at bounding box center [252, 243] width 455 height 11
drag, startPoint x: 191, startPoint y: 245, endPoint x: 164, endPoint y: 241, distance: 26.8
click at [164, 241] on div "Your total contribution per pay period: $ 63.96" at bounding box center [252, 243] width 455 height 11
click at [214, 248] on div "Your total contribution per pay period: $ 63.96" at bounding box center [252, 243] width 455 height 11
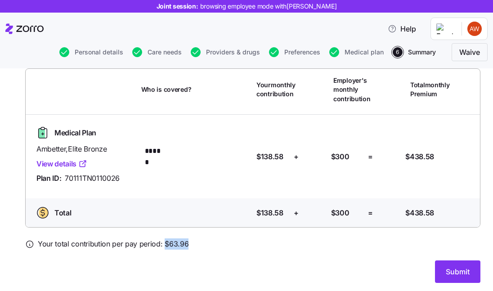
drag, startPoint x: 188, startPoint y: 246, endPoint x: 164, endPoint y: 242, distance: 24.6
click at [164, 242] on div "Your total contribution per pay period: $ 63.96" at bounding box center [252, 243] width 455 height 11
click at [362, 257] on div at bounding box center [252, 255] width 455 height 11
drag, startPoint x: 186, startPoint y: 241, endPoint x: 164, endPoint y: 241, distance: 22.0
click at [164, 241] on span "Your total contribution per pay period: $ 63.96" at bounding box center [113, 243] width 151 height 11
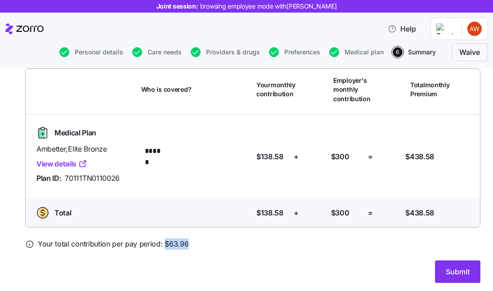
click at [207, 248] on div "Your total contribution per pay period: $ 63.96" at bounding box center [252, 243] width 455 height 11
click at [447, 274] on span "Submit" at bounding box center [458, 271] width 24 height 11
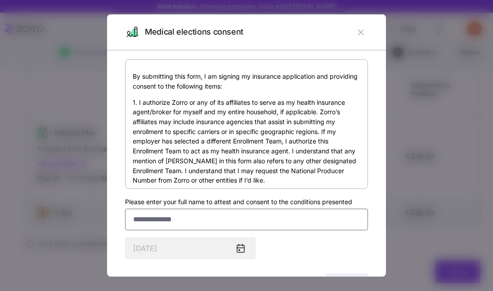
click at [233, 214] on input "Please enter your full name to attest and consent to the conditions presented" at bounding box center [246, 220] width 243 height 22
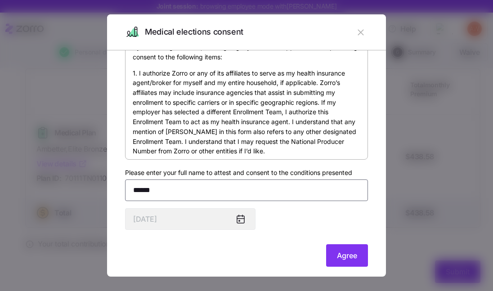
scroll to position [35, 0]
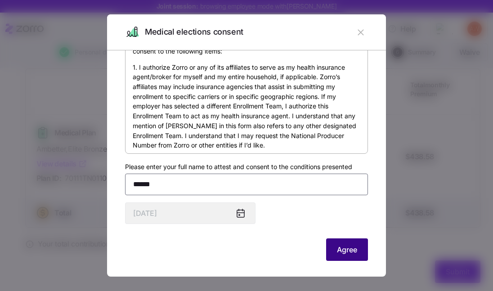
type input "******"
click at [339, 254] on span "Agree" at bounding box center [347, 249] width 20 height 11
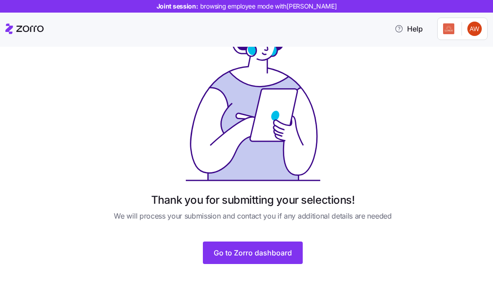
scroll to position [56, 0]
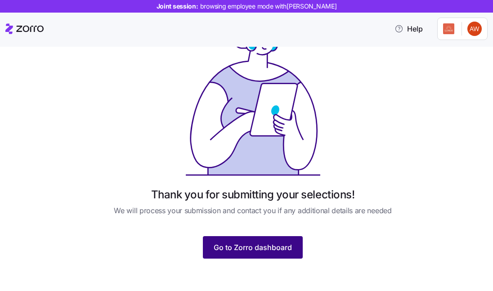
click at [230, 250] on span "Go to Zorro dashboard" at bounding box center [253, 247] width 78 height 11
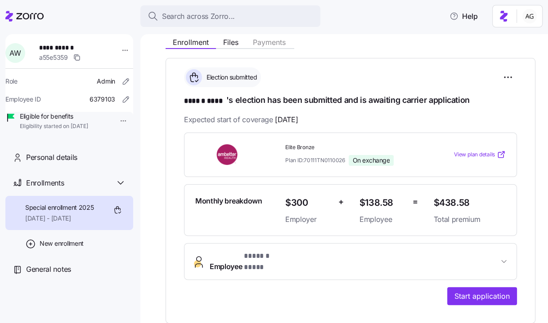
scroll to position [110, 0]
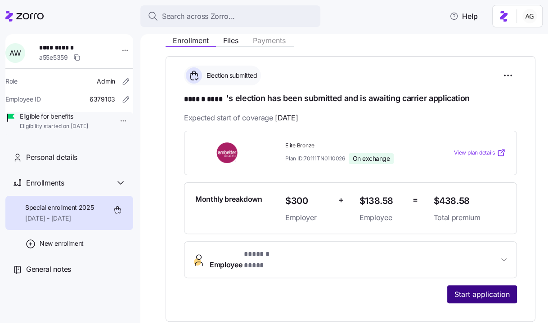
click at [459, 289] on span "Start application" at bounding box center [481, 294] width 55 height 11
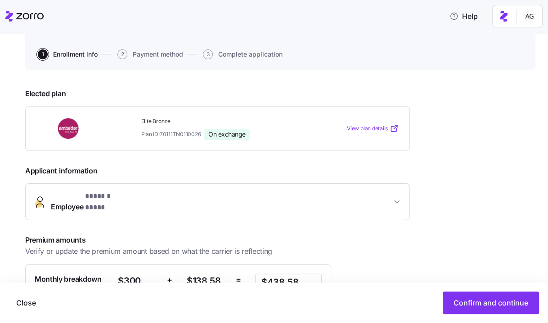
scroll to position [81, 0]
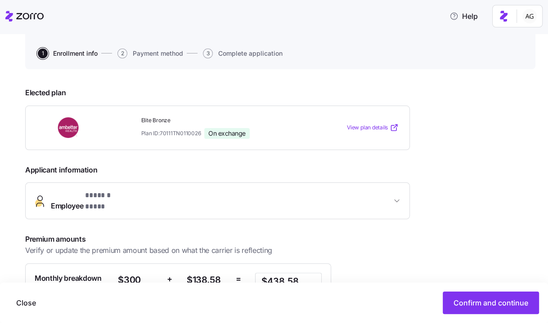
click at [326, 193] on span "Employee * ****** **** *" at bounding box center [221, 201] width 340 height 22
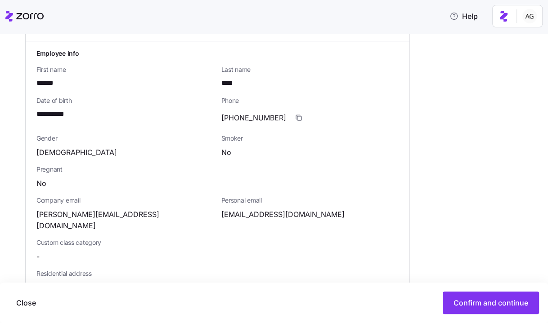
scroll to position [264, 0]
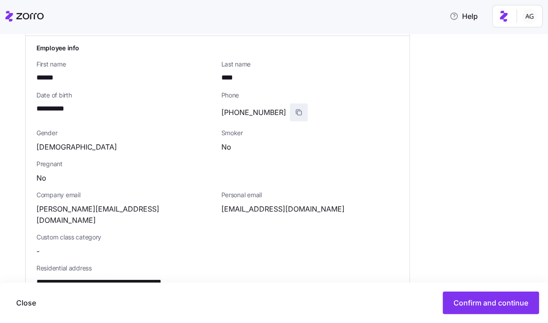
click at [290, 106] on span "button" at bounding box center [298, 112] width 17 height 17
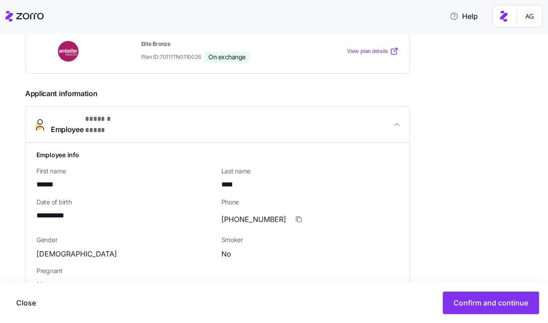
scroll to position [137, 0]
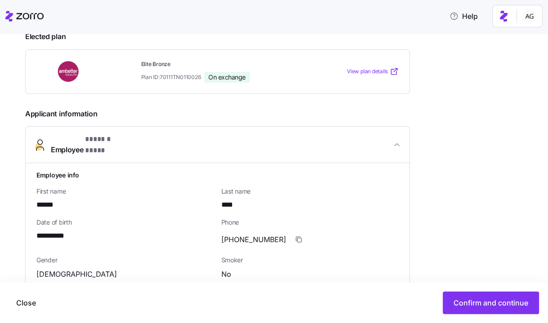
click at [113, 65] on div at bounding box center [85, 71] width 98 height 21
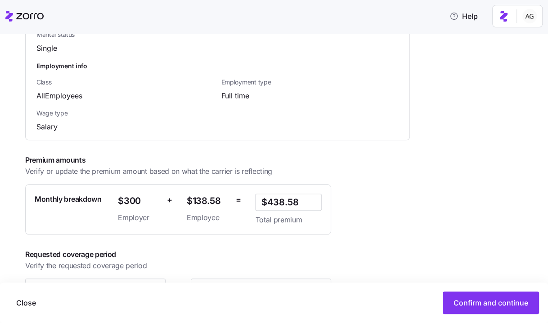
scroll to position [638, 0]
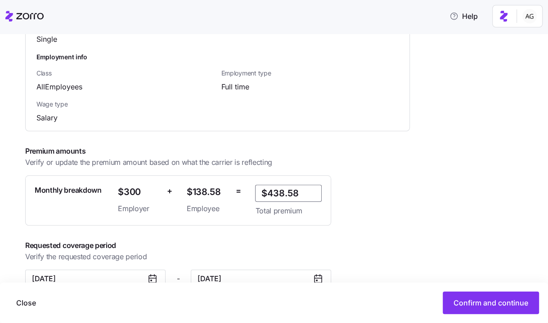
click at [303, 185] on input "$438.58" at bounding box center [288, 193] width 67 height 17
click at [280, 185] on input "$438.58" at bounding box center [288, 193] width 67 height 17
click at [289, 185] on input "$438.58" at bounding box center [288, 193] width 67 height 17
click at [303, 185] on input "$438.58" at bounding box center [288, 193] width 67 height 17
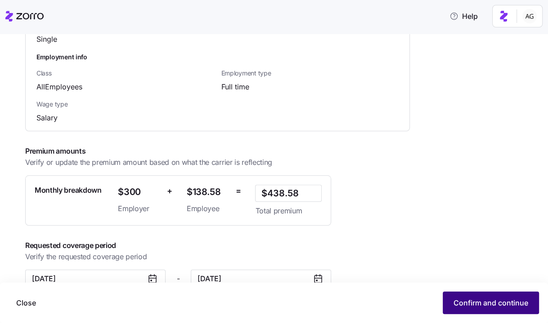
click at [477, 308] on span "Confirm and continue" at bounding box center [490, 303] width 75 height 11
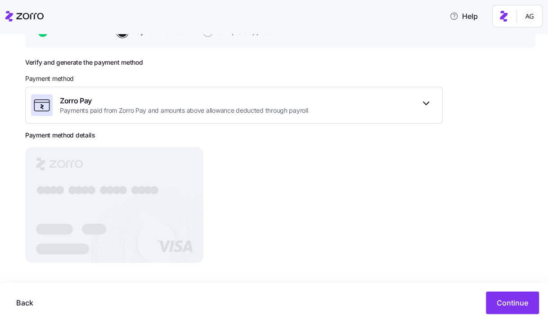
scroll to position [104, 0]
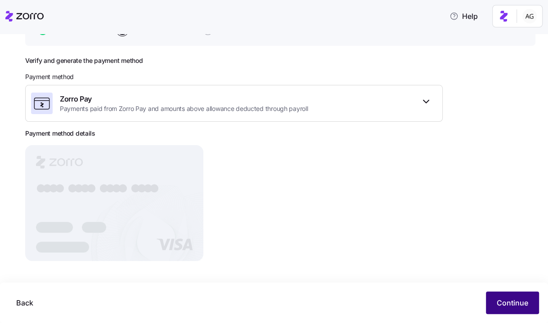
click at [504, 296] on button "Continue" at bounding box center [512, 303] width 53 height 22
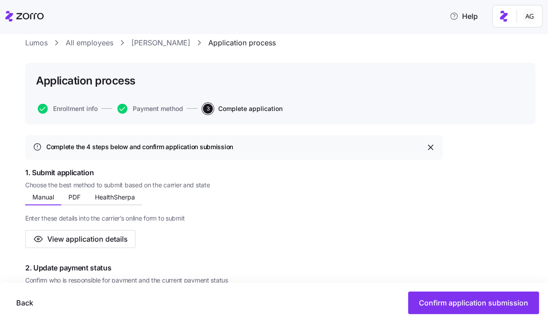
scroll to position [25, 0]
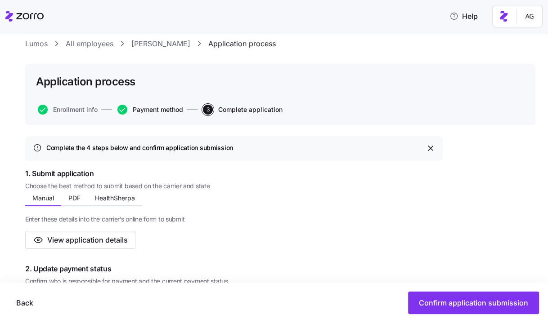
click at [157, 109] on span "Payment method" at bounding box center [158, 110] width 50 height 6
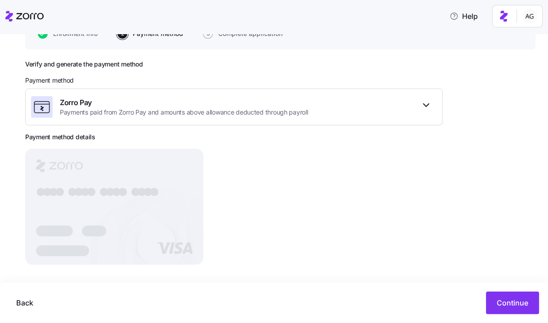
scroll to position [104, 0]
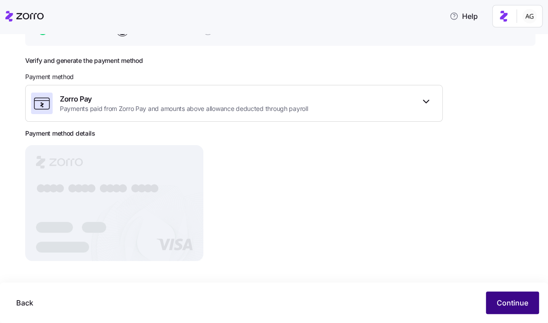
click at [509, 301] on span "Continue" at bounding box center [511, 303] width 31 height 11
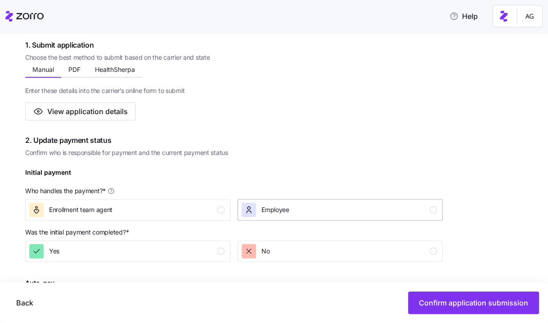
scroll to position [153, 0]
click at [77, 74] on button "PDF" at bounding box center [74, 69] width 27 height 13
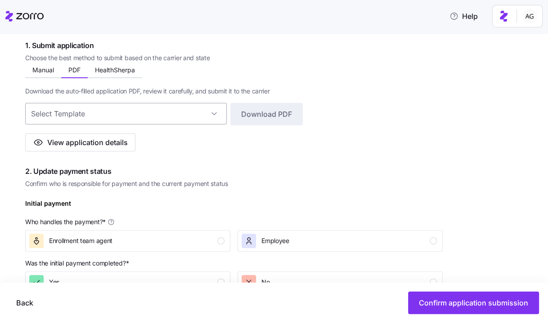
click at [77, 116] on input at bounding box center [125, 114] width 201 height 22
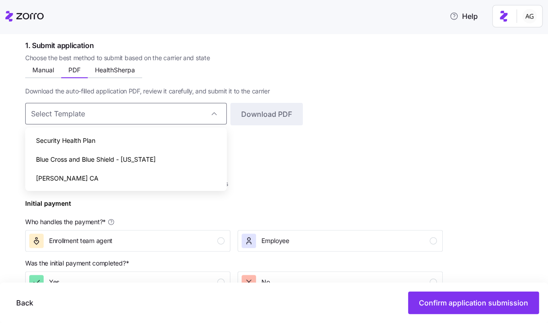
click at [188, 65] on div "Manual PDF HealthSherpa Enter these details into the carrier’s online form to s…" at bounding box center [233, 108] width 417 height 87
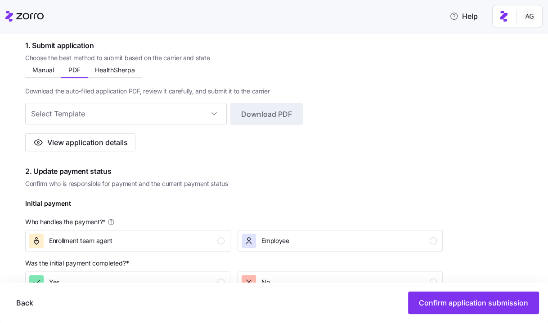
click at [129, 77] on div "Manual PDF HealthSherpa" at bounding box center [83, 71] width 117 height 13
click at [128, 74] on button "HealthSherpa" at bounding box center [115, 69] width 54 height 13
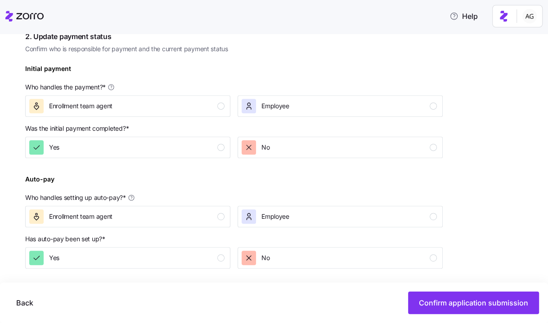
scroll to position [257, 0]
click at [220, 104] on div "button" at bounding box center [220, 106] width 7 height 7
click at [208, 146] on div "Yes" at bounding box center [126, 148] width 195 height 14
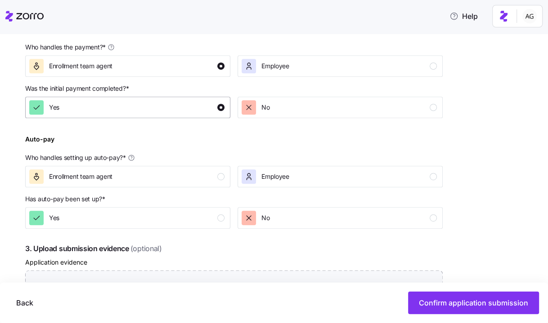
scroll to position [298, 0]
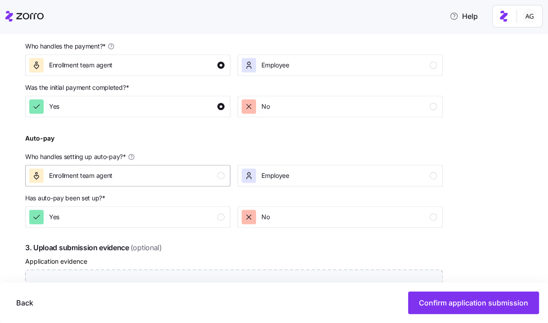
click at [141, 170] on div "Enrollment team agent" at bounding box center [126, 176] width 195 height 14
click at [283, 220] on div "No" at bounding box center [338, 217] width 195 height 14
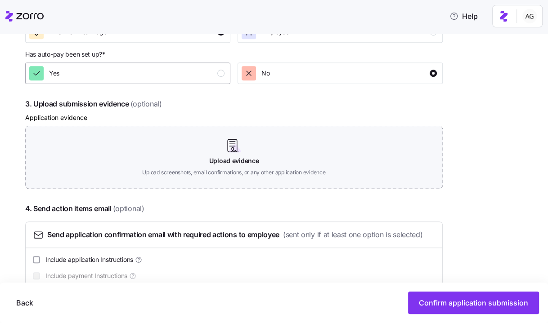
scroll to position [446, 0]
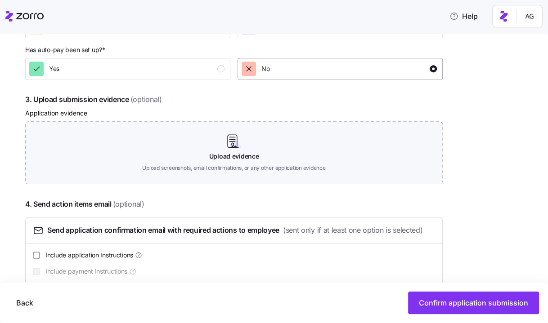
click at [302, 74] on div "No" at bounding box center [338, 69] width 195 height 14
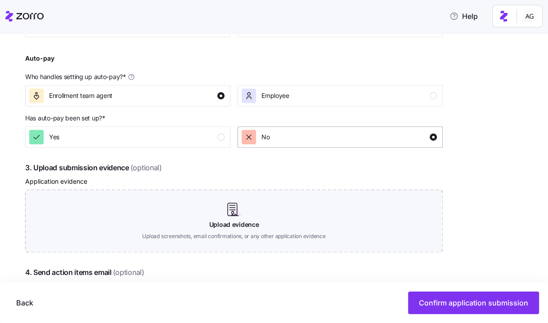
scroll to position [361, 0]
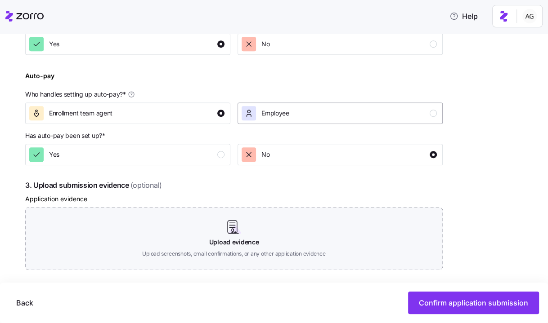
click at [299, 119] on div "Employee" at bounding box center [338, 113] width 195 height 14
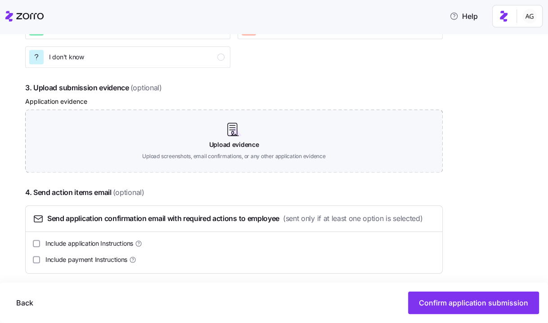
scroll to position [492, 0]
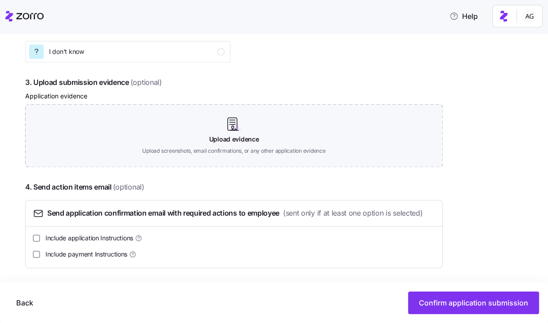
click at [78, 253] on span "Include payment Instructions" at bounding box center [86, 254] width 82 height 9
click at [40, 253] on input "Include payment Instructions" at bounding box center [36, 254] width 7 height 7
click at [36, 251] on div at bounding box center [36, 254] width 7 height 7
click at [40, 254] on input "Include payment Instructions" at bounding box center [36, 254] width 7 height 7
click at [40, 253] on input "Include payment Instructions" at bounding box center [36, 254] width 7 height 7
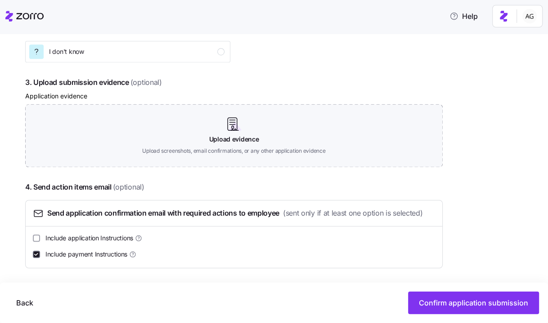
checkbox input "true"
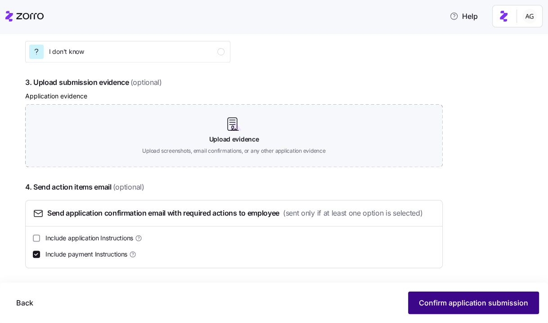
click at [437, 300] on span "Confirm application submission" at bounding box center [473, 303] width 109 height 11
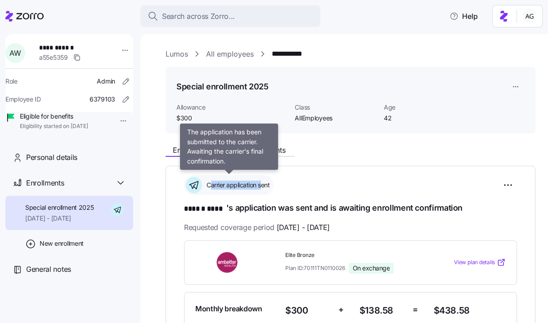
drag, startPoint x: 211, startPoint y: 183, endPoint x: 261, endPoint y: 189, distance: 49.9
click at [261, 189] on span "Carrier application sent" at bounding box center [237, 185] width 66 height 9
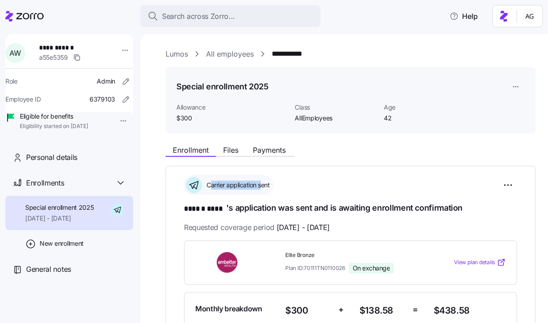
click at [243, 185] on span "Carrier application sent" at bounding box center [237, 185] width 66 height 9
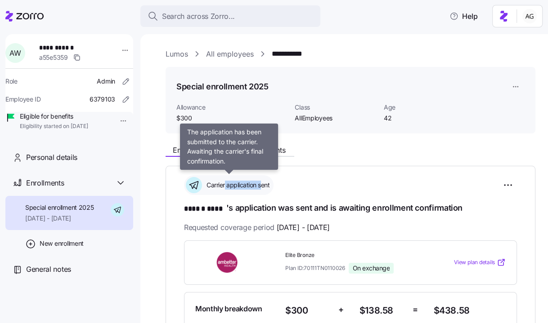
drag, startPoint x: 224, startPoint y: 185, endPoint x: 263, endPoint y: 186, distance: 38.2
click at [263, 186] on span "Carrier application sent" at bounding box center [237, 185] width 66 height 9
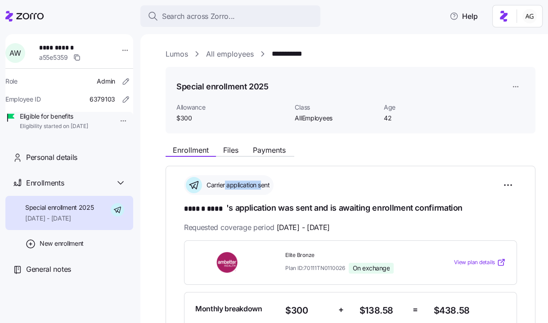
click at [263, 186] on span "Carrier application sent" at bounding box center [237, 185] width 66 height 9
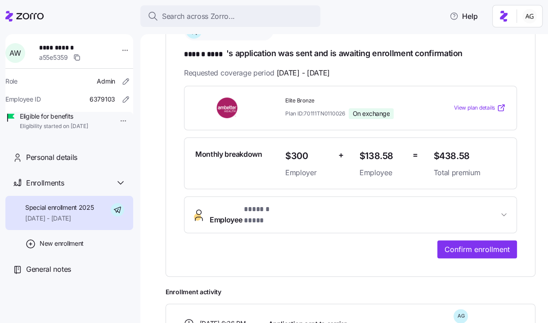
scroll to position [156, 0]
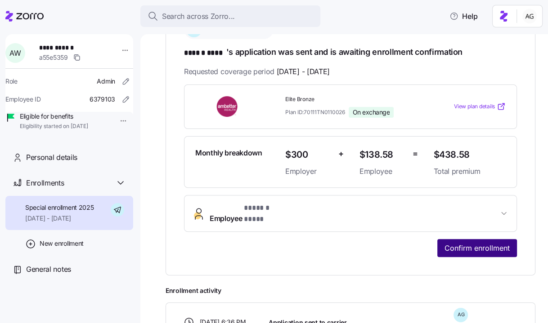
click at [467, 243] on span "Confirm enrollment" at bounding box center [476, 248] width 65 height 11
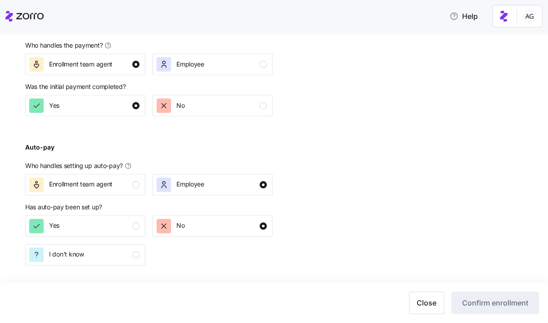
scroll to position [398, 0]
click at [121, 189] on div "Enrollment team agent" at bounding box center [84, 185] width 110 height 14
click at [118, 229] on div "Yes" at bounding box center [84, 226] width 110 height 14
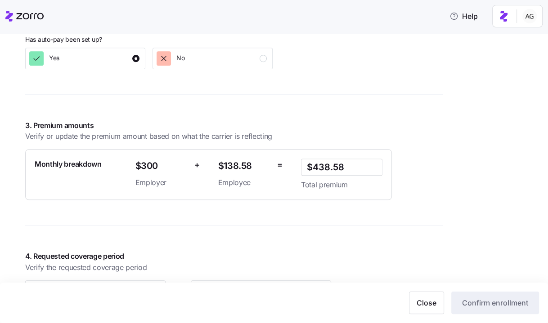
scroll to position [567, 0]
click at [320, 169] on input "$438.58" at bounding box center [341, 166] width 81 height 17
click at [299, 187] on div "$438.58 Total premium" at bounding box center [341, 174] width 89 height 39
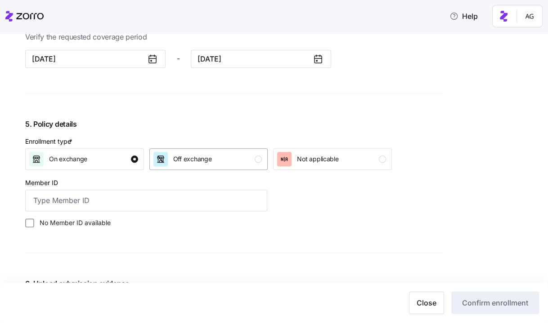
scroll to position [793, 0]
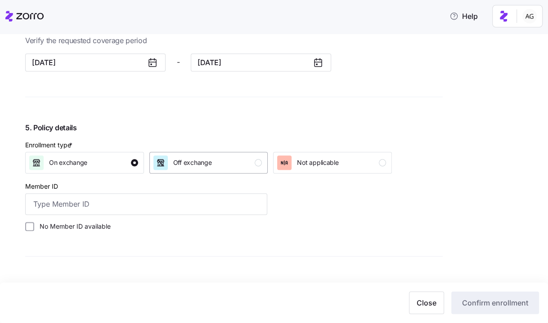
click at [198, 164] on span "Off exchange" at bounding box center [192, 162] width 39 height 9
click at [128, 164] on div "On exchange" at bounding box center [83, 163] width 109 height 14
click at [146, 201] on input "Member ID" at bounding box center [146, 204] width 242 height 22
type input "MID234567"
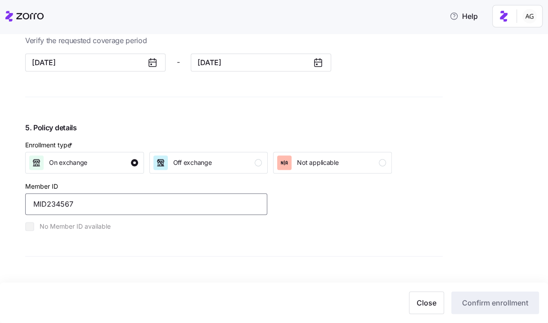
click at [155, 202] on input "MID234567" at bounding box center [146, 204] width 242 height 22
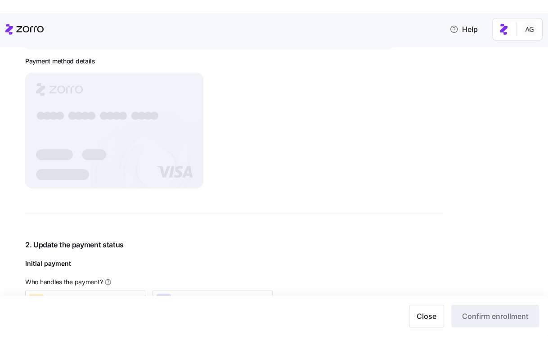
scroll to position [171, 0]
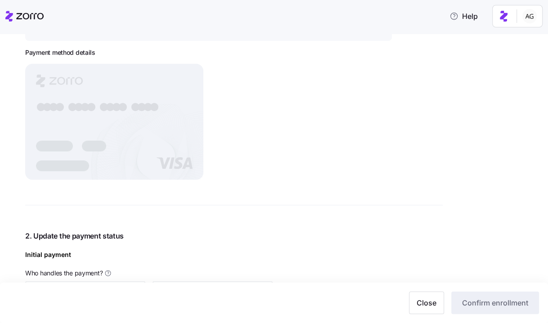
click at [152, 127] on rect at bounding box center [114, 122] width 178 height 116
click at [428, 309] on button "Close" at bounding box center [426, 303] width 35 height 22
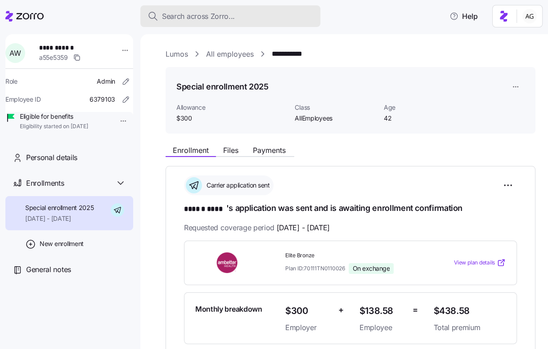
click at [216, 12] on span "Search across Zorro..." at bounding box center [198, 16] width 73 height 11
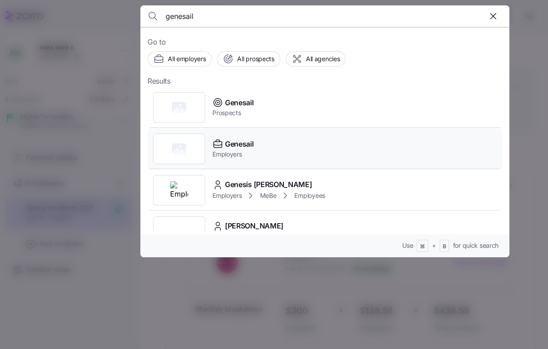
type input "genesail"
click at [244, 144] on span "Genesail" at bounding box center [239, 143] width 28 height 11
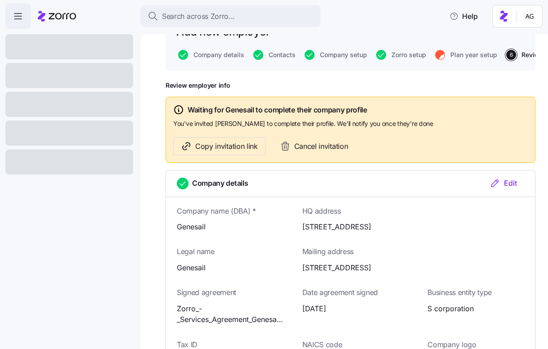
scroll to position [56, 0]
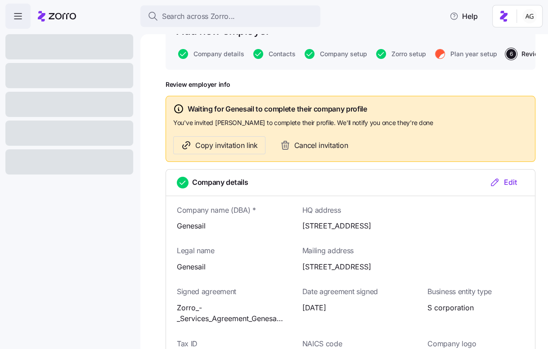
click at [454, 60] on div "Add new employer Company details Contacts Company setup Zorro setup Plan year s…" at bounding box center [350, 40] width 370 height 58
click at [453, 57] on span "Plan year setup" at bounding box center [473, 54] width 47 height 6
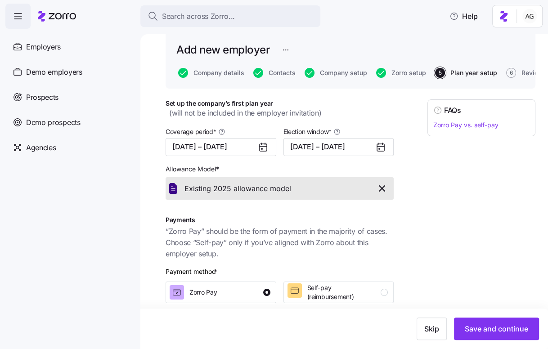
scroll to position [46, 0]
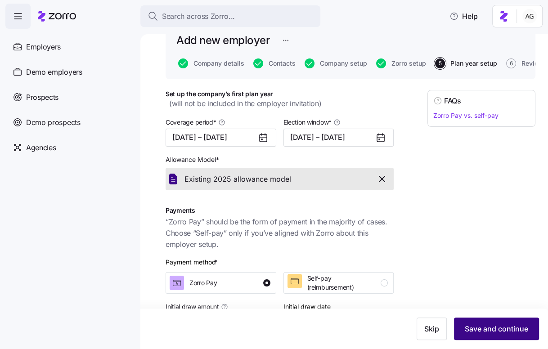
click at [486, 323] on span "Save and continue" at bounding box center [495, 328] width 63 height 11
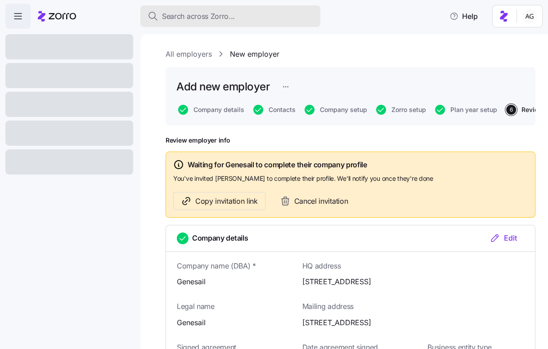
click at [209, 13] on span "Search across Zorro..." at bounding box center [198, 16] width 73 height 11
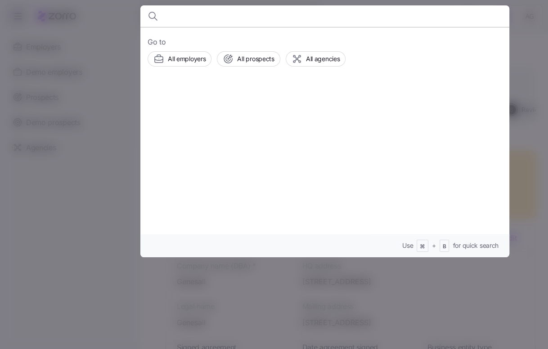
type input "f"
type input "genesail"
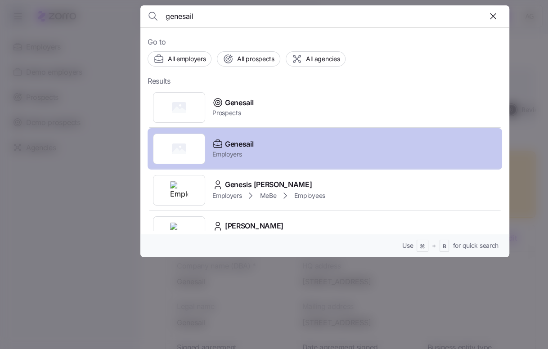
click at [225, 142] on span "Genesail" at bounding box center [239, 143] width 28 height 11
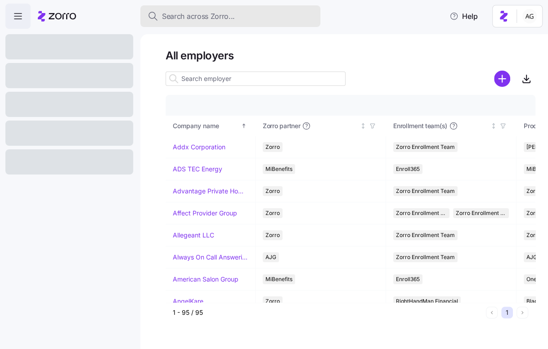
click at [229, 18] on span "Search across Zorro..." at bounding box center [198, 16] width 73 height 11
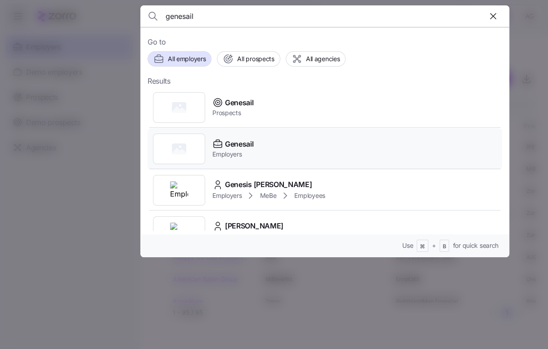
type input "genesail"
click at [241, 150] on span "Employers" at bounding box center [232, 154] width 41 height 9
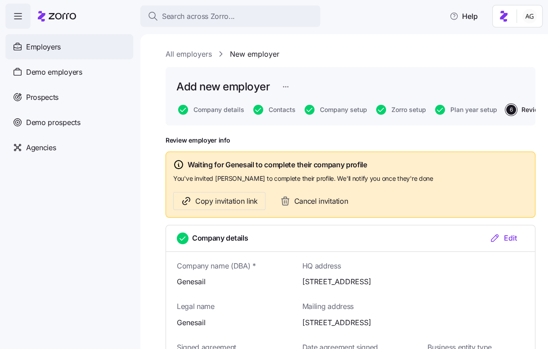
click at [89, 40] on div "Employers" at bounding box center [69, 46] width 128 height 25
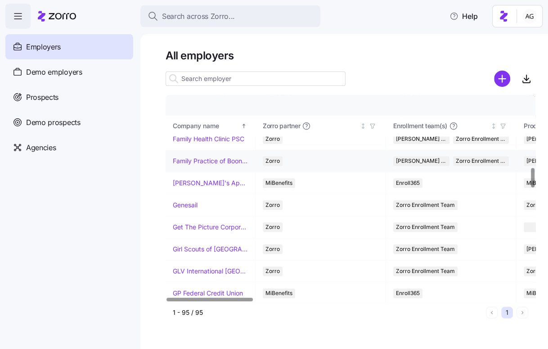
scroll to position [766, 0]
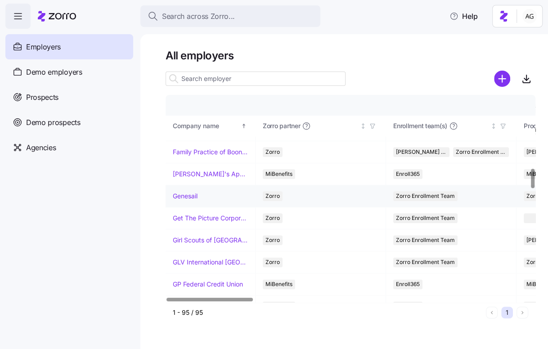
click at [194, 192] on link "Genesail" at bounding box center [185, 196] width 25 height 9
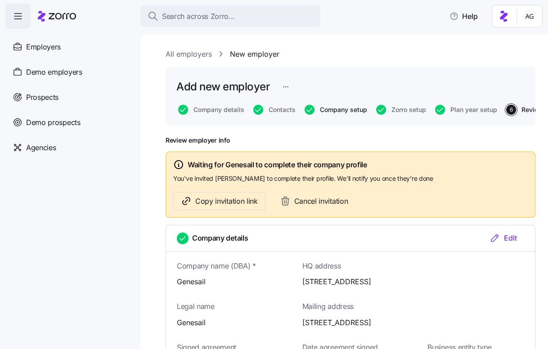
click at [321, 110] on span "Company setup" at bounding box center [343, 110] width 47 height 6
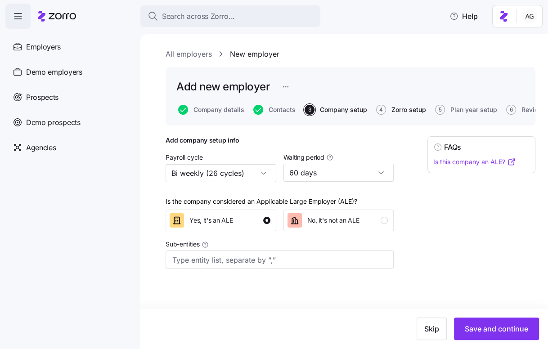
click at [408, 109] on span "Zorro setup" at bounding box center [408, 110] width 35 height 6
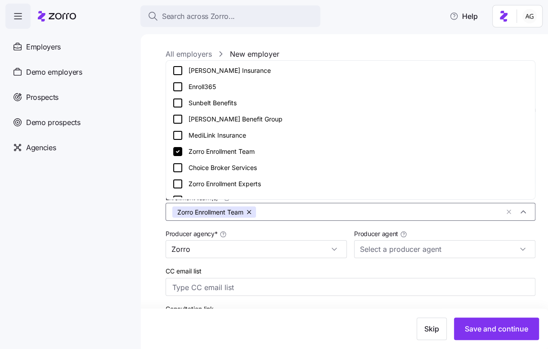
click at [309, 209] on input "Enrollment team(s) *" at bounding box center [379, 212] width 238 height 12
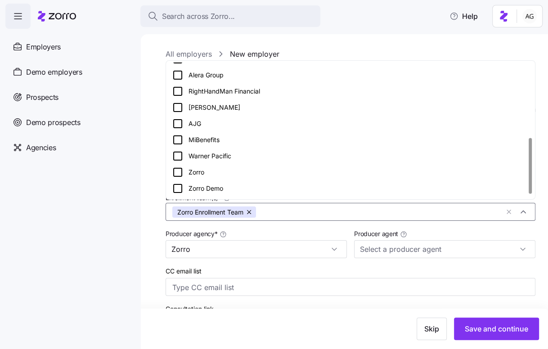
scroll to position [189, 0]
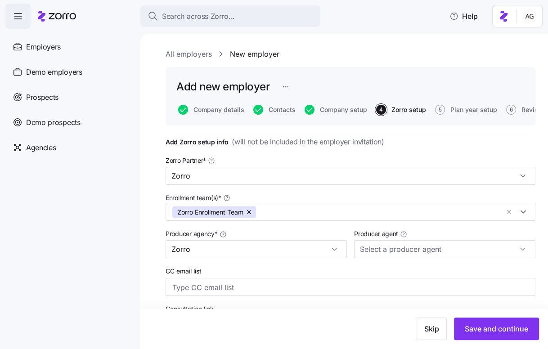
click at [100, 192] on nav "Employers Demo employers Prospects Demo prospects Agencies" at bounding box center [70, 189] width 140 height 320
click at [436, 334] on span "Skip" at bounding box center [431, 328] width 15 height 11
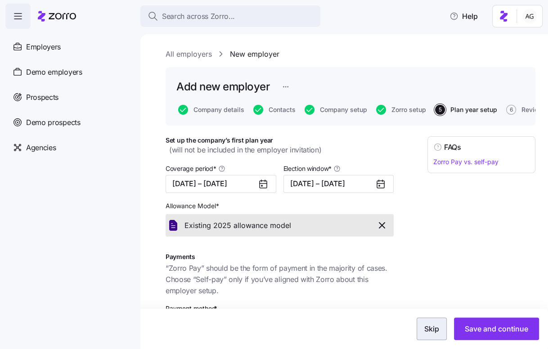
click at [431, 328] on span "Skip" at bounding box center [431, 328] width 15 height 11
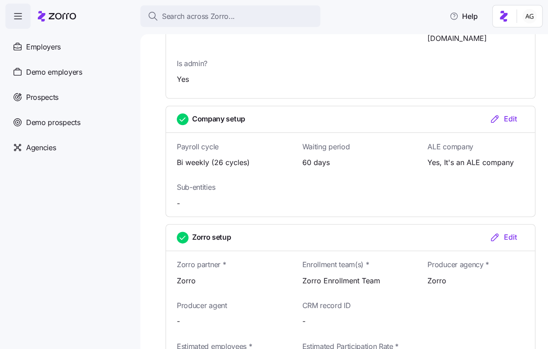
scroll to position [1055, 0]
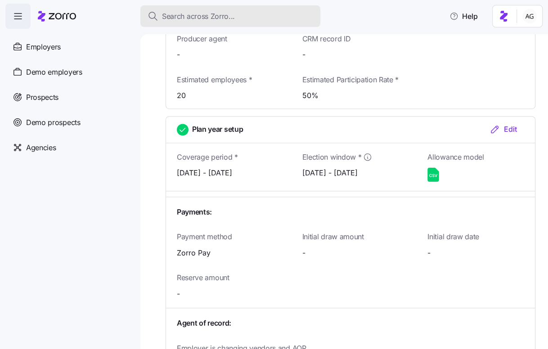
click at [175, 18] on span "Search across Zorro..." at bounding box center [198, 16] width 73 height 11
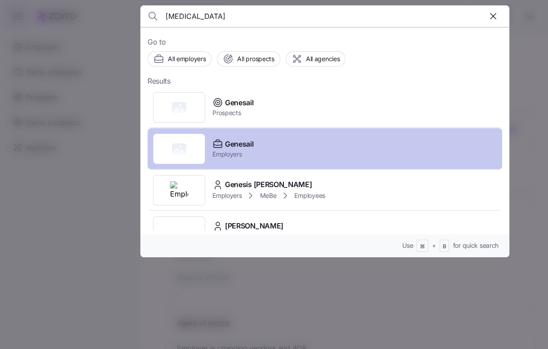
type input "[MEDICAL_DATA]"
click at [218, 144] on icon at bounding box center [218, 144] width 8 height 1
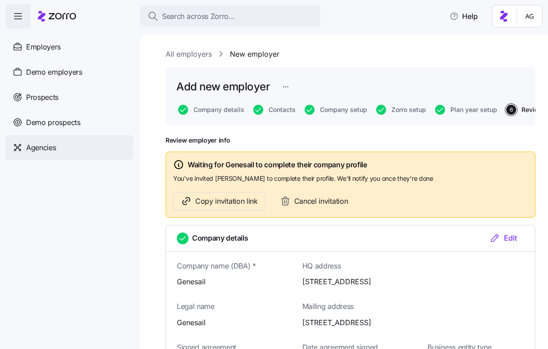
click at [52, 149] on span "Agencies" at bounding box center [41, 147] width 30 height 11
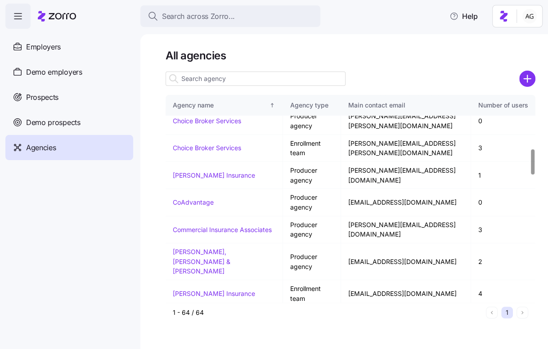
scroll to position [435, 0]
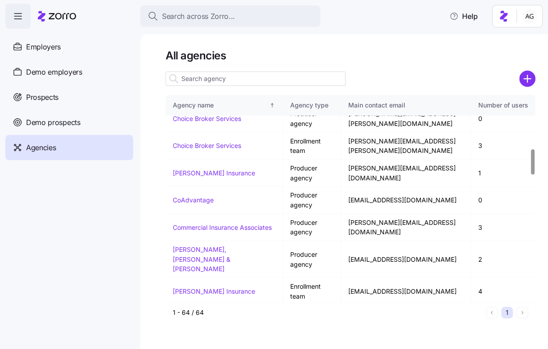
click at [210, 78] on input at bounding box center [255, 78] width 180 height 14
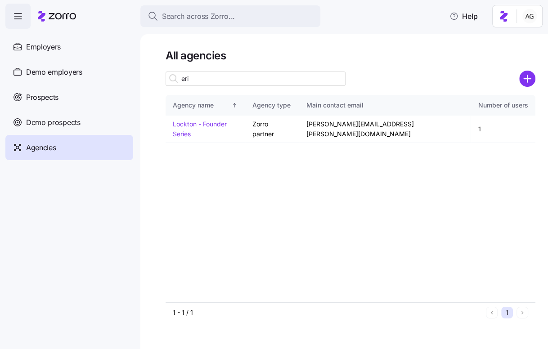
scroll to position [0, 0]
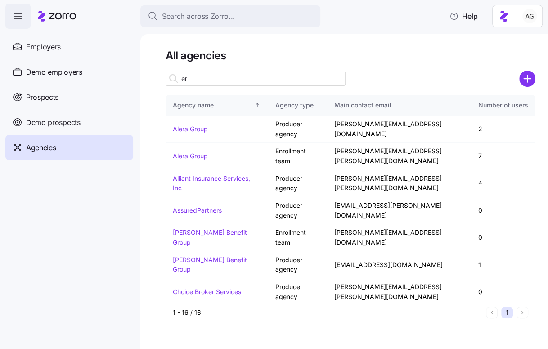
type input "e"
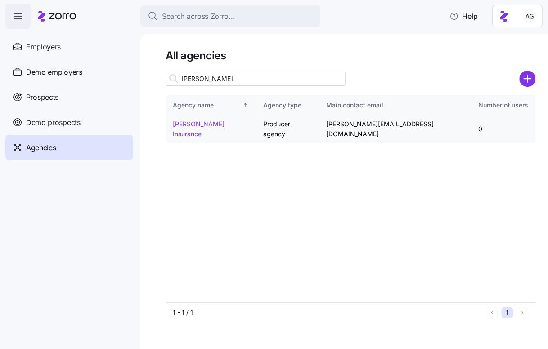
type input "[PERSON_NAME]"
click at [198, 126] on link "[PERSON_NAME] Insurance" at bounding box center [199, 129] width 52 height 18
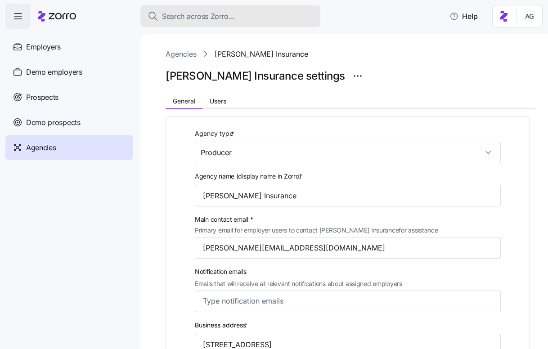
click at [231, 14] on span "Search across Zorro..." at bounding box center [198, 16] width 73 height 11
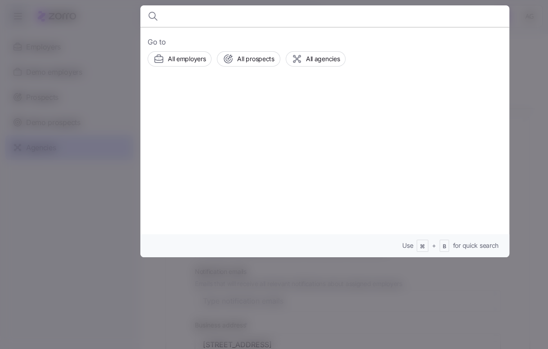
type input "f"
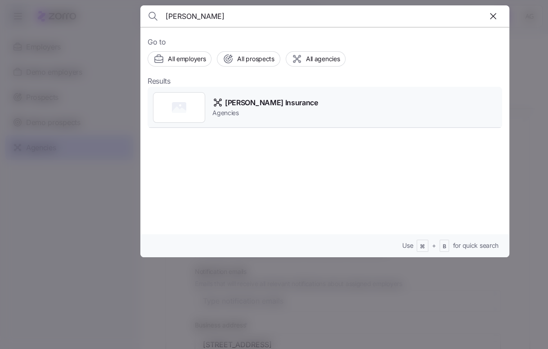
type input "[PERSON_NAME]"
click at [259, 104] on span "[PERSON_NAME] Insurance" at bounding box center [271, 102] width 93 height 11
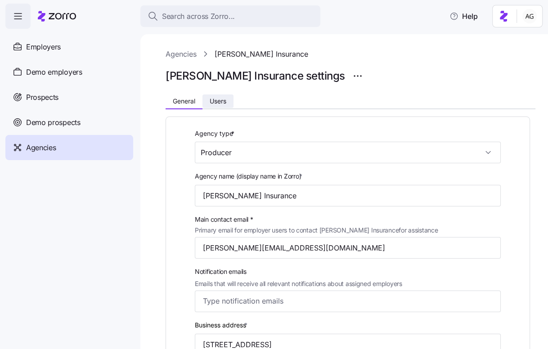
click at [209, 103] on button "Users" at bounding box center [217, 100] width 31 height 13
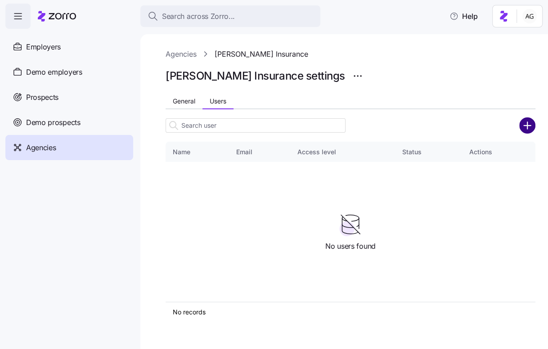
click at [530, 124] on circle "add icon" at bounding box center [527, 125] width 15 height 15
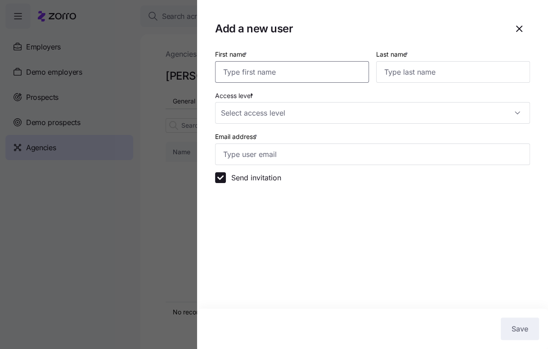
click at [316, 71] on input "First name *" at bounding box center [292, 72] width 154 height 22
type input "R"
type input "[PERSON_NAME]"
click at [303, 115] on input "Access level *" at bounding box center [372, 113] width 315 height 22
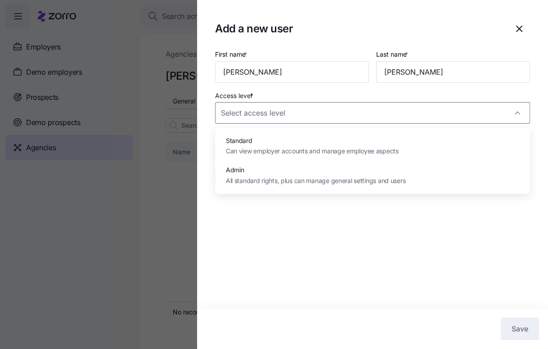
click at [288, 166] on span "Admin" at bounding box center [315, 170] width 179 height 10
type input "Admin"
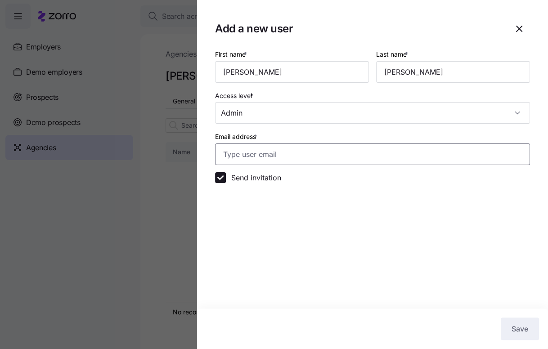
click at [277, 154] on input "Email address *" at bounding box center [372, 154] width 315 height 22
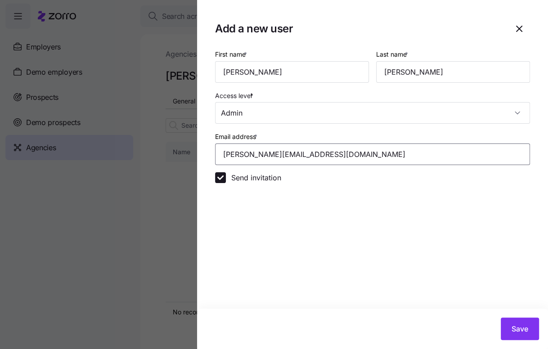
type input "[PERSON_NAME][EMAIL_ADDRESS][DOMAIN_NAME]"
click at [520, 322] on button "Save" at bounding box center [519, 328] width 38 height 22
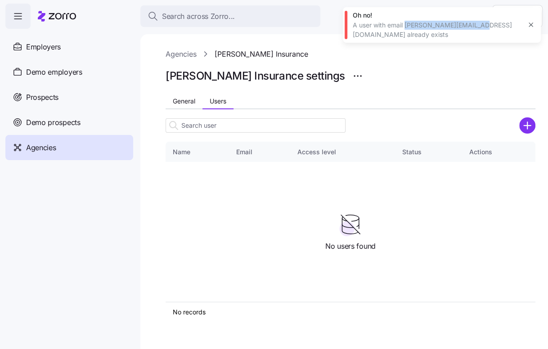
drag, startPoint x: 476, startPoint y: 24, endPoint x: 406, endPoint y: 28, distance: 70.2
click at [406, 28] on div "A user with email [PERSON_NAME][EMAIL_ADDRESS][DOMAIN_NAME] already exists" at bounding box center [436, 30] width 168 height 18
copy div "[PERSON_NAME][EMAIL_ADDRESS][DOMAIN_NAME]"
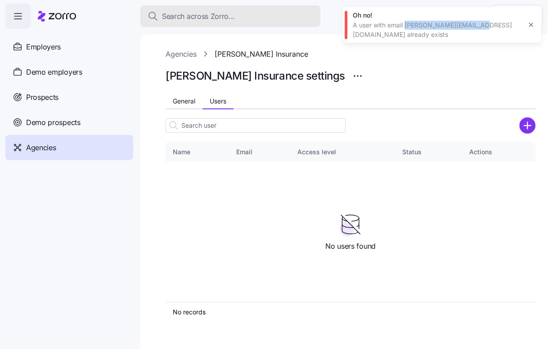
click at [165, 13] on span "Search across Zorro..." at bounding box center [198, 16] width 73 height 11
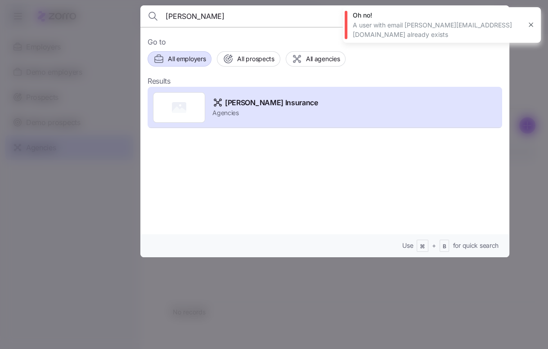
click at [193, 56] on span "All employers" at bounding box center [187, 58] width 38 height 9
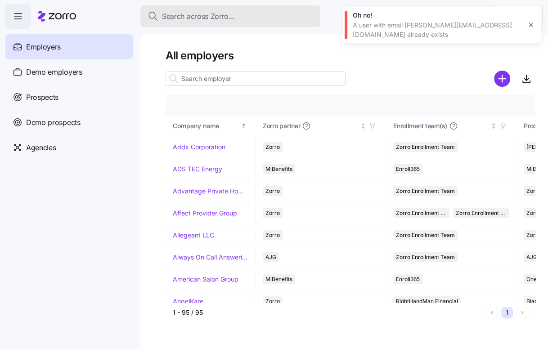
click at [212, 17] on span "Search across Zorro..." at bounding box center [198, 16] width 73 height 11
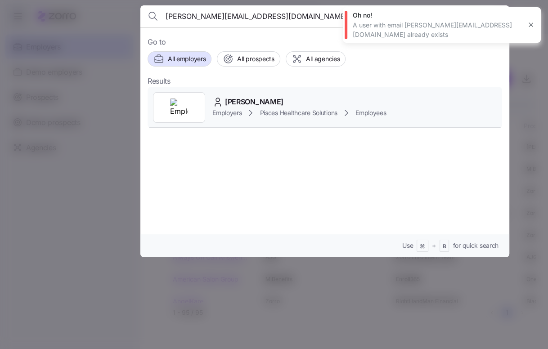
type input "[PERSON_NAME][EMAIL_ADDRESS][DOMAIN_NAME]"
click at [378, 107] on div "Employers Pisces Healthcare Solutions Employees" at bounding box center [299, 112] width 174 height 11
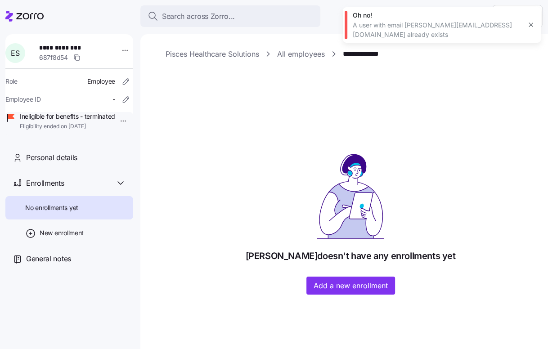
click at [34, 14] on icon at bounding box center [24, 16] width 38 height 11
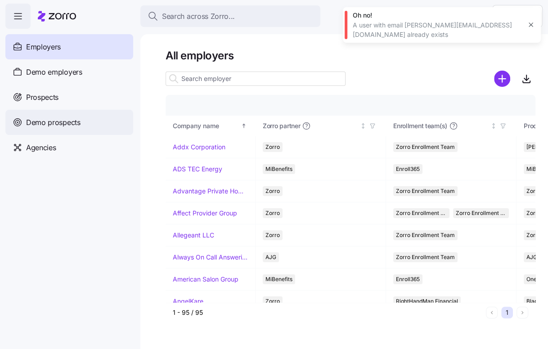
click at [49, 124] on span "Demo prospects" at bounding box center [53, 122] width 54 height 11
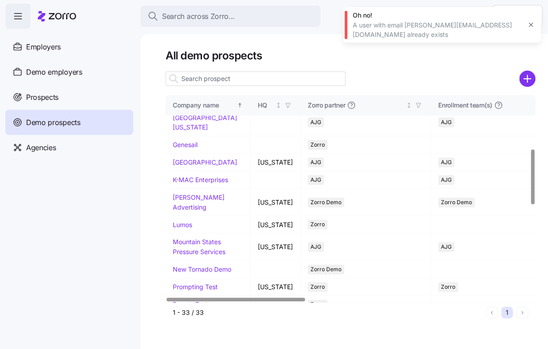
scroll to position [335, 0]
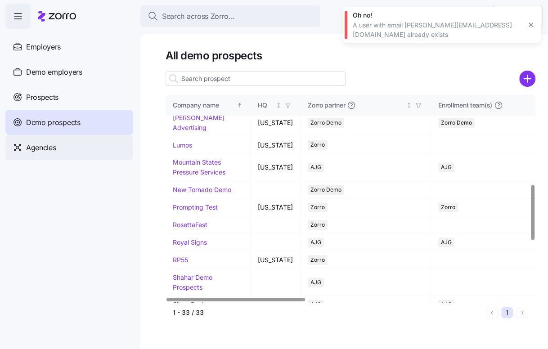
click at [53, 147] on span "Agencies" at bounding box center [41, 147] width 30 height 11
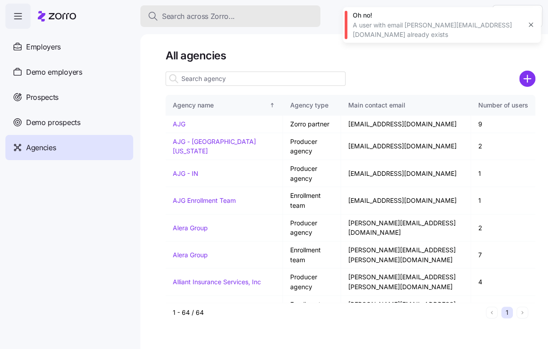
click at [195, 13] on span "Search across Zorro..." at bounding box center [198, 16] width 73 height 11
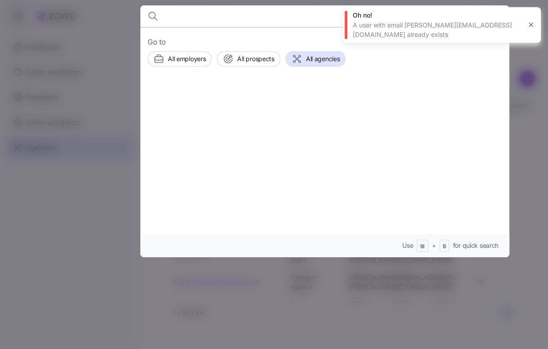
type input "b"
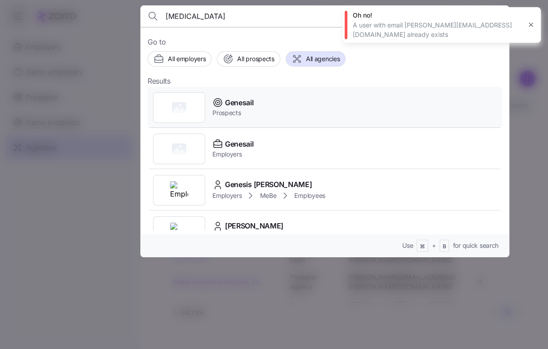
type input "genesa"
click at [235, 107] on span "Genesail" at bounding box center [239, 102] width 28 height 11
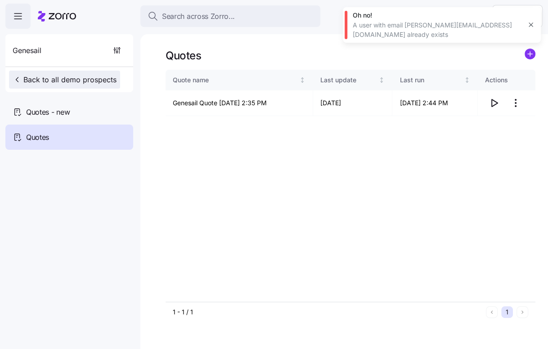
click at [93, 82] on span "Back to all demo prospects" at bounding box center [65, 79] width 104 height 11
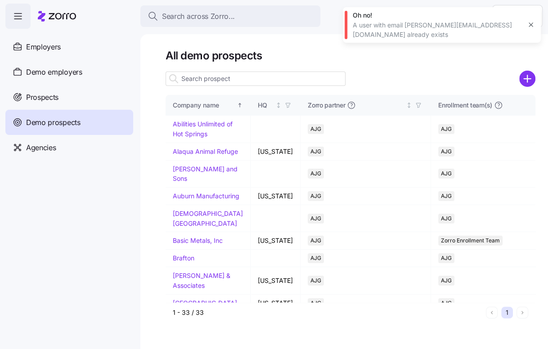
click at [195, 81] on input at bounding box center [255, 78] width 180 height 14
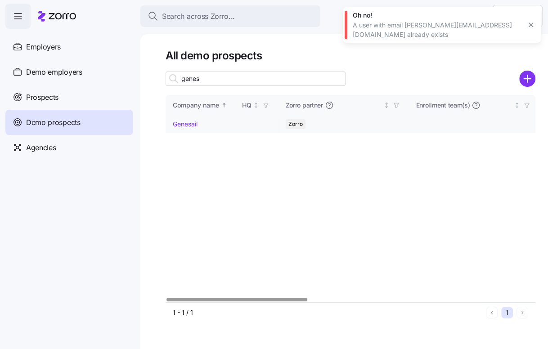
type input "genes"
click at [187, 126] on link "Genesail" at bounding box center [185, 124] width 25 height 8
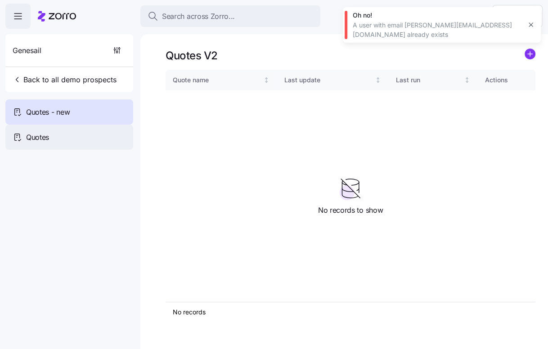
click at [89, 148] on div "Quotes" at bounding box center [69, 137] width 128 height 25
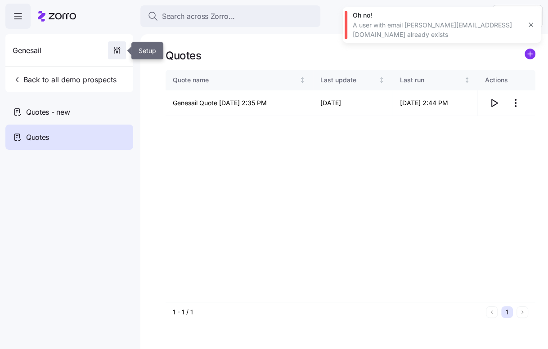
click at [119, 53] on icon "button" at bounding box center [116, 50] width 9 height 9
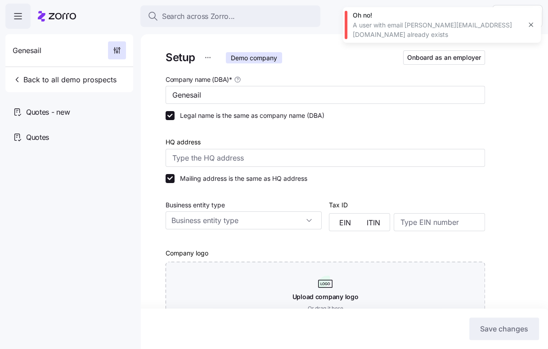
click at [208, 57] on html "Search across Zorro... Help Genesail Back to all demo prospects Quotes - new Qu…" at bounding box center [274, 171] width 548 height 343
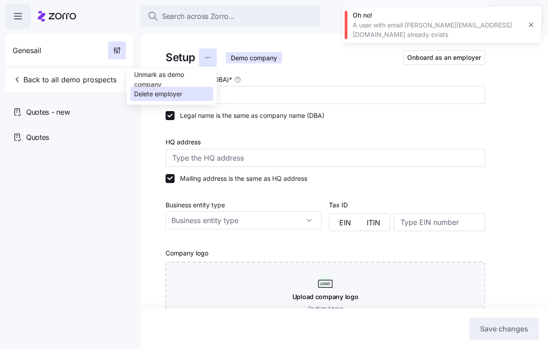
click at [186, 91] on div "Delete employer" at bounding box center [171, 94] width 83 height 14
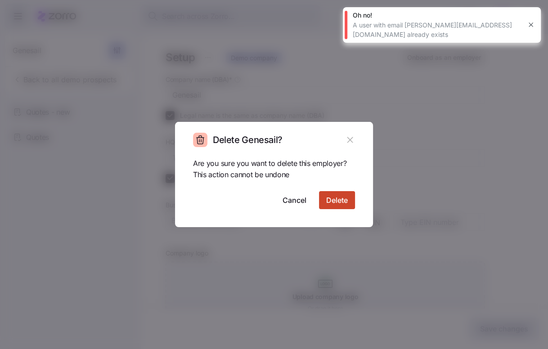
click at [341, 200] on span "Delete" at bounding box center [337, 200] width 22 height 11
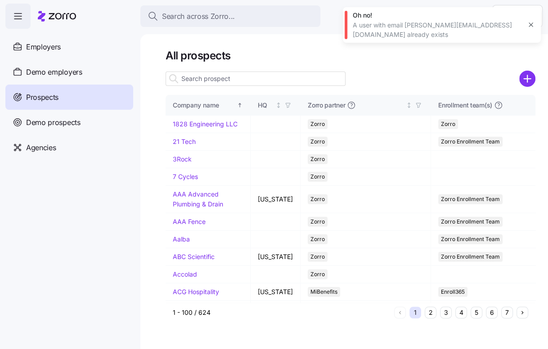
click at [192, 78] on input at bounding box center [255, 78] width 180 height 14
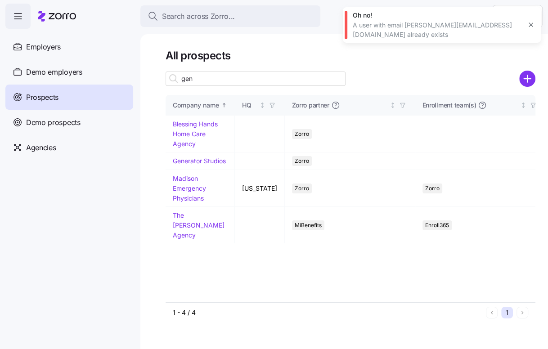
click at [191, 78] on input "gen" at bounding box center [255, 78] width 180 height 14
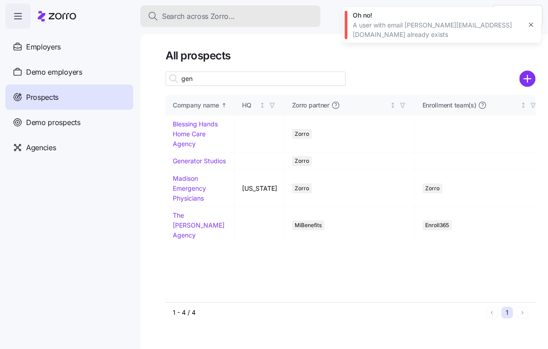
type input "gen"
click at [223, 14] on span "Search across Zorro..." at bounding box center [198, 16] width 73 height 11
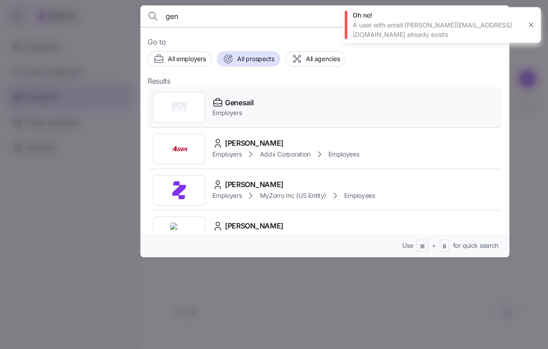
type input "gen"
click at [225, 103] on span "Genesail" at bounding box center [239, 102] width 28 height 11
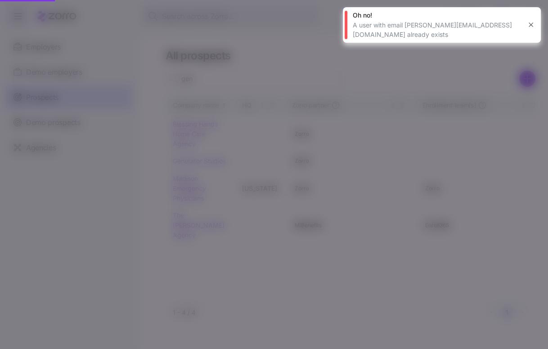
click at [259, 102] on div "Genesail Employers" at bounding box center [324, 107] width 354 height 41
click at [530, 23] on icon "button" at bounding box center [530, 25] width 4 height 4
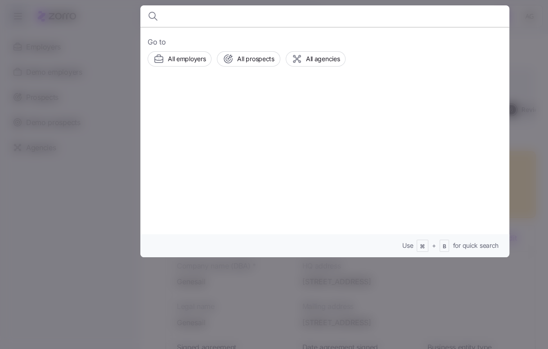
click at [60, 168] on div at bounding box center [274, 174] width 548 height 349
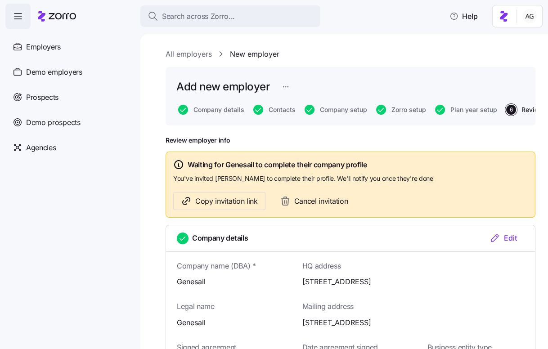
click at [189, 54] on link "All employers" at bounding box center [188, 54] width 46 height 11
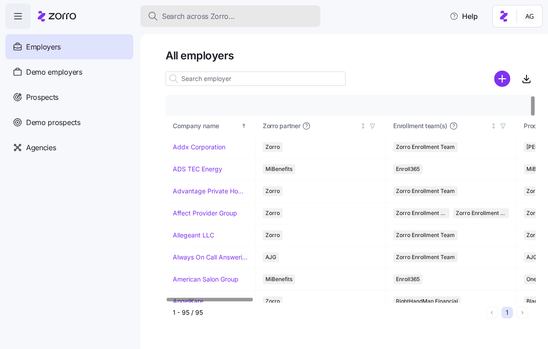
click at [213, 18] on span "Search across Zorro..." at bounding box center [198, 16] width 73 height 11
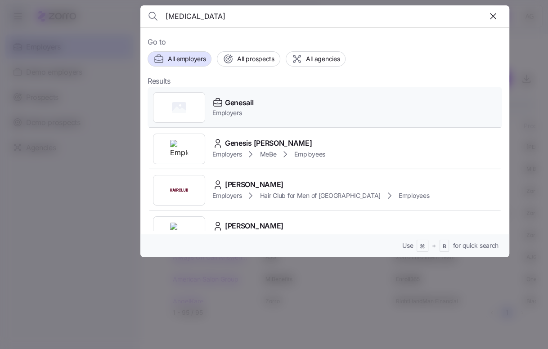
type input "[MEDICAL_DATA]"
click at [256, 105] on div "Genesail Employers" at bounding box center [324, 107] width 354 height 41
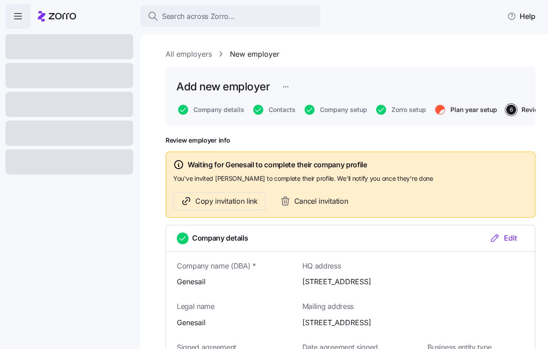
click at [459, 110] on span "Plan year setup" at bounding box center [473, 110] width 47 height 6
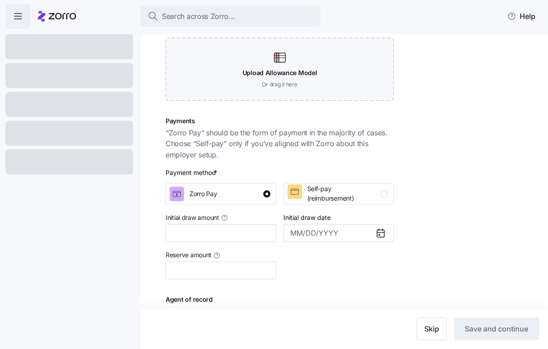
scroll to position [178, 0]
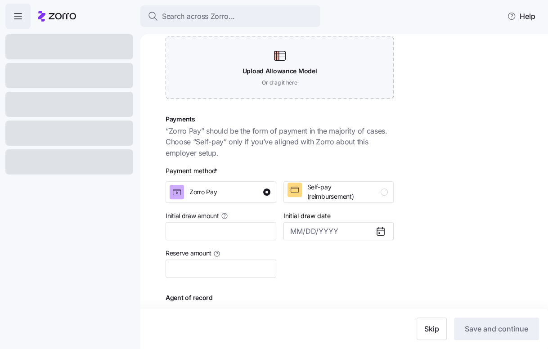
click at [352, 142] on span "“Zorro Pay” should be the form of payment in the majority of cases. Choose “Sel…" at bounding box center [279, 141] width 228 height 33
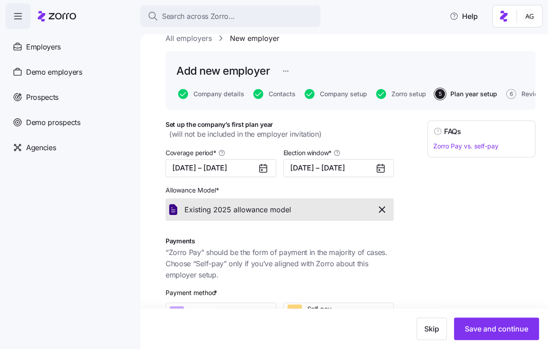
scroll to position [0, 0]
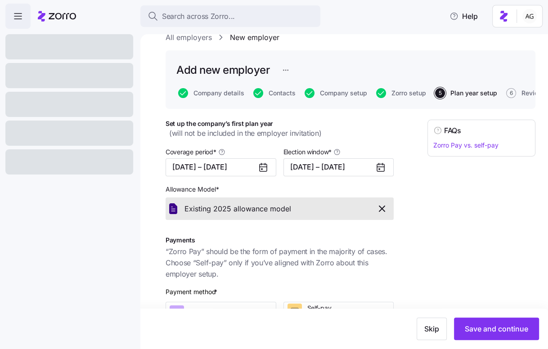
scroll to position [20, 0]
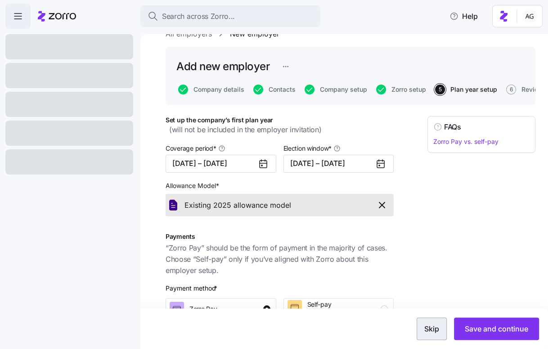
click at [421, 329] on button "Skip" at bounding box center [431, 328] width 30 height 22
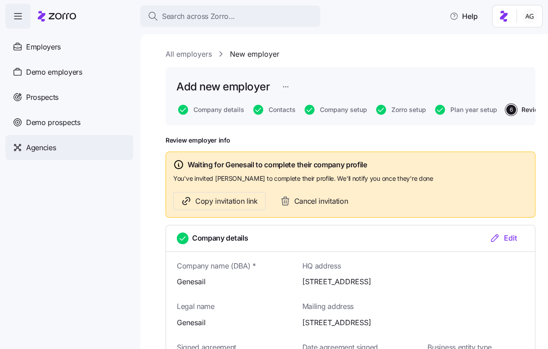
click at [48, 147] on span "Agencies" at bounding box center [41, 147] width 30 height 11
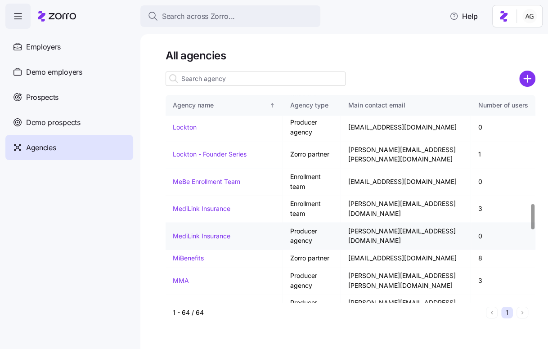
scroll to position [898, 0]
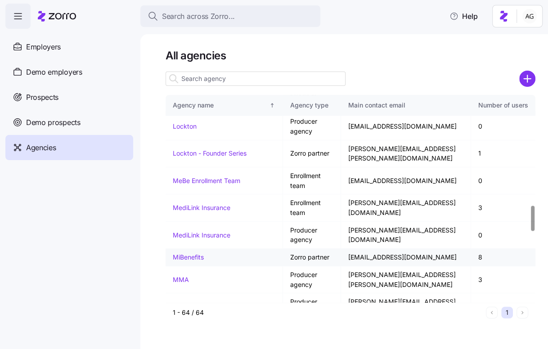
click at [204, 253] on link "MiBenefits" at bounding box center [188, 257] width 31 height 8
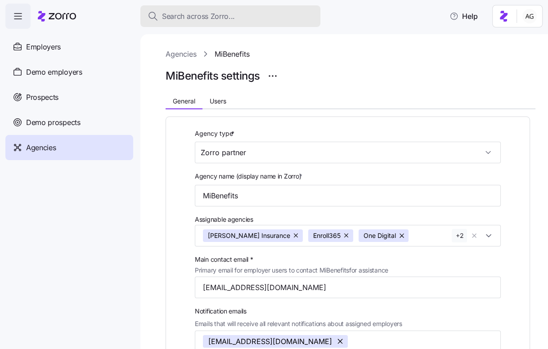
click at [219, 14] on span "Search across Zorro..." at bounding box center [198, 16] width 73 height 11
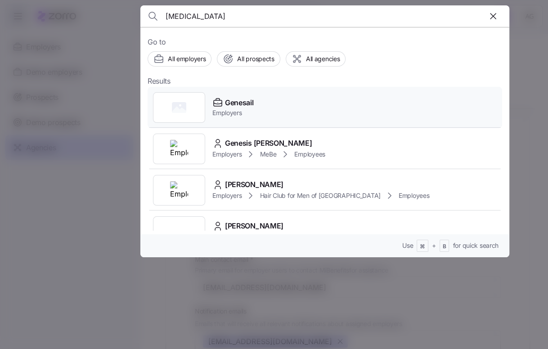
type input "[MEDICAL_DATA]"
click at [224, 108] on span "Employers" at bounding box center [232, 112] width 41 height 9
